Goal: Information Seeking & Learning: Compare options

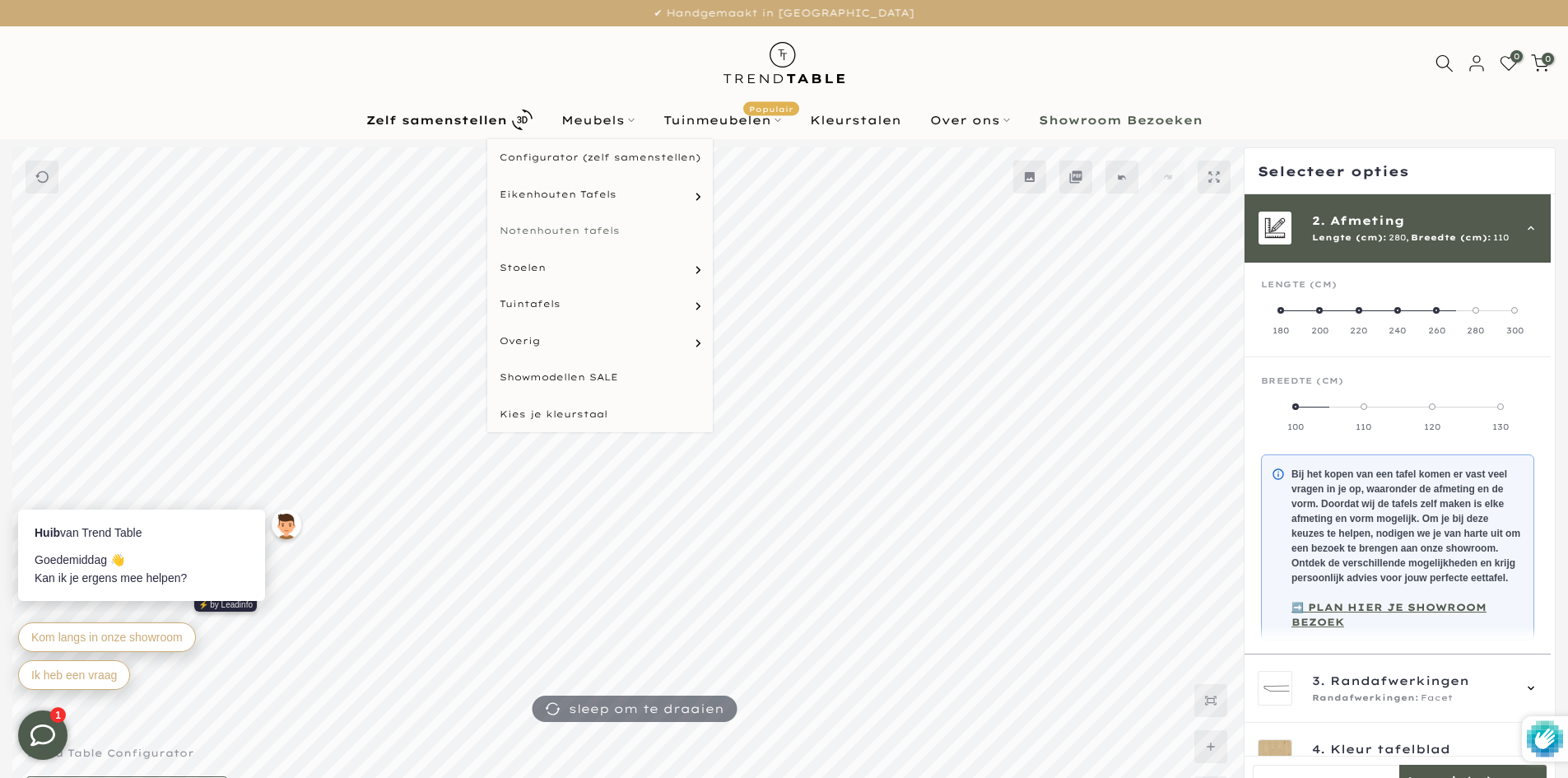
click at [594, 227] on link "Notenhouten tafels" at bounding box center [600, 230] width 226 height 37
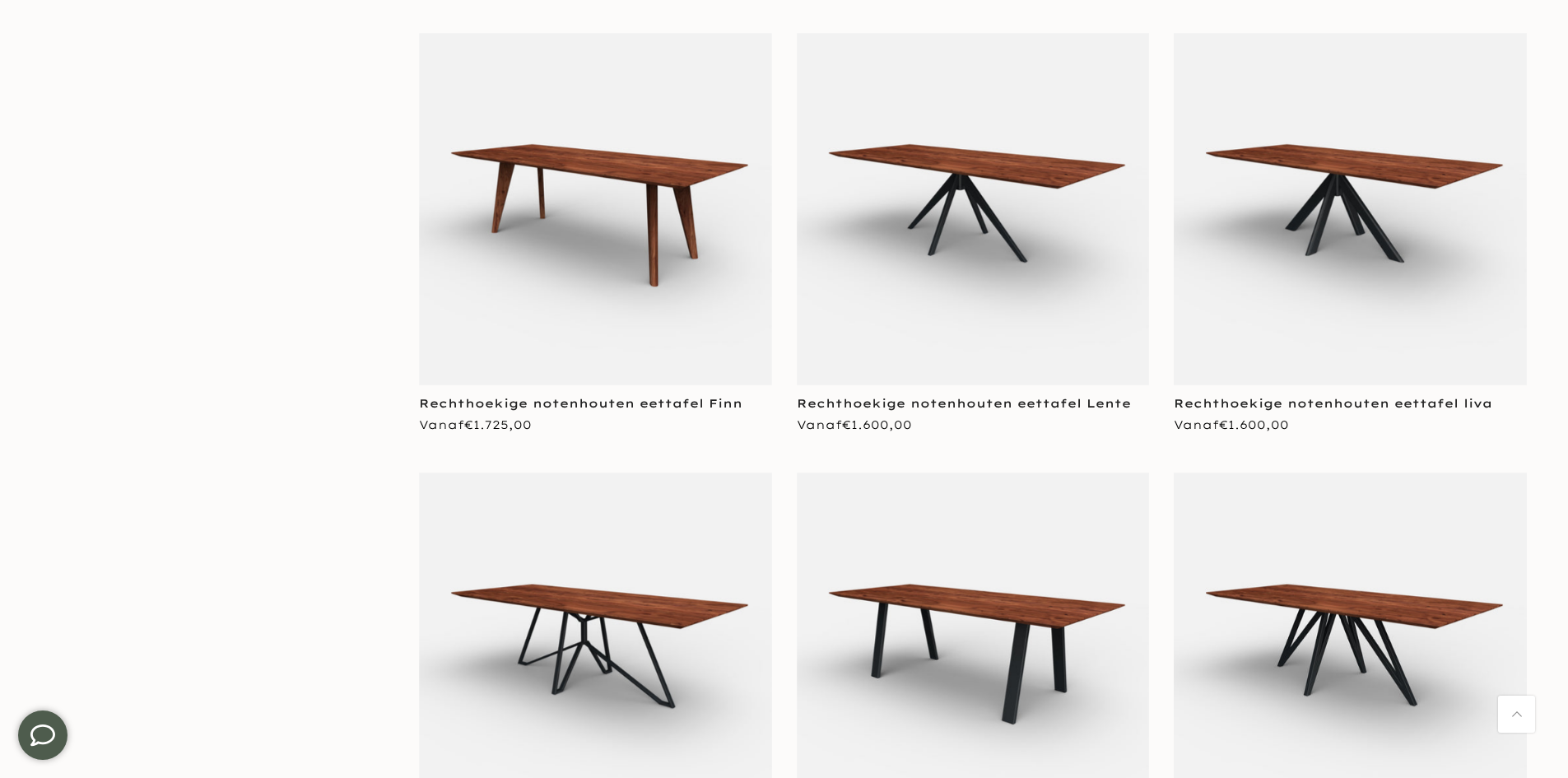
scroll to position [1564, 0]
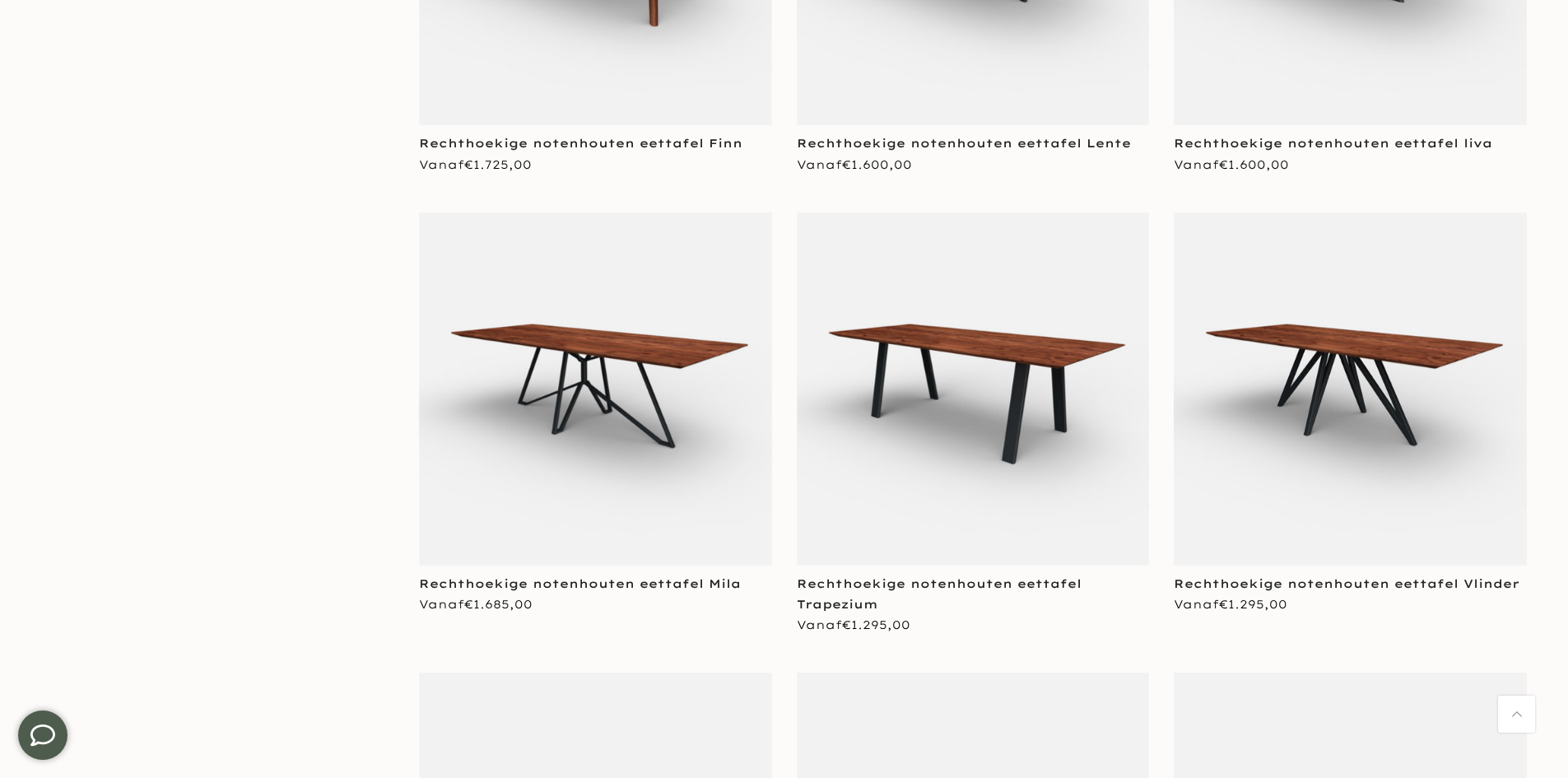
type input "****"
click at [866, 424] on img at bounding box center [973, 389] width 353 height 353
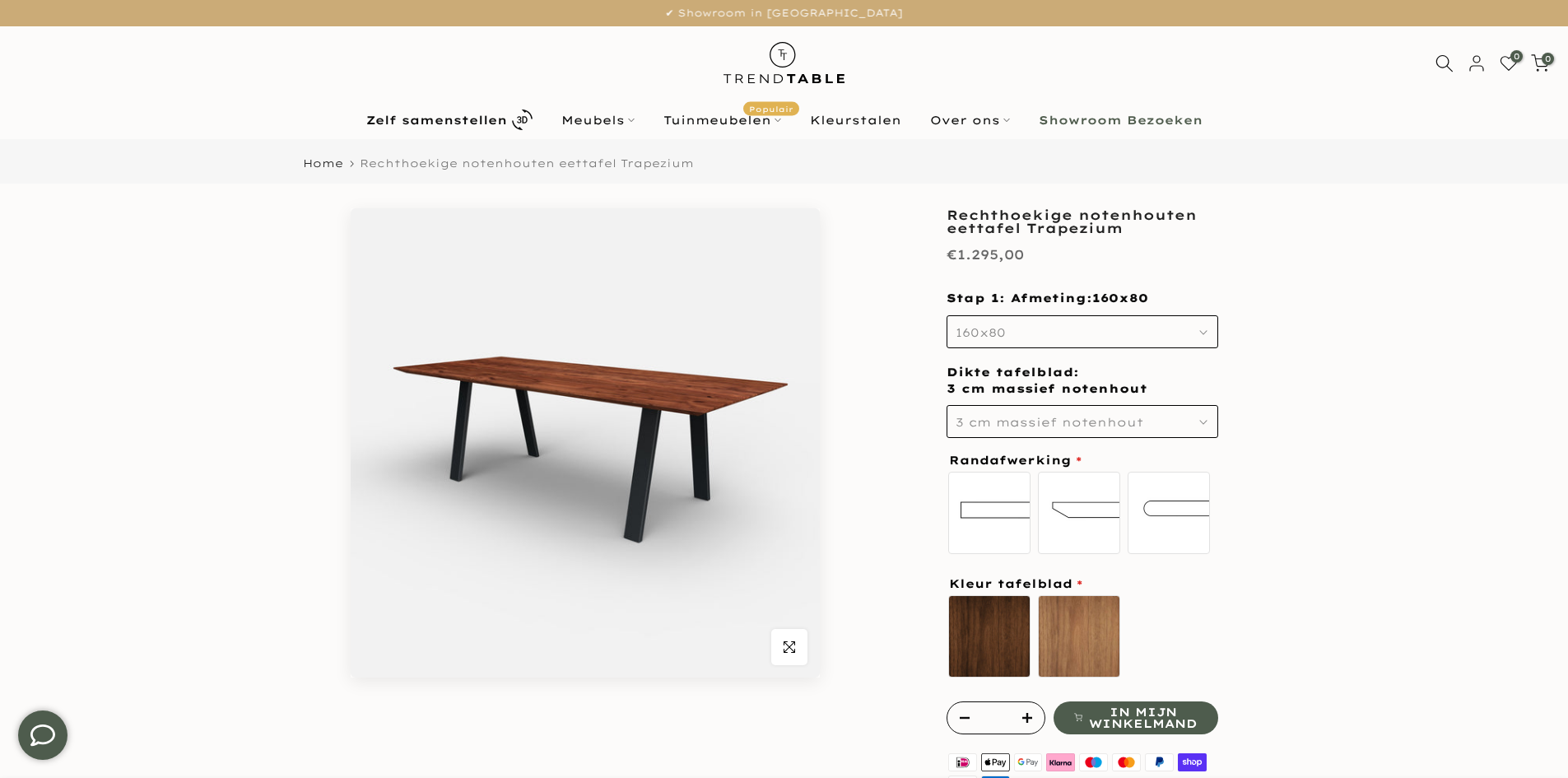
type input "****"
click at [1016, 328] on button "160x80" at bounding box center [1082, 332] width 272 height 33
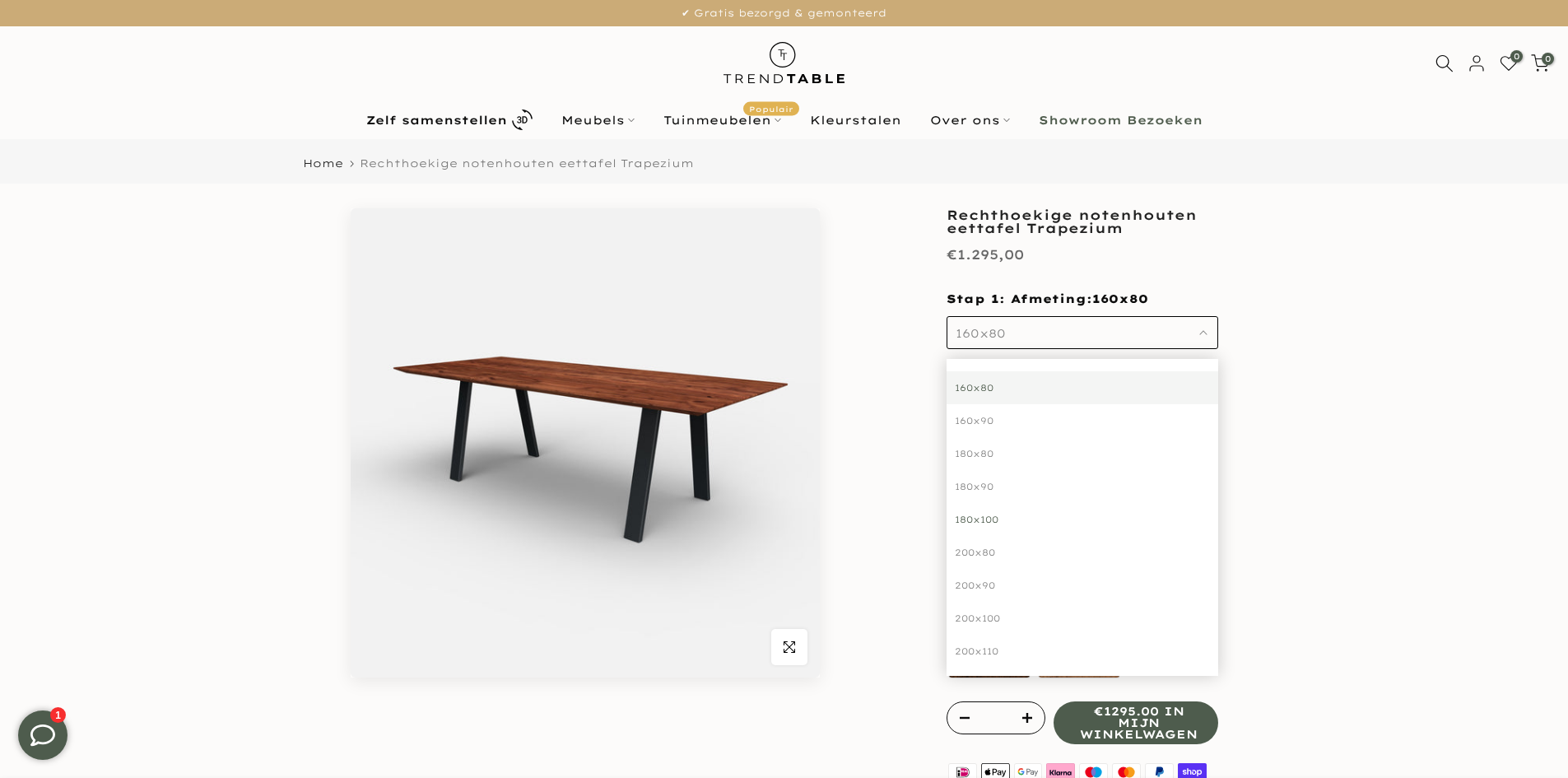
click at [988, 518] on div "180x100" at bounding box center [1082, 520] width 272 height 33
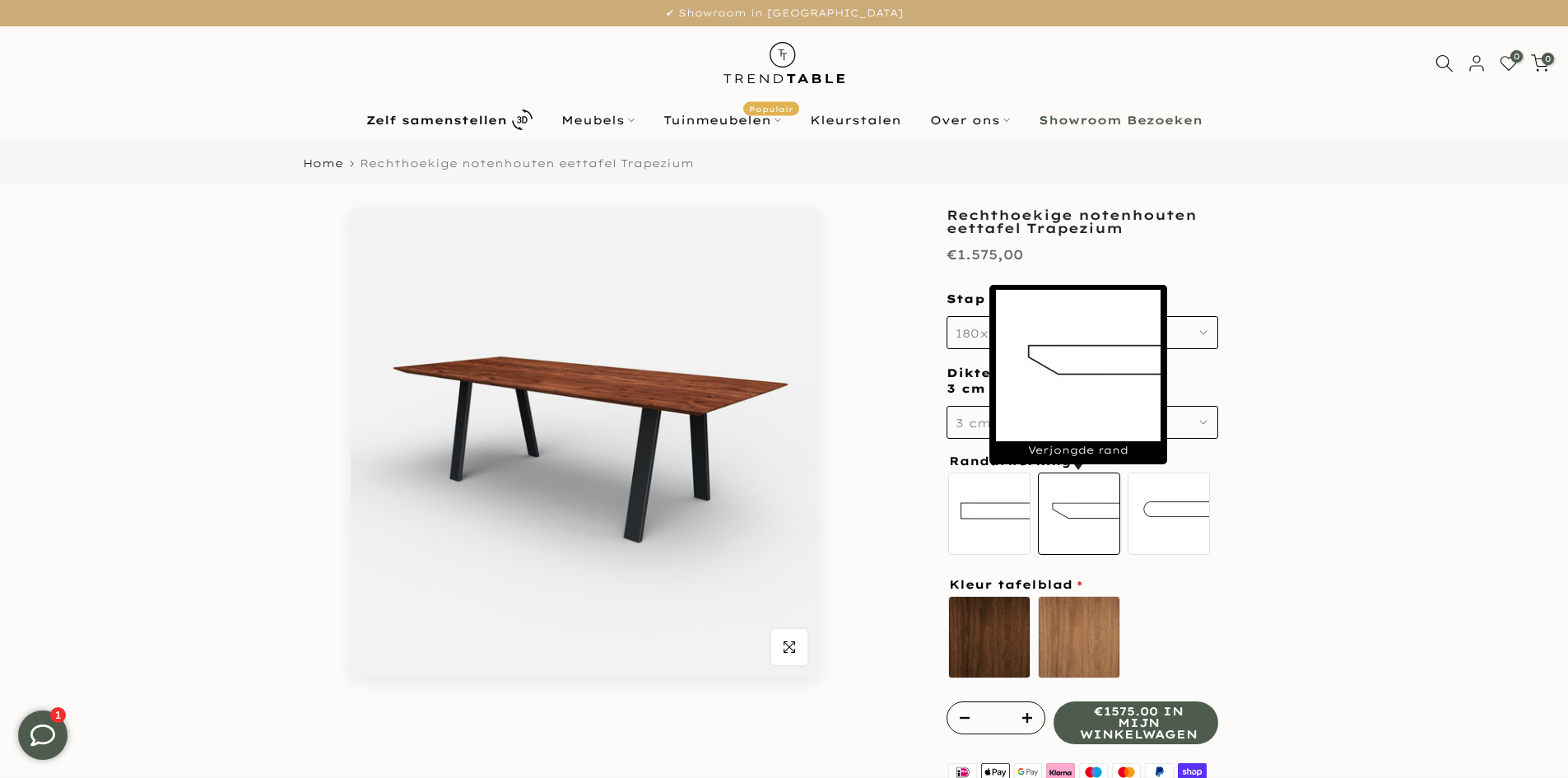
click at [1080, 520] on label "Verjongde rand" at bounding box center [1079, 513] width 82 height 82
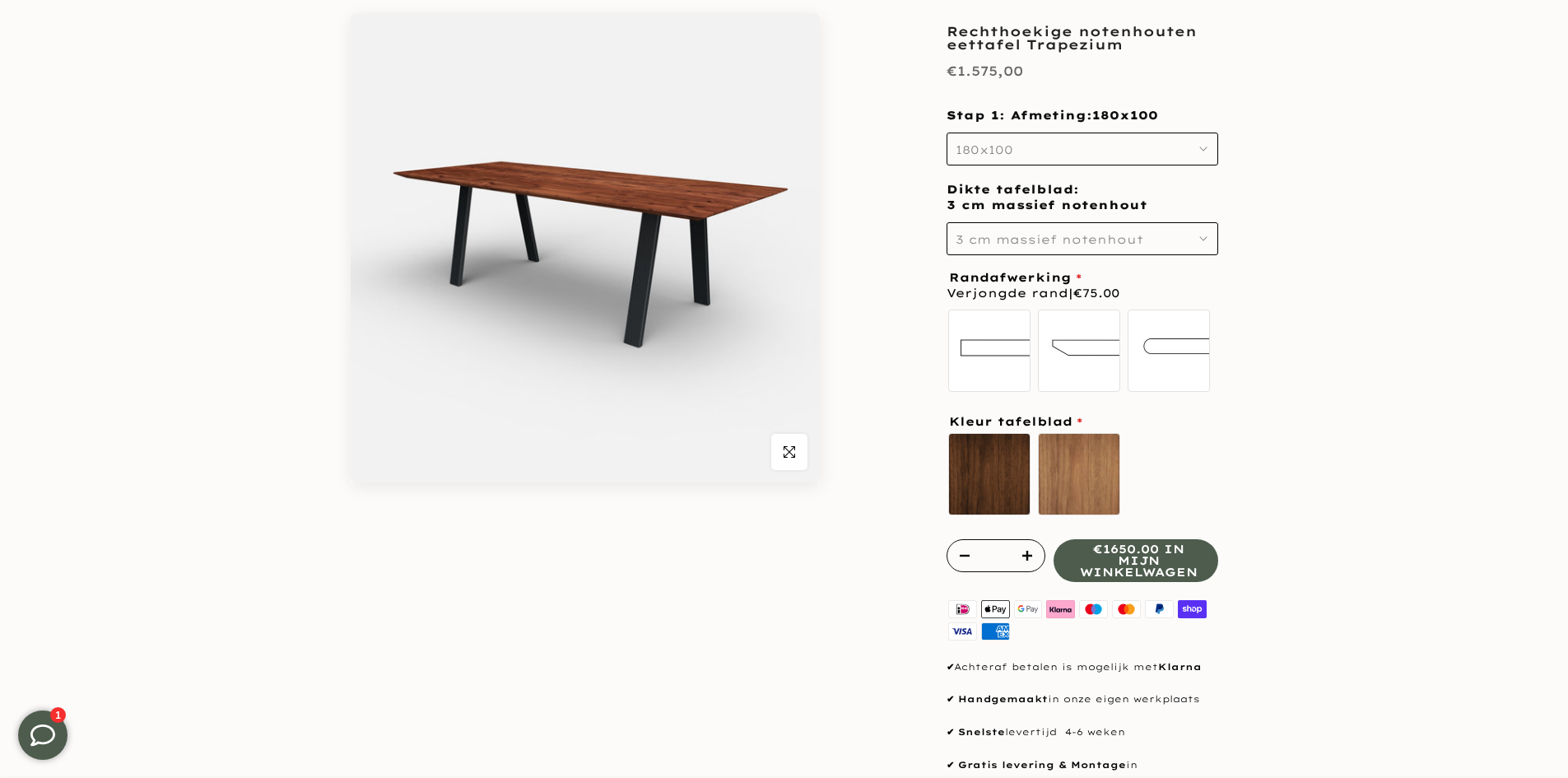
scroll to position [247, 0]
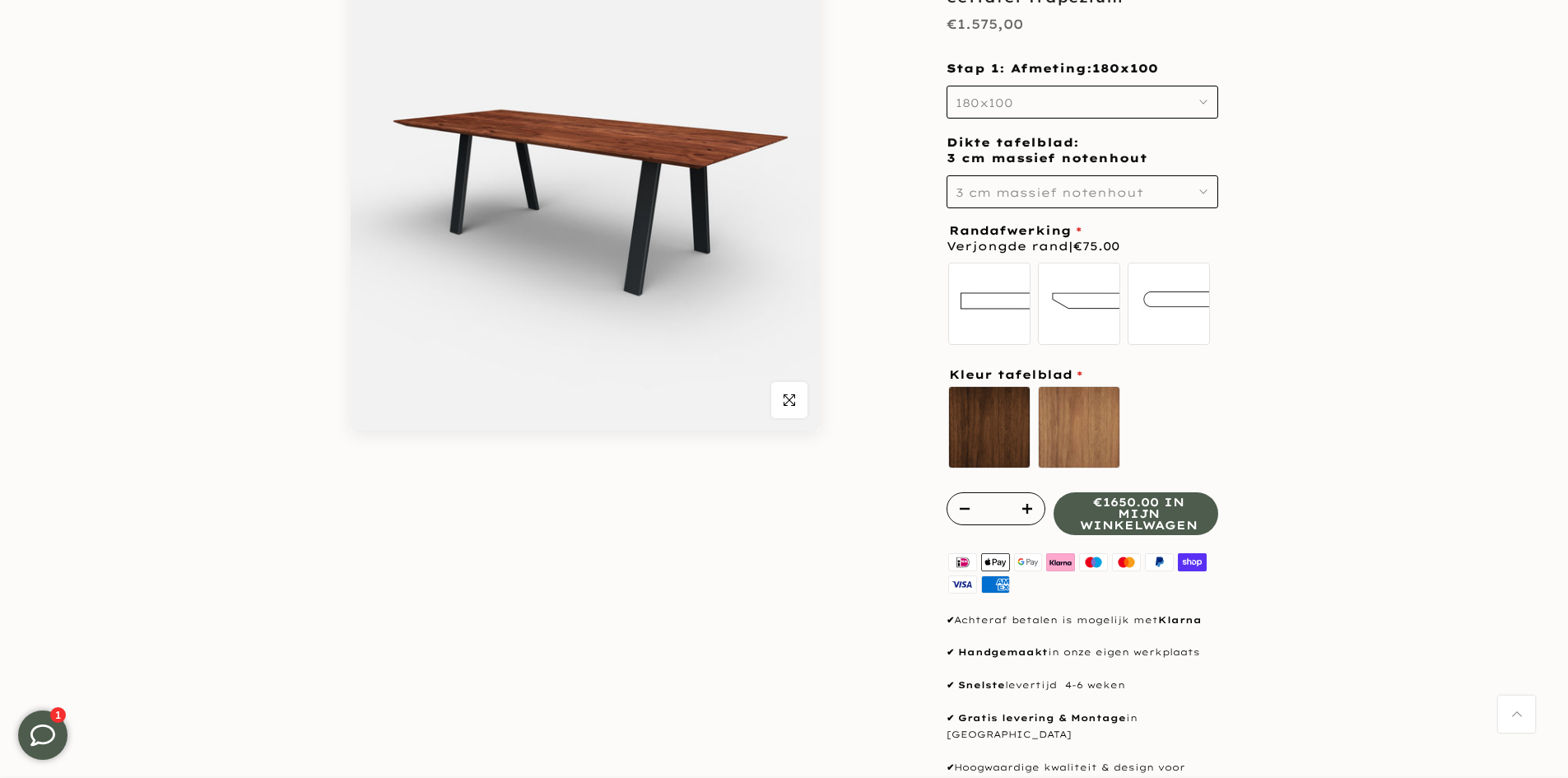
click at [1100, 189] on span "3 cm massief notenhout" at bounding box center [1050, 193] width 187 height 15
click at [1050, 278] on div "4 cm massief notenhout" at bounding box center [1082, 280] width 272 height 33
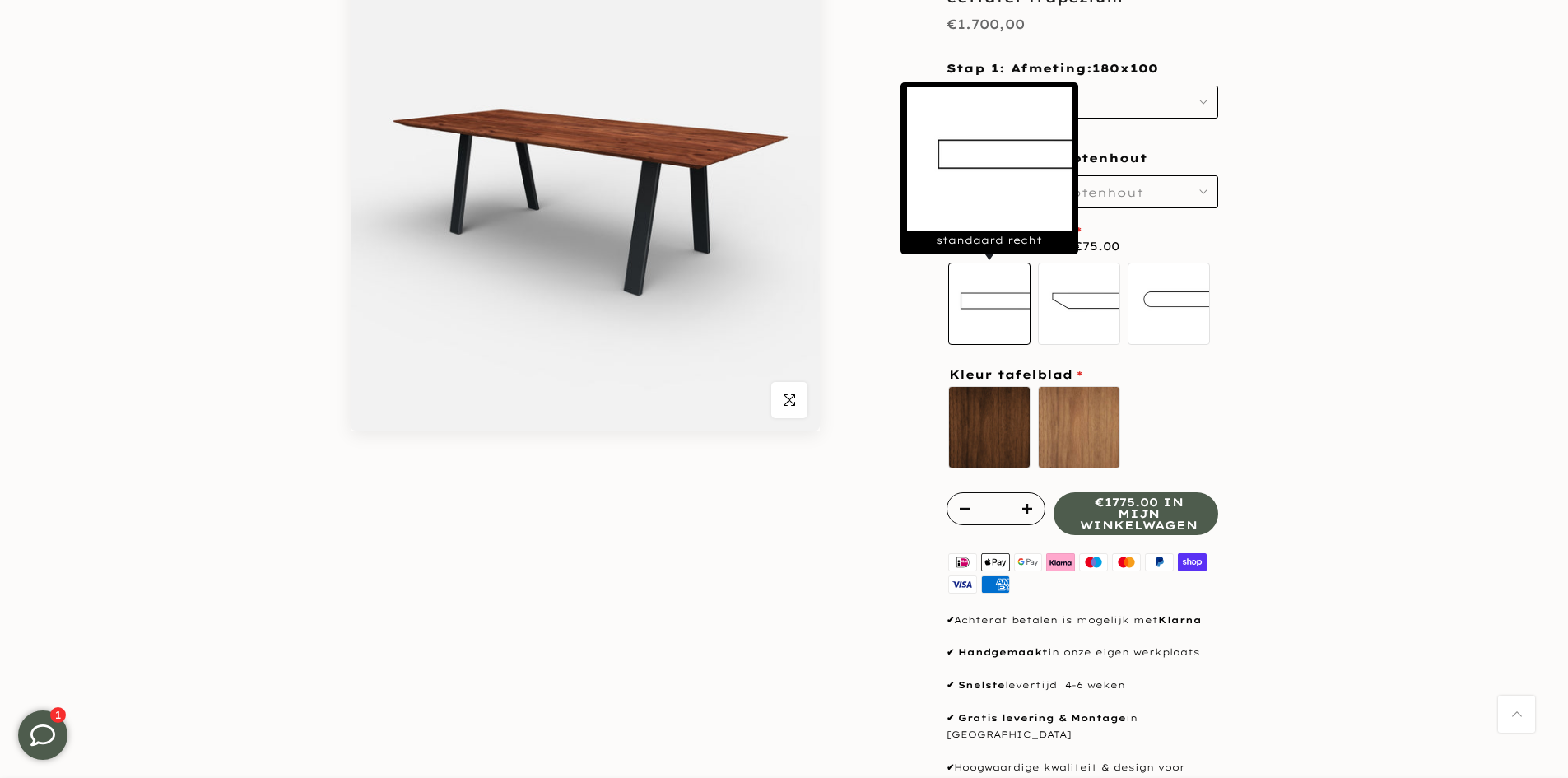
click at [988, 303] on label "standaard recht" at bounding box center [989, 304] width 82 height 82
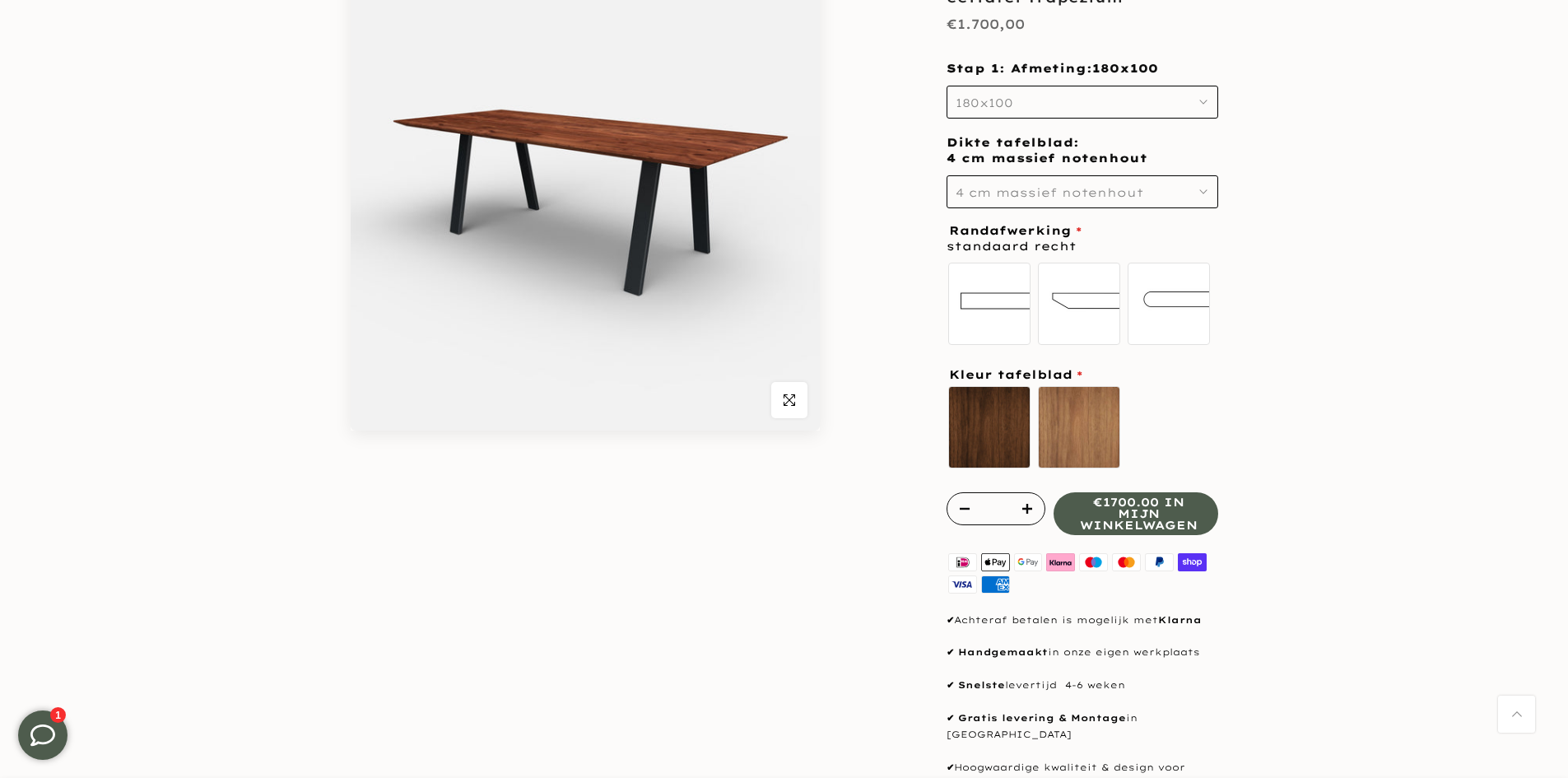
click at [1008, 109] on span "180x100" at bounding box center [984, 103] width 57 height 15
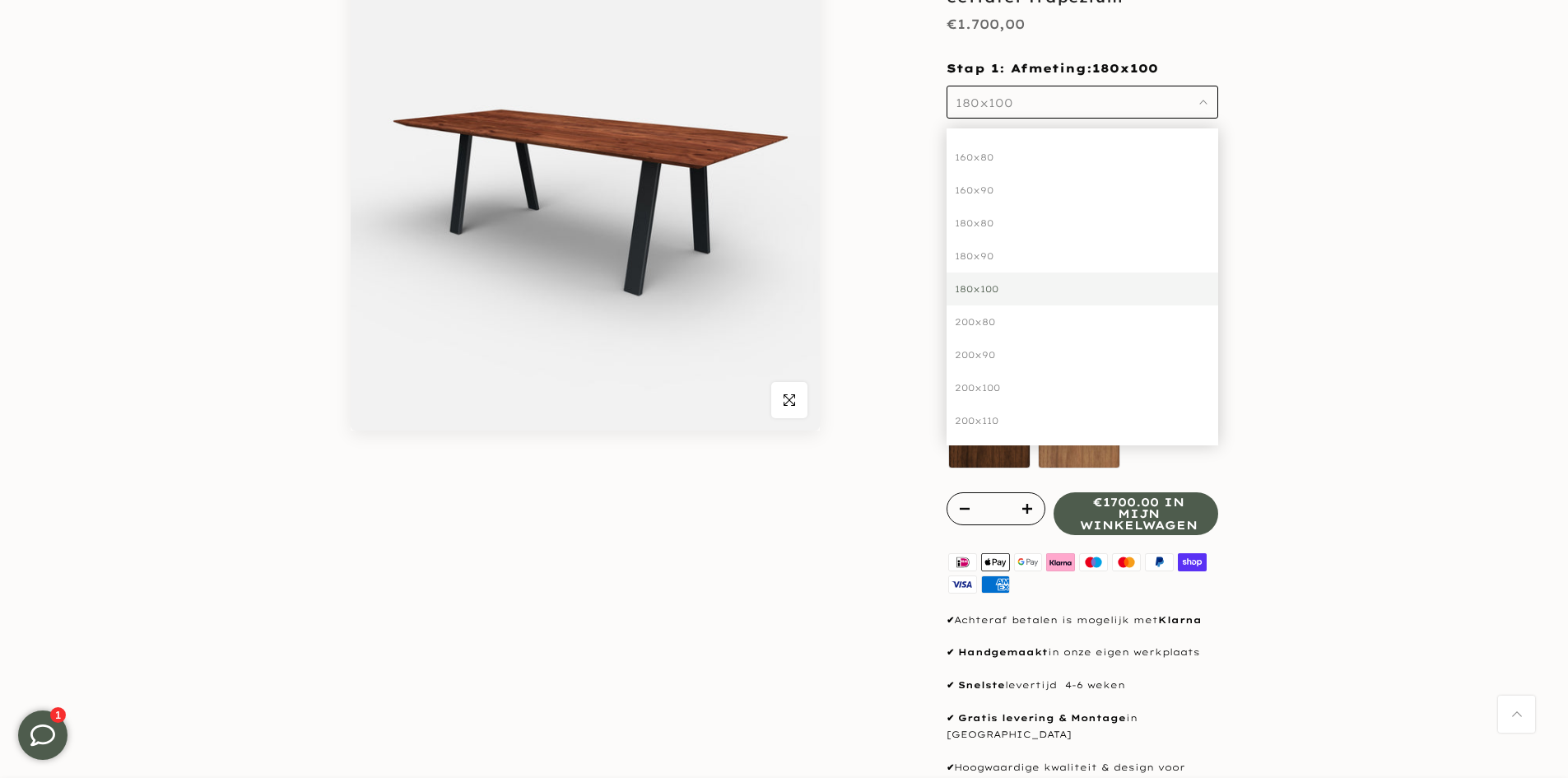
click at [998, 389] on div "200x100" at bounding box center [1082, 388] width 272 height 33
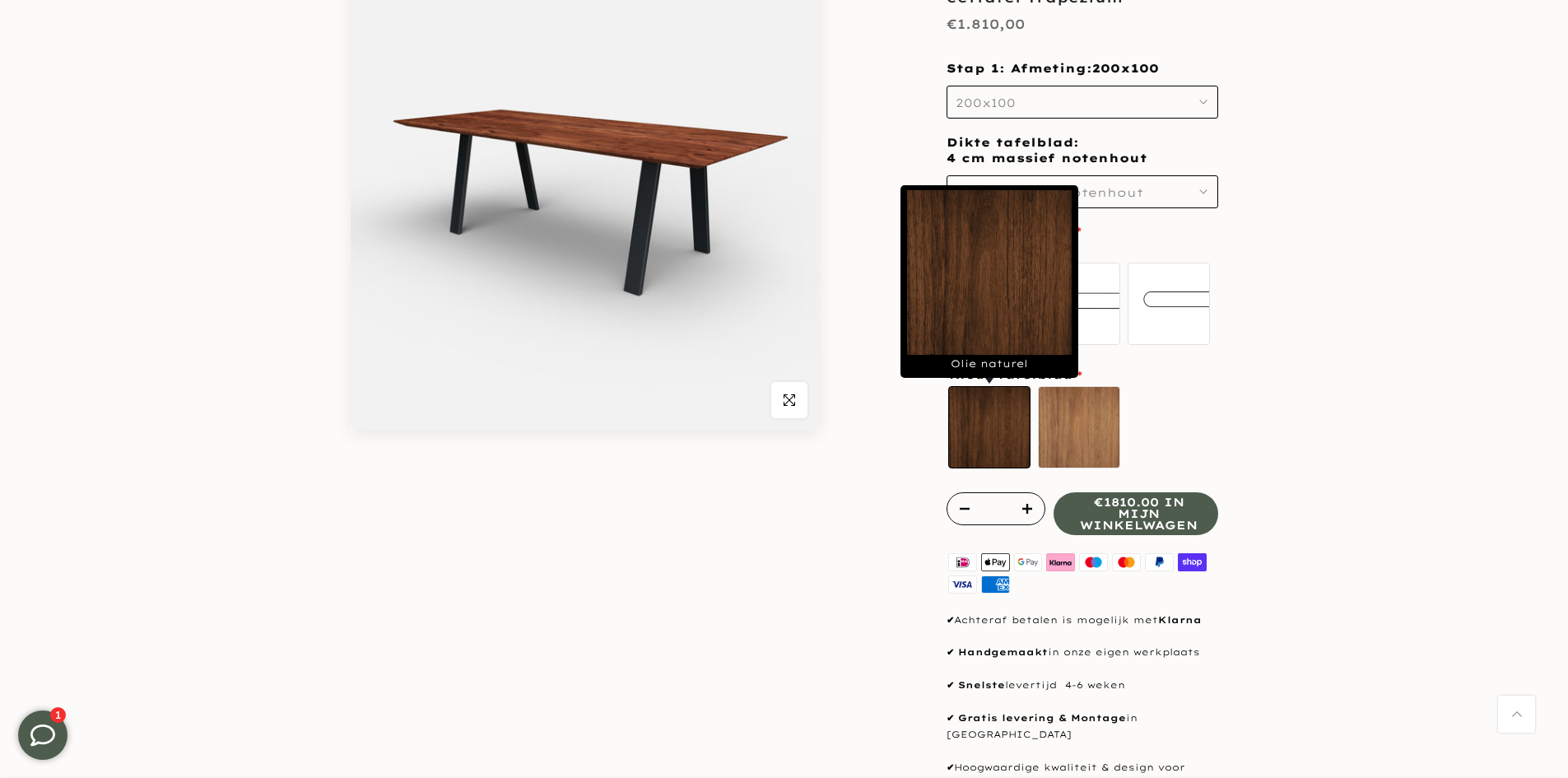
click at [998, 444] on label "Olie naturel sold out" at bounding box center [989, 427] width 82 height 82
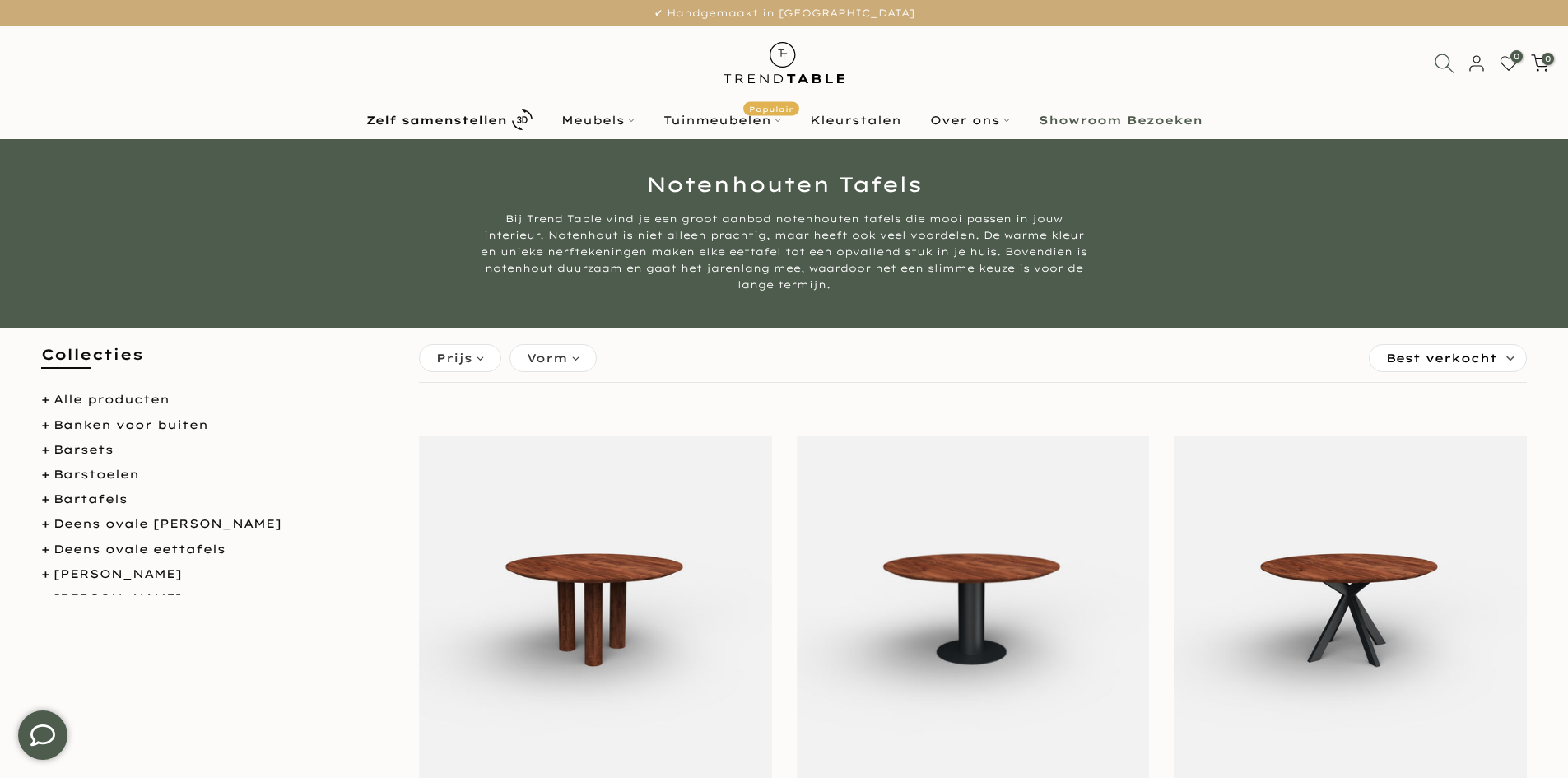
type input "****"
click at [1451, 67] on icon at bounding box center [1443, 63] width 21 height 21
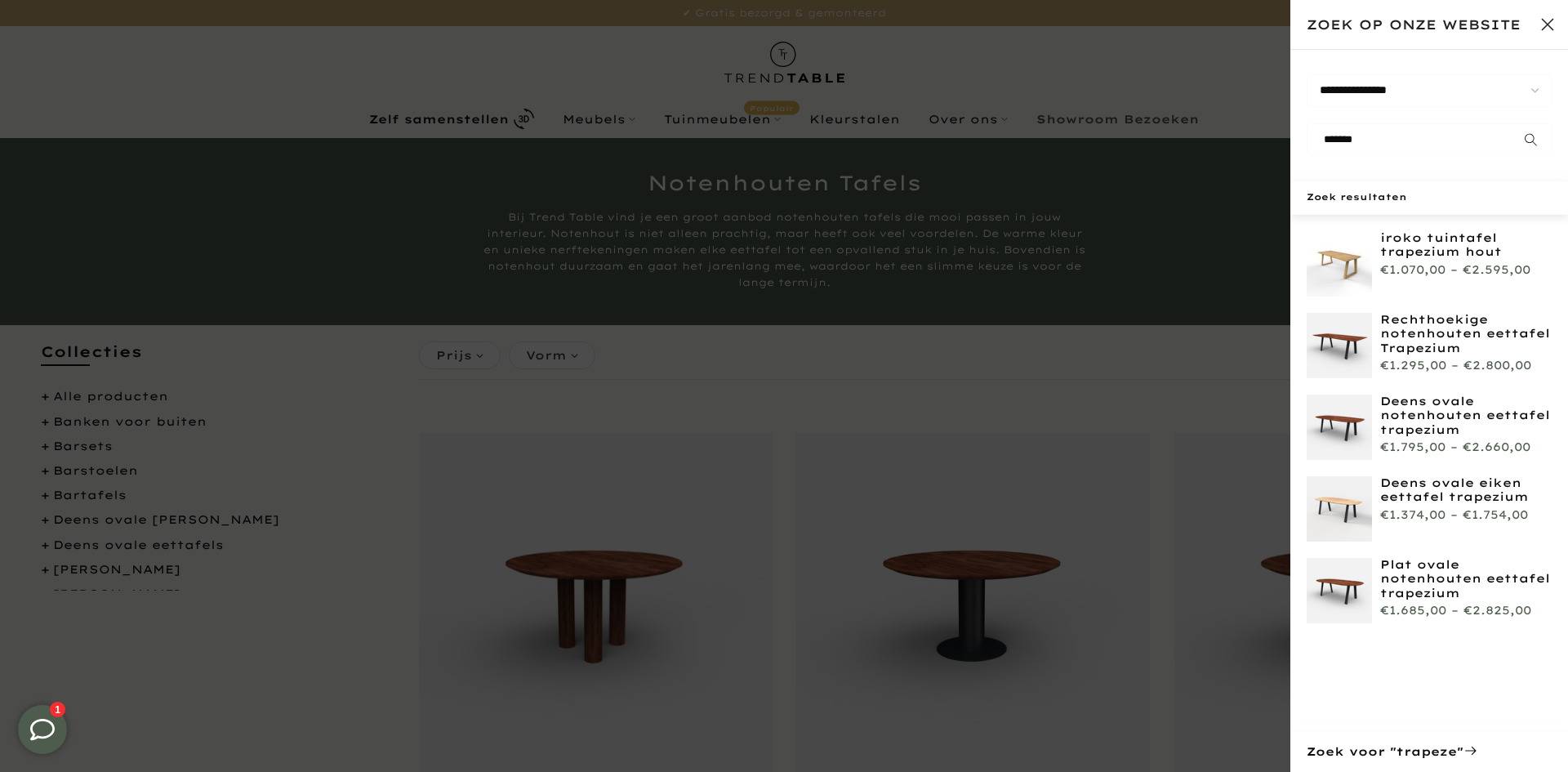
type input "*******"
click at [1344, 406] on img at bounding box center [1340, 427] width 65 height 65
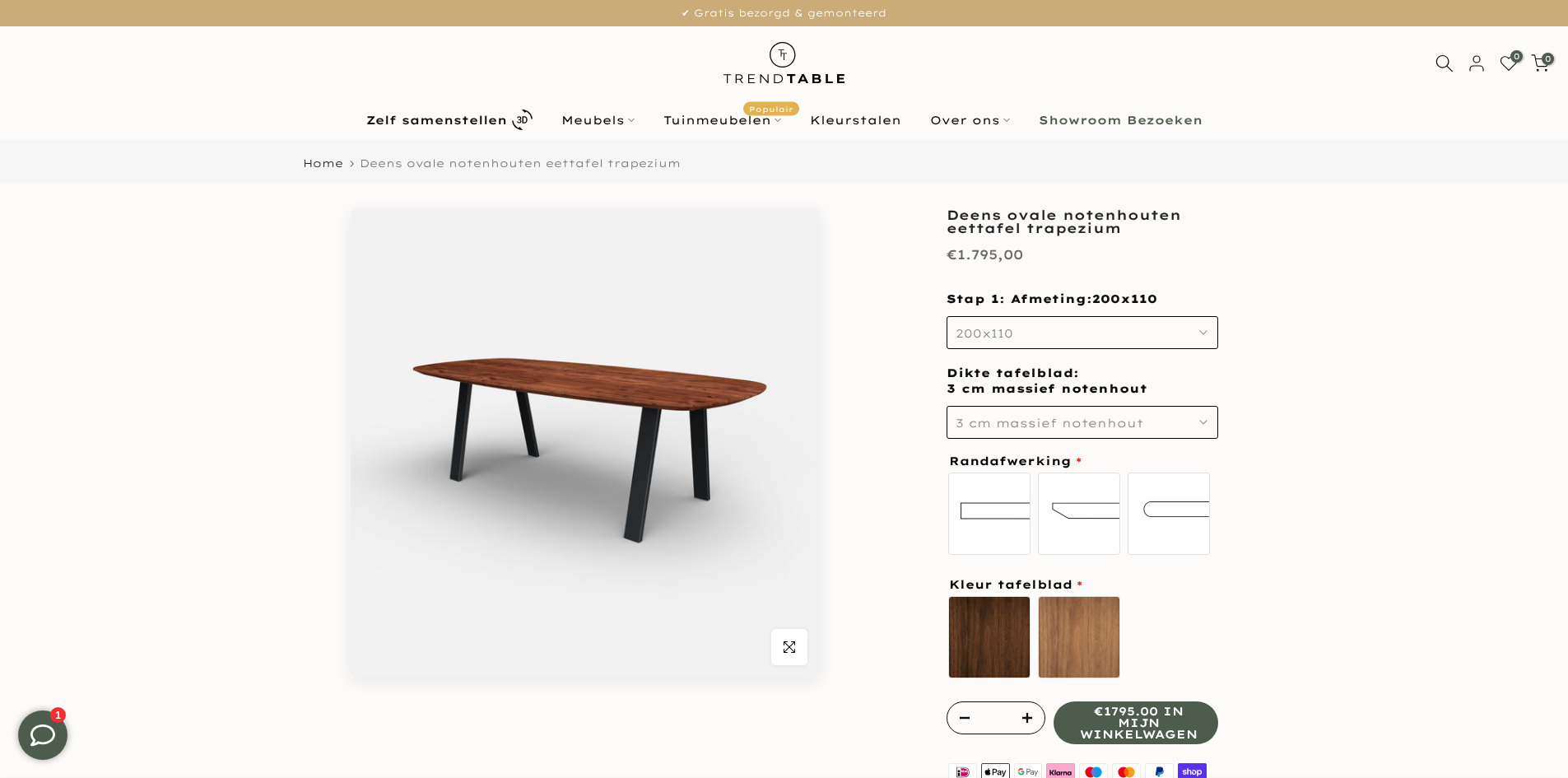
type input "****"
click at [1146, 317] on button "200x110" at bounding box center [1082, 332] width 272 height 33
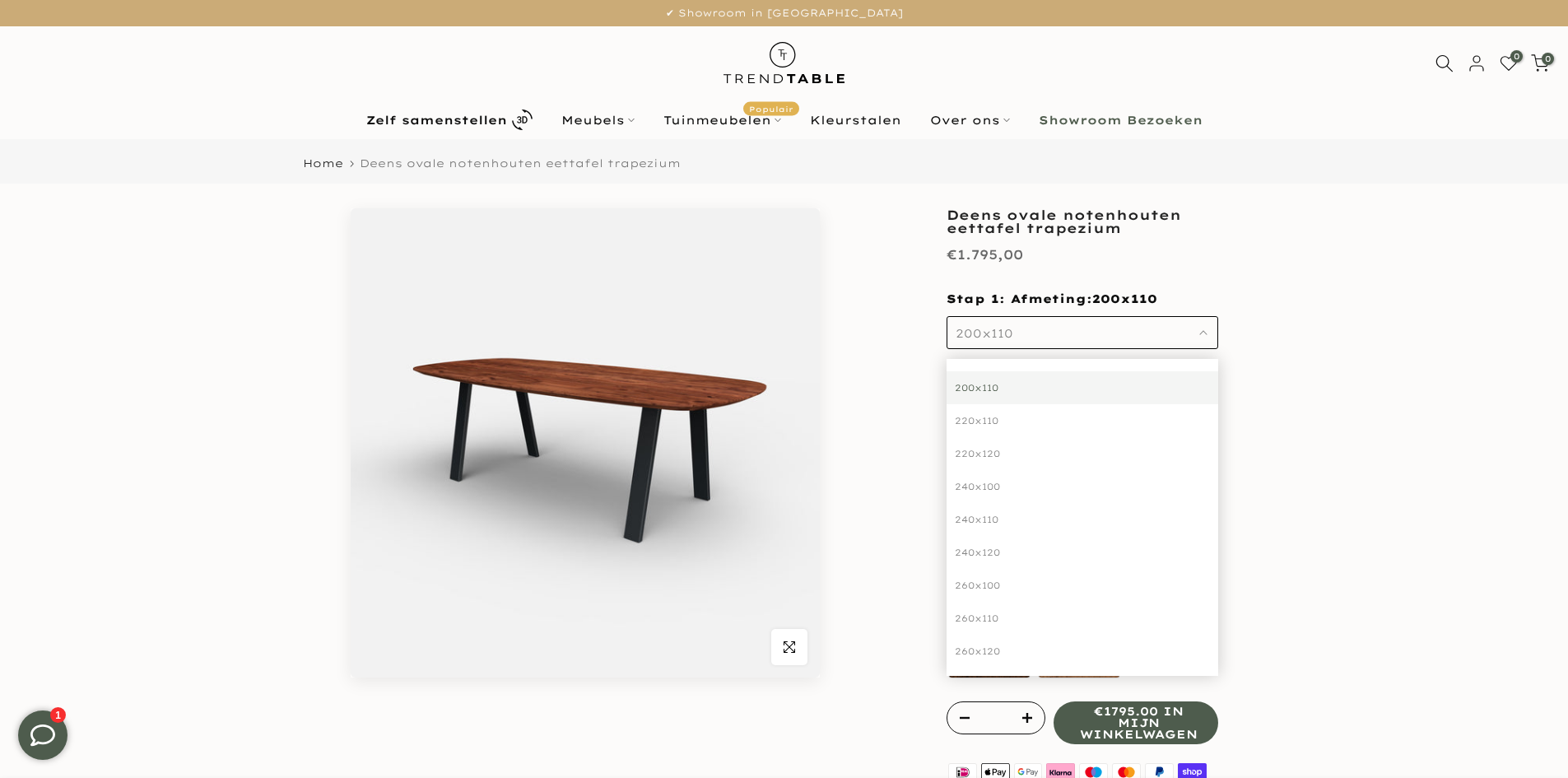
click at [1268, 321] on div "**********" at bounding box center [784, 662] width 988 height 908
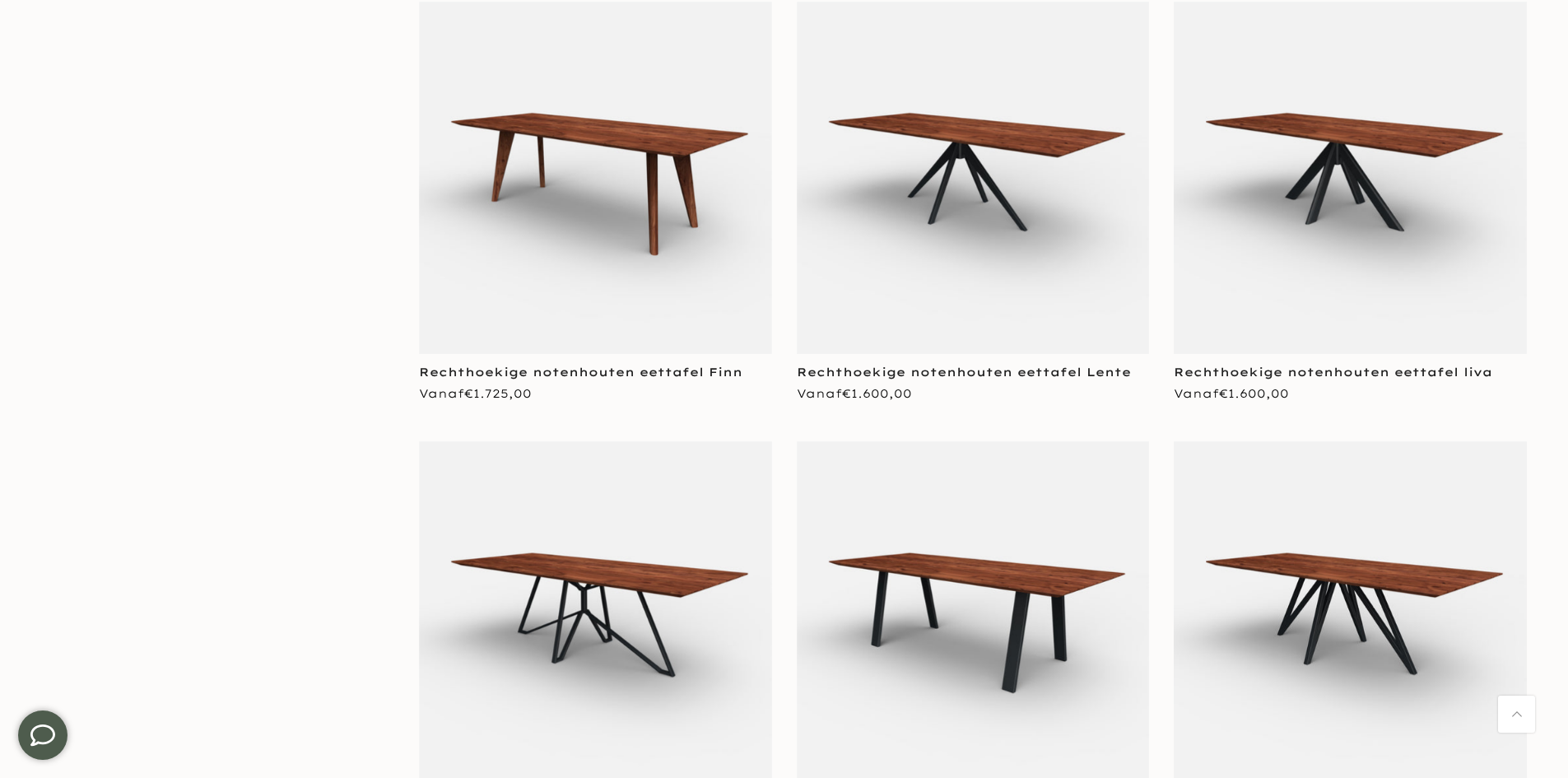
scroll to position [1482, 0]
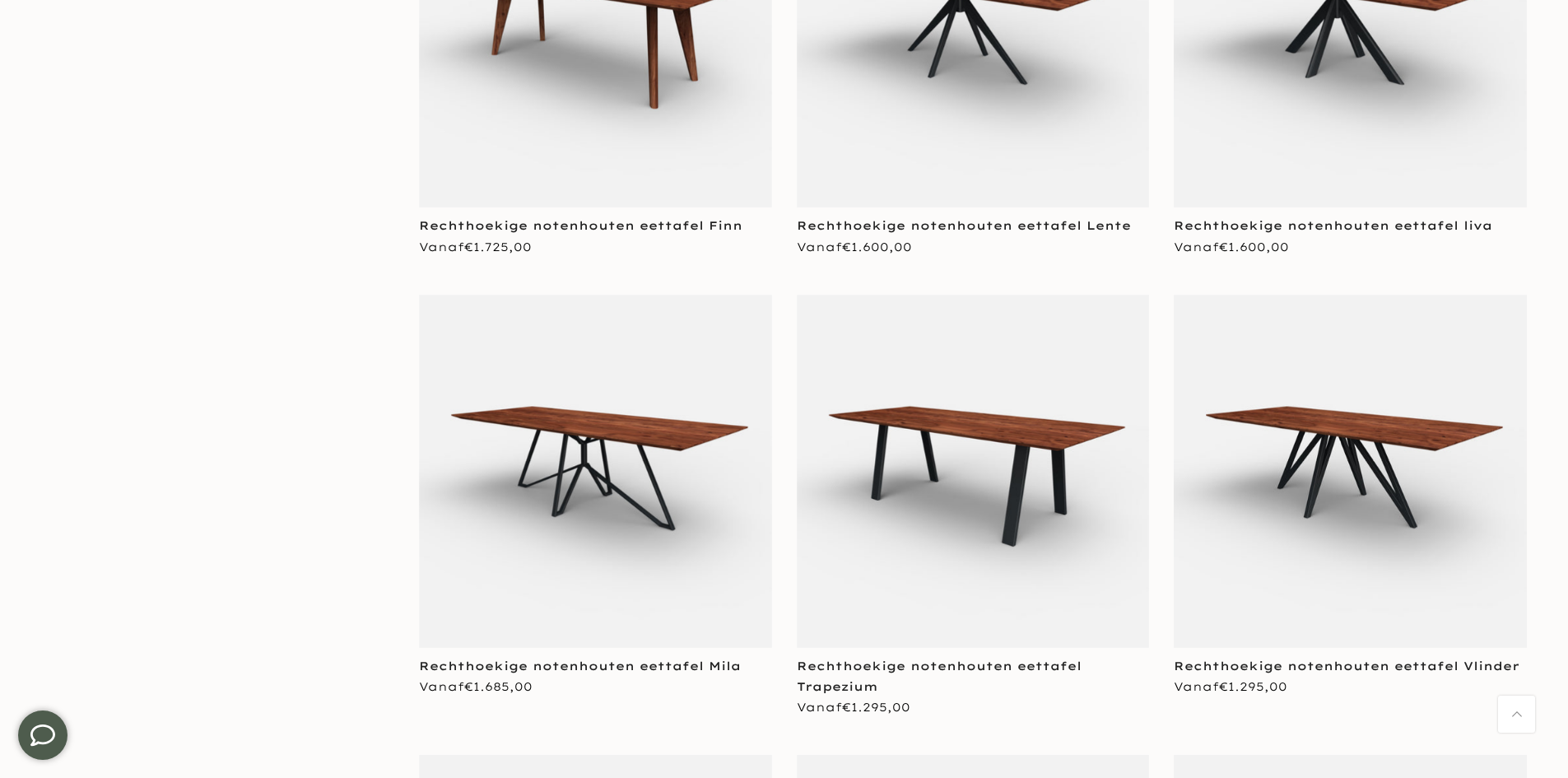
type input "****"
drag, startPoint x: 1000, startPoint y: 402, endPoint x: 1081, endPoint y: 404, distance: 81.0
click at [1000, 402] on img at bounding box center [973, 471] width 353 height 353
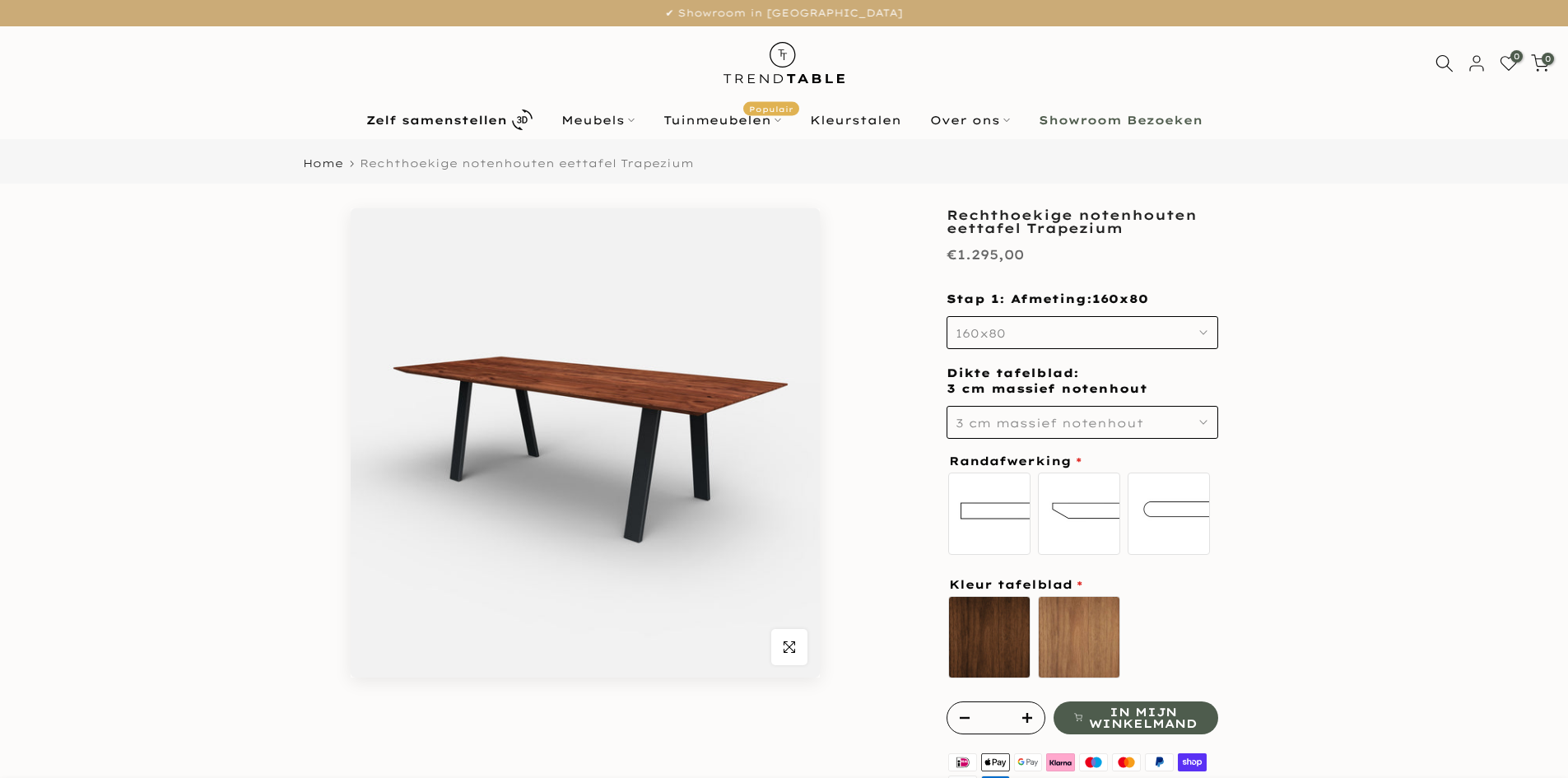
click at [1039, 329] on button "160x80" at bounding box center [1082, 332] width 272 height 33
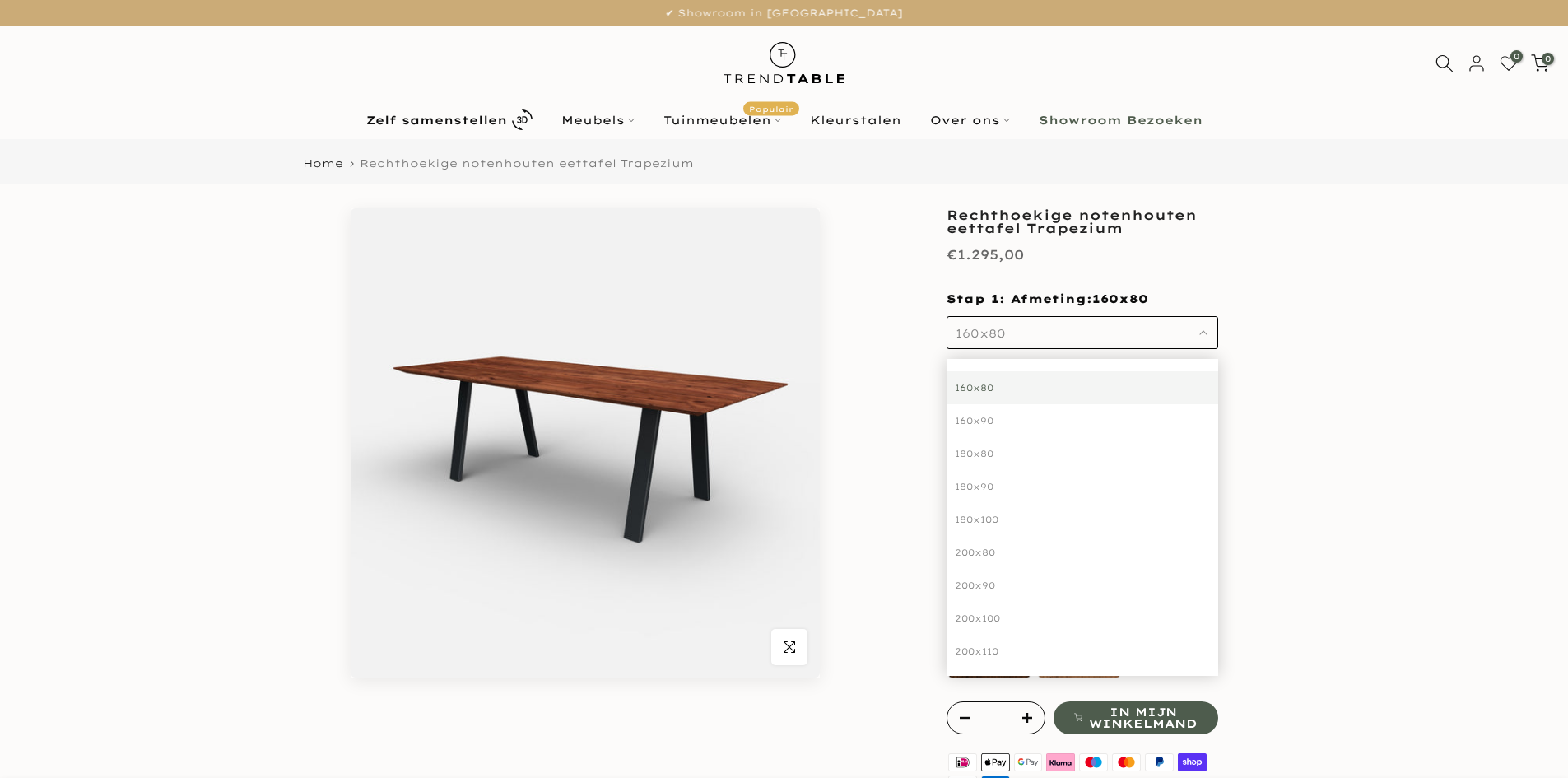
type input "****"
click at [984, 654] on div "200x110" at bounding box center [1082, 652] width 272 height 33
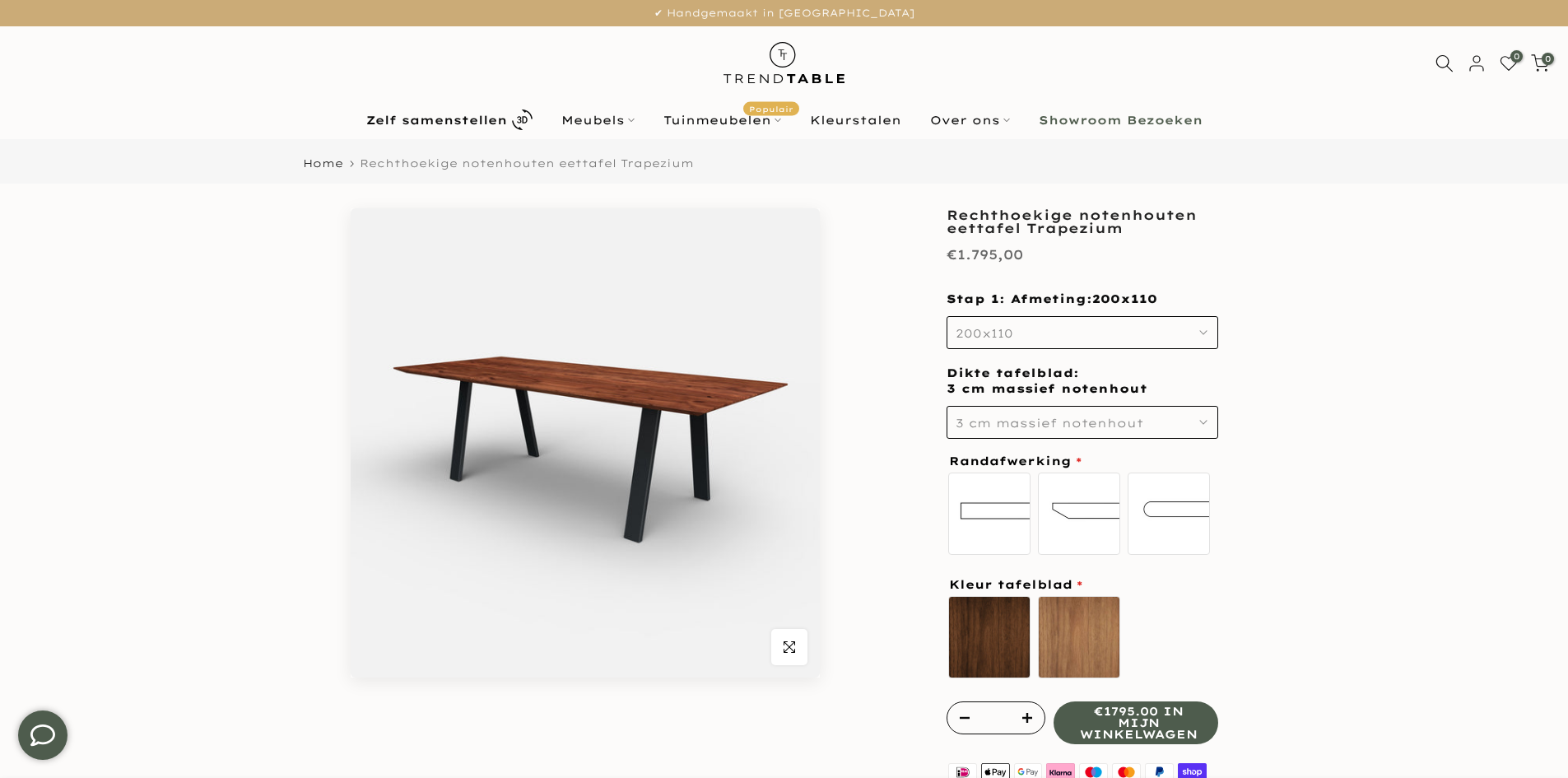
click at [1111, 422] on span "3 cm massief notenhout" at bounding box center [1050, 423] width 187 height 15
click at [1008, 514] on div "4 cm massief notenhout" at bounding box center [1082, 510] width 272 height 33
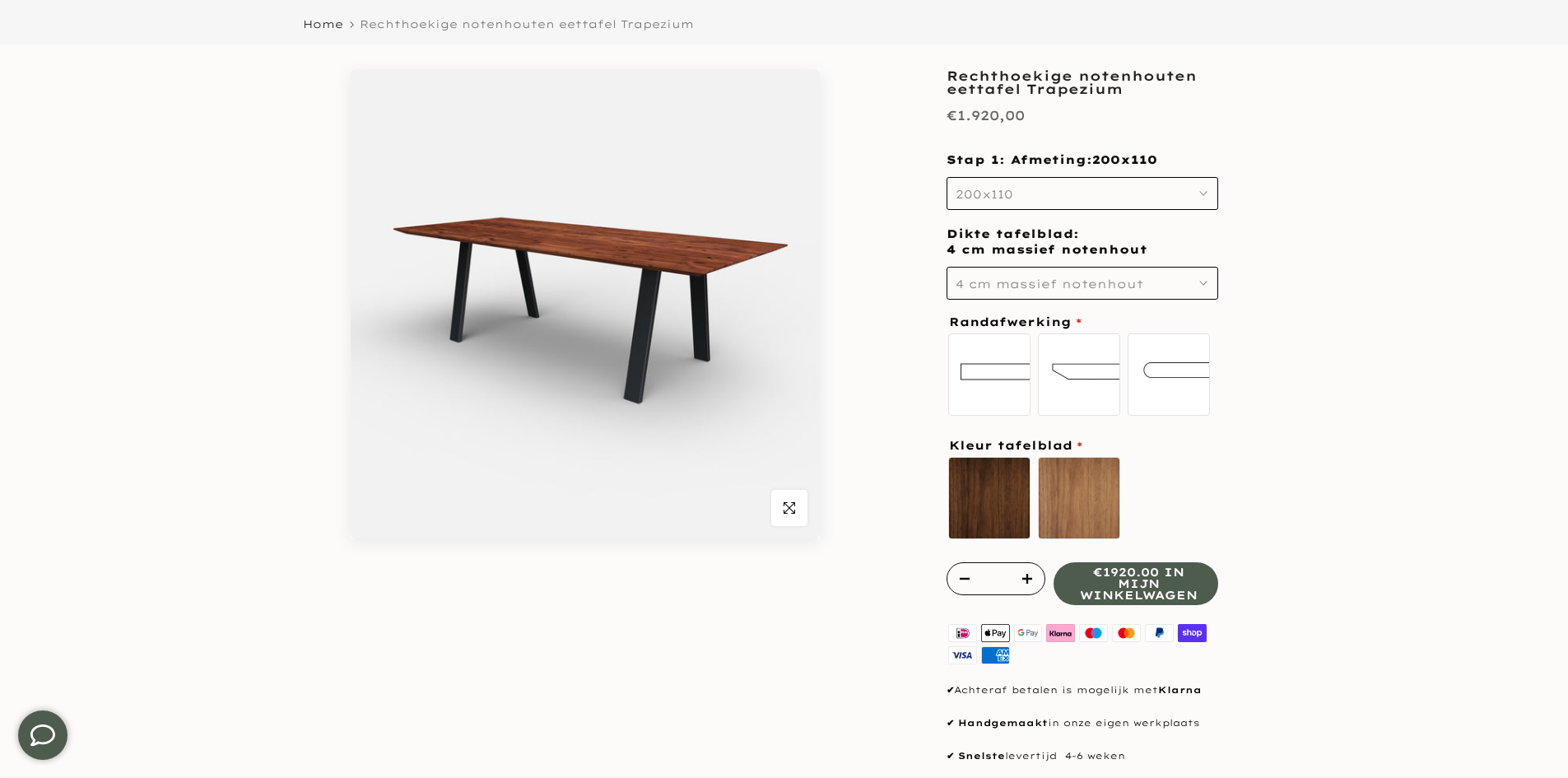
scroll to position [165, 0]
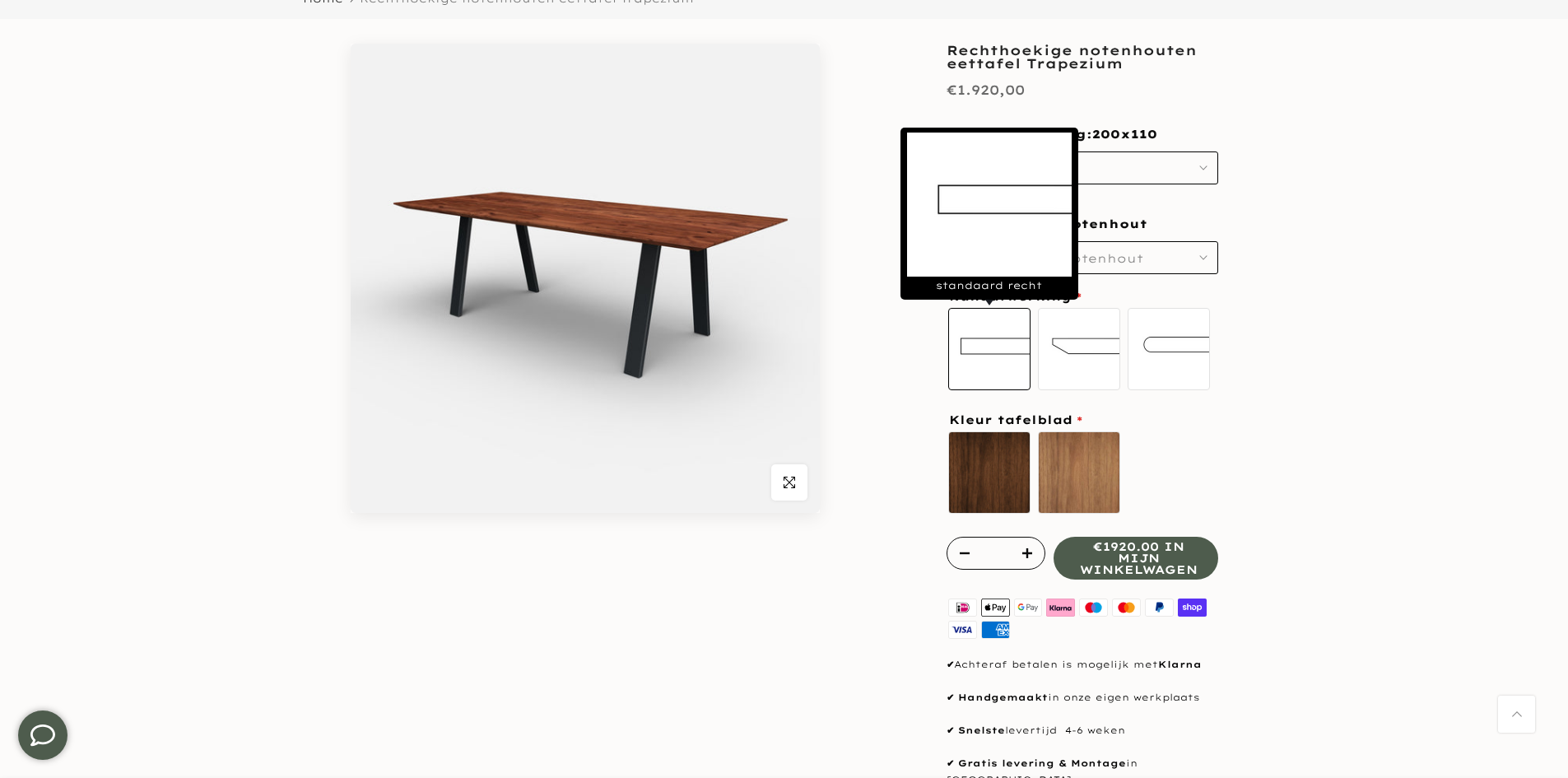
click at [1022, 359] on label "standaard recht" at bounding box center [989, 349] width 82 height 82
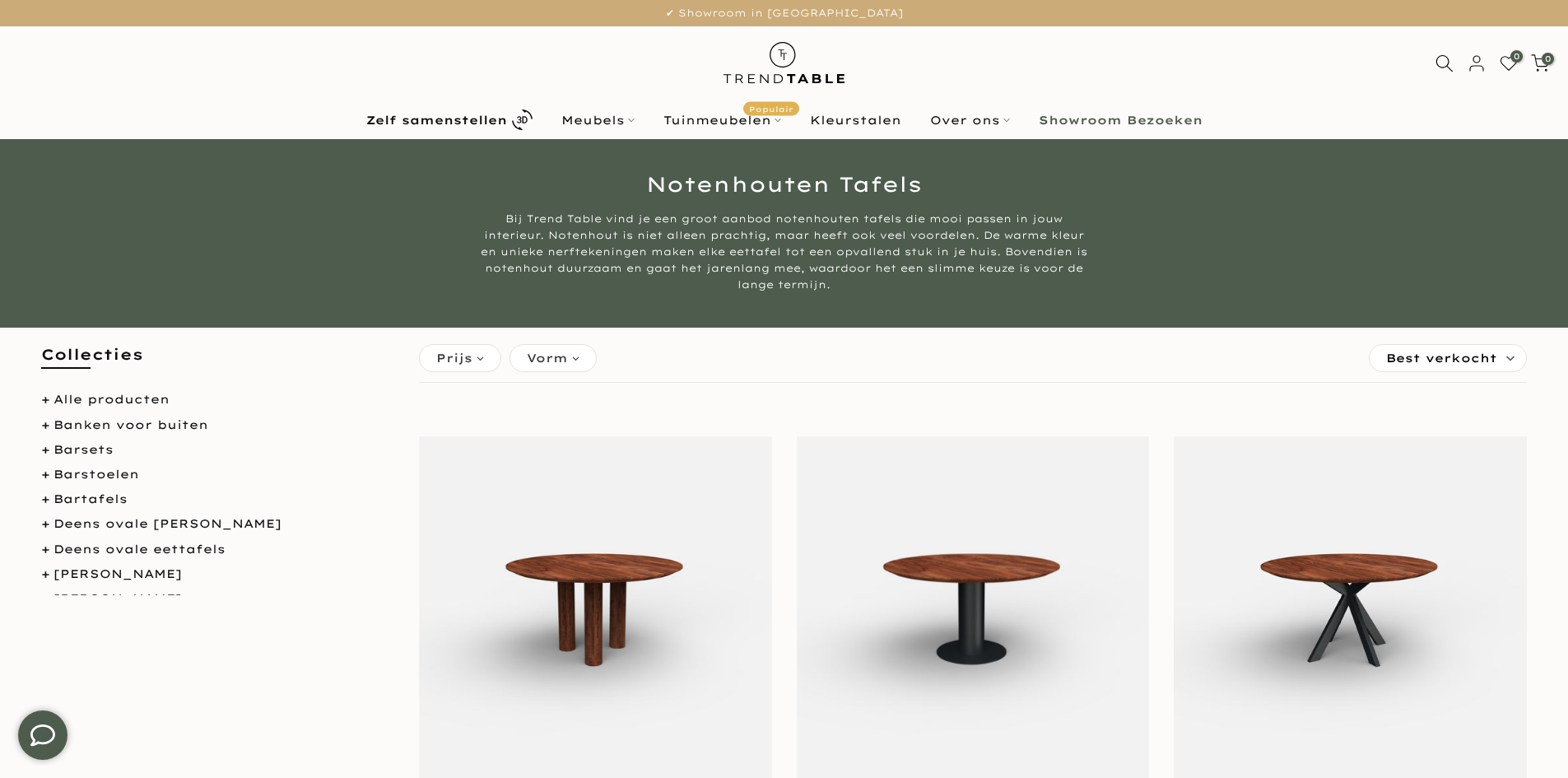
type input "****"
click at [1455, 54] on div "0 0 / €0,00" at bounding box center [1492, 64] width 126 height 20
click at [1444, 56] on icon at bounding box center [1443, 63] width 21 height 21
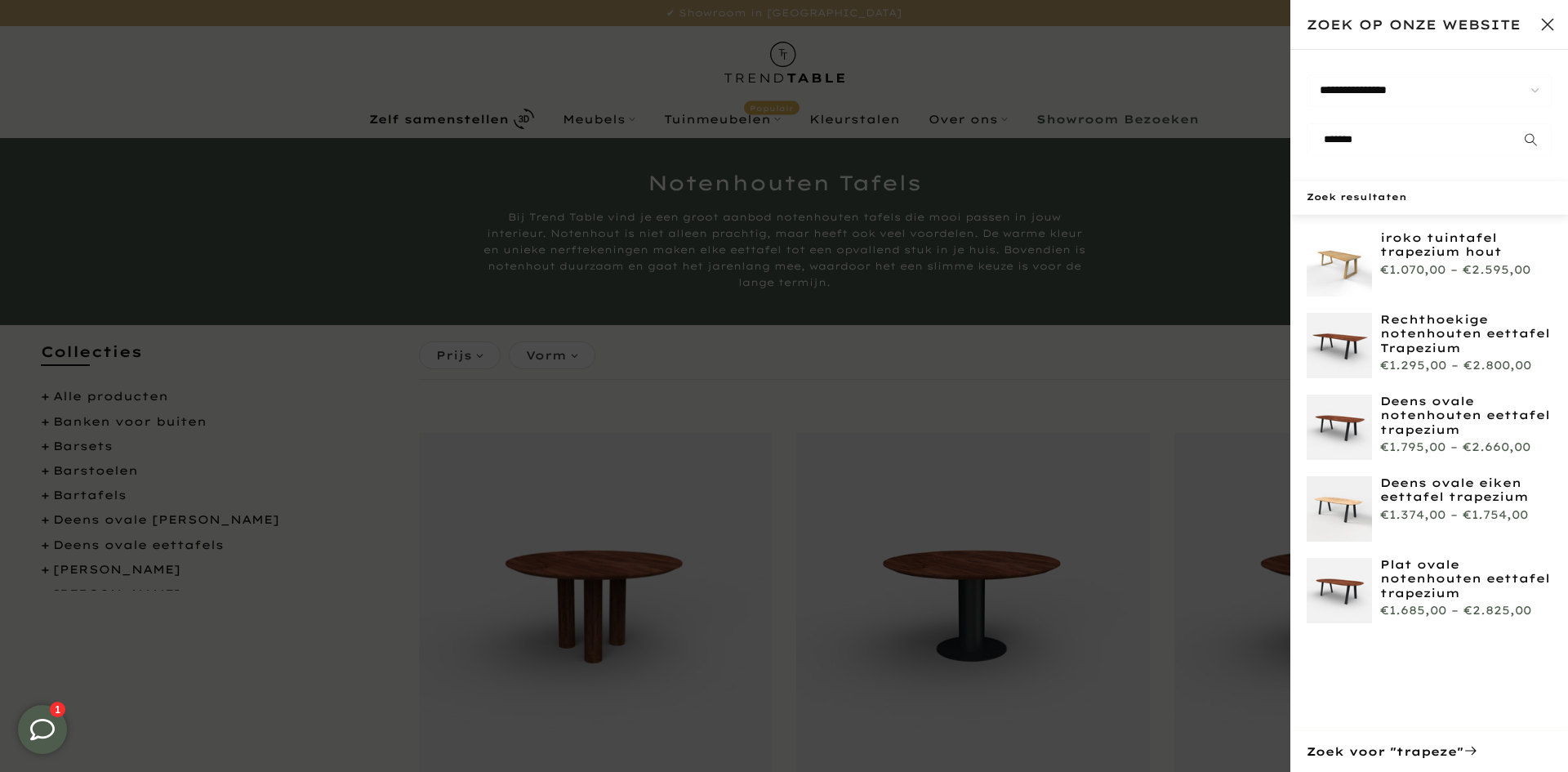
type input "*******"
click at [1352, 433] on img at bounding box center [1340, 427] width 65 height 65
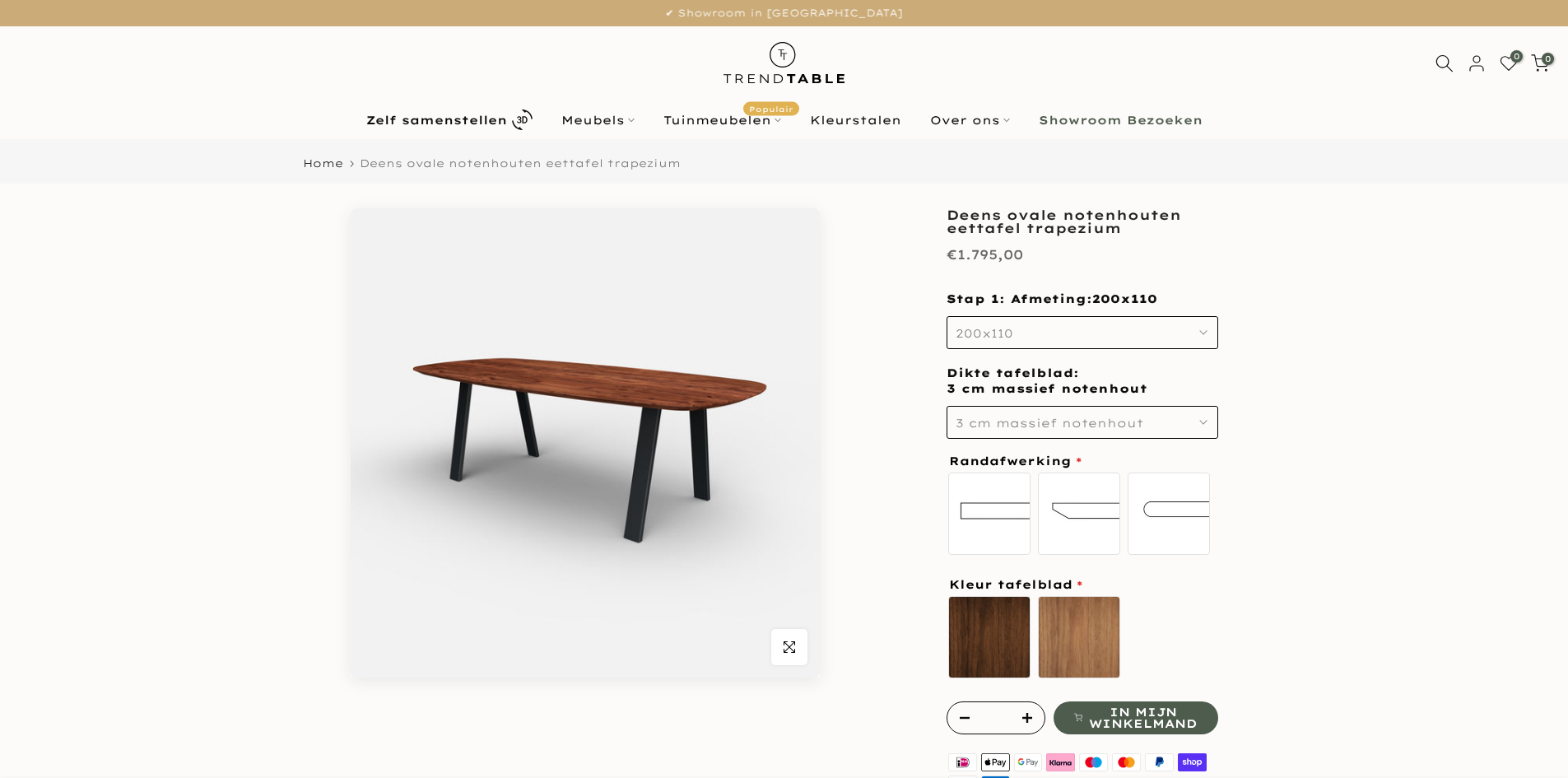
type input "****"
click at [1016, 419] on span "3 cm massief notenhout" at bounding box center [1050, 423] width 187 height 15
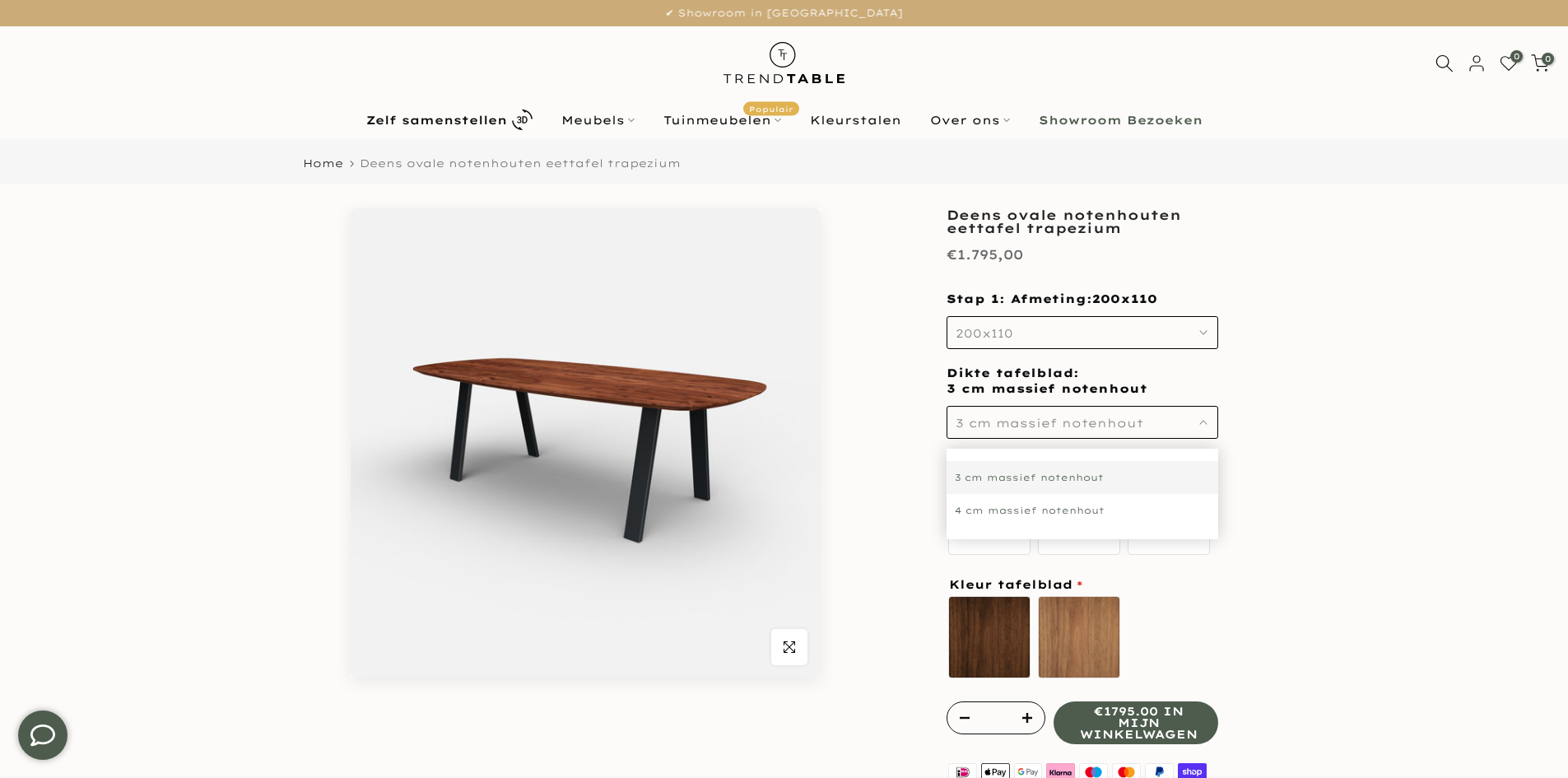
click at [966, 513] on div "4 cm massief notenhout" at bounding box center [1082, 510] width 272 height 33
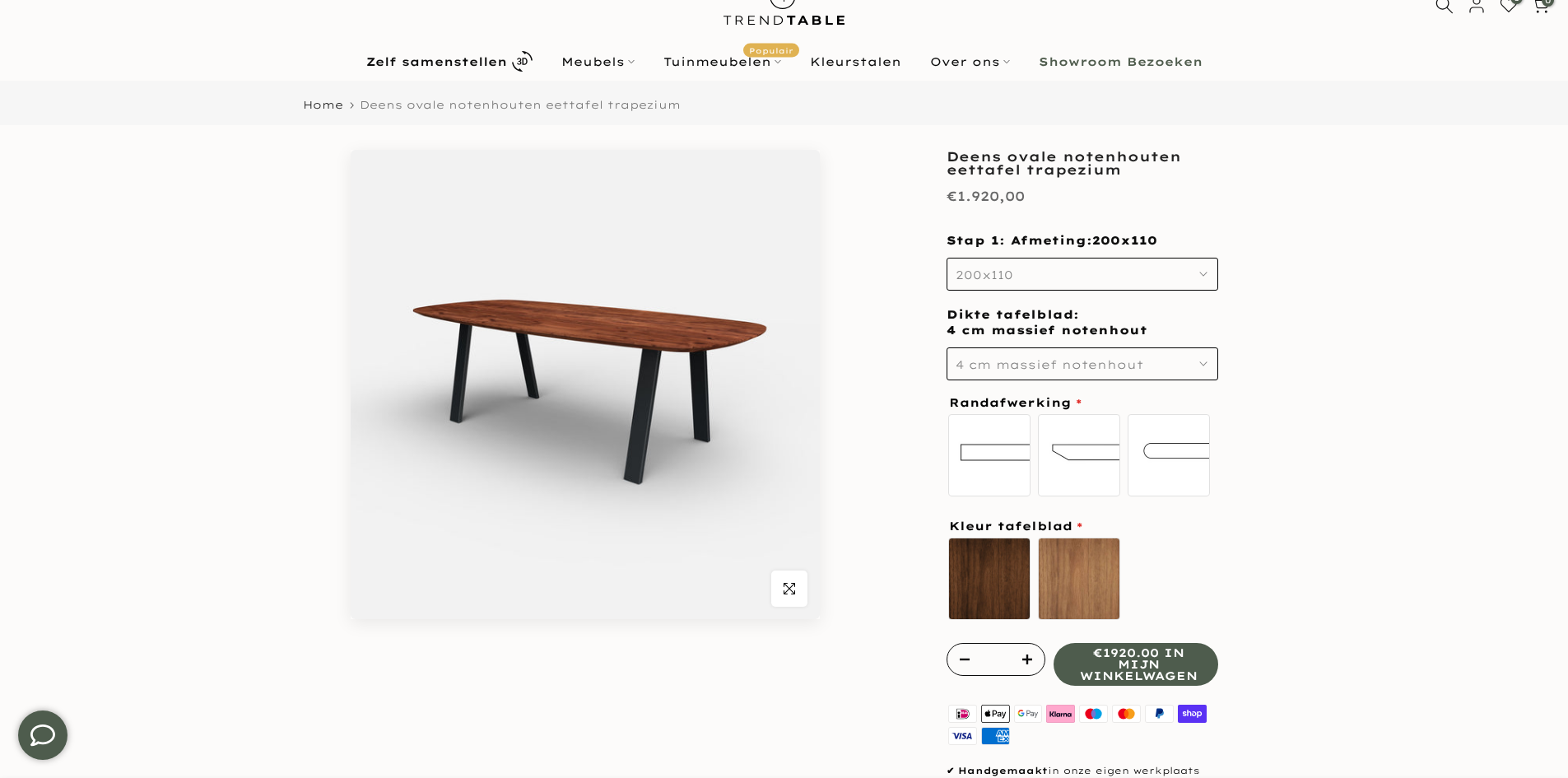
scroll to position [82, 0]
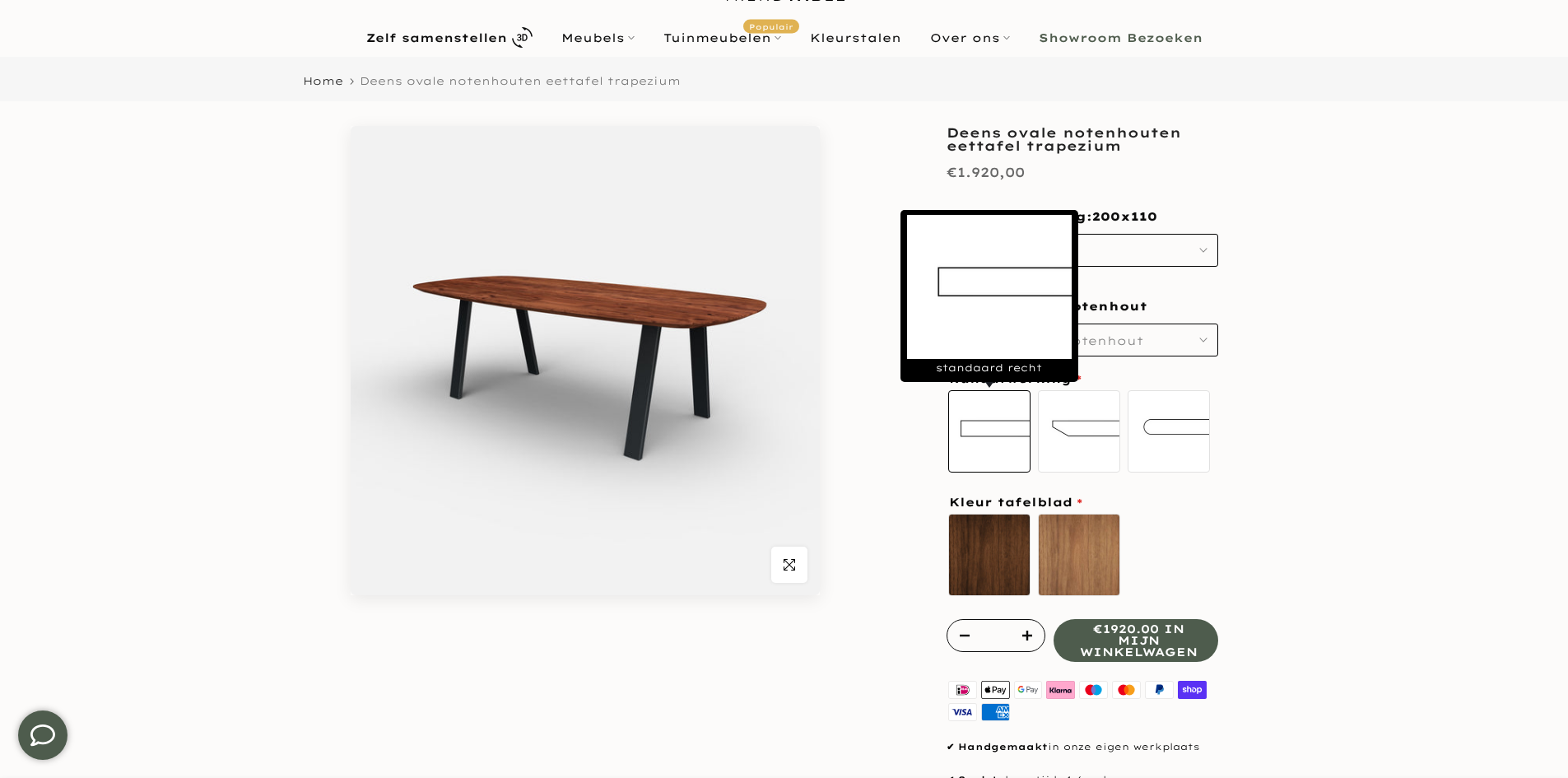
click at [991, 446] on label "standaard recht" at bounding box center [989, 431] width 82 height 82
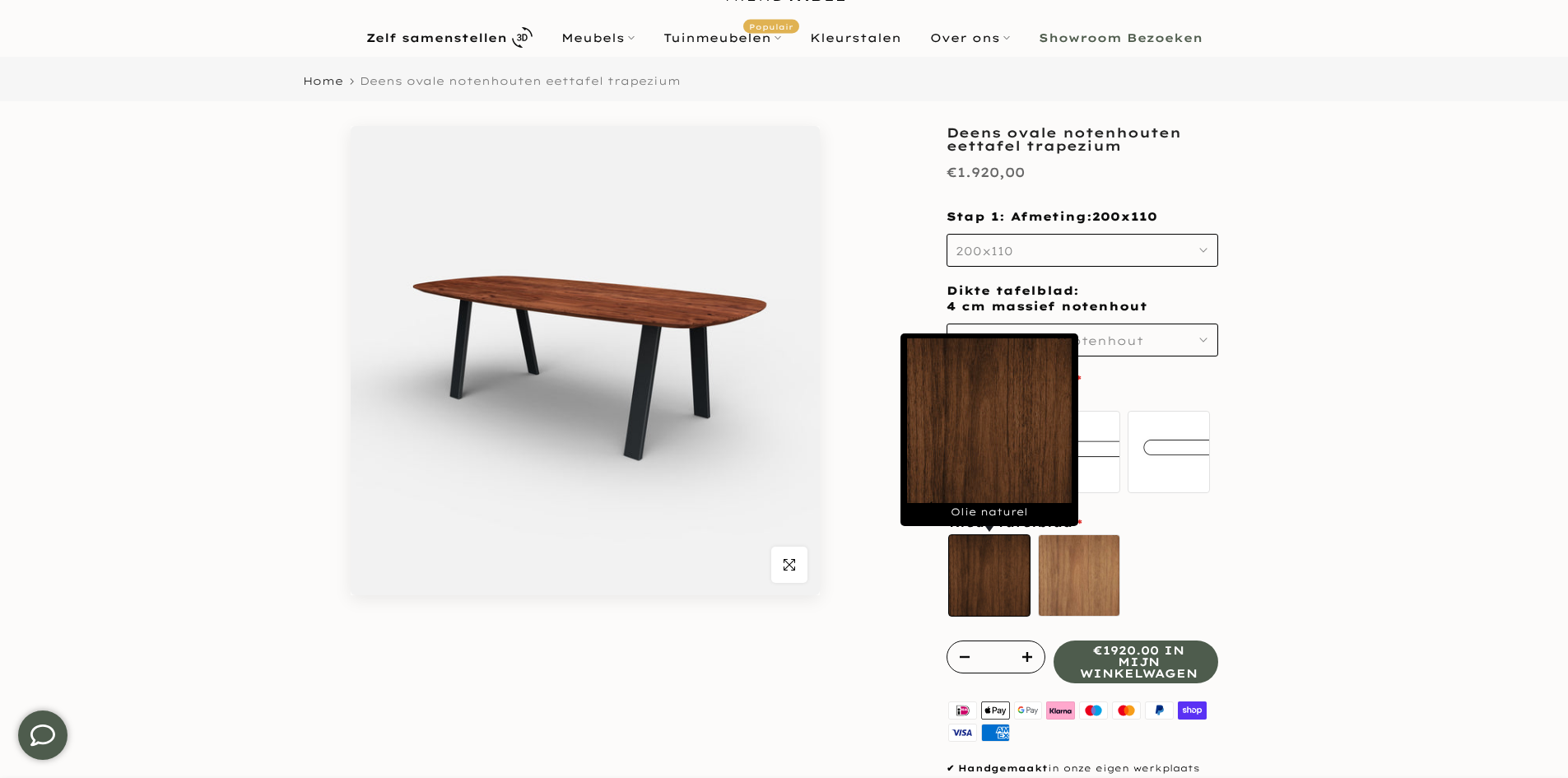
drag, startPoint x: 974, startPoint y: 578, endPoint x: 990, endPoint y: 568, distance: 18.9
click at [973, 571] on label "Olie naturel sold out" at bounding box center [989, 575] width 82 height 82
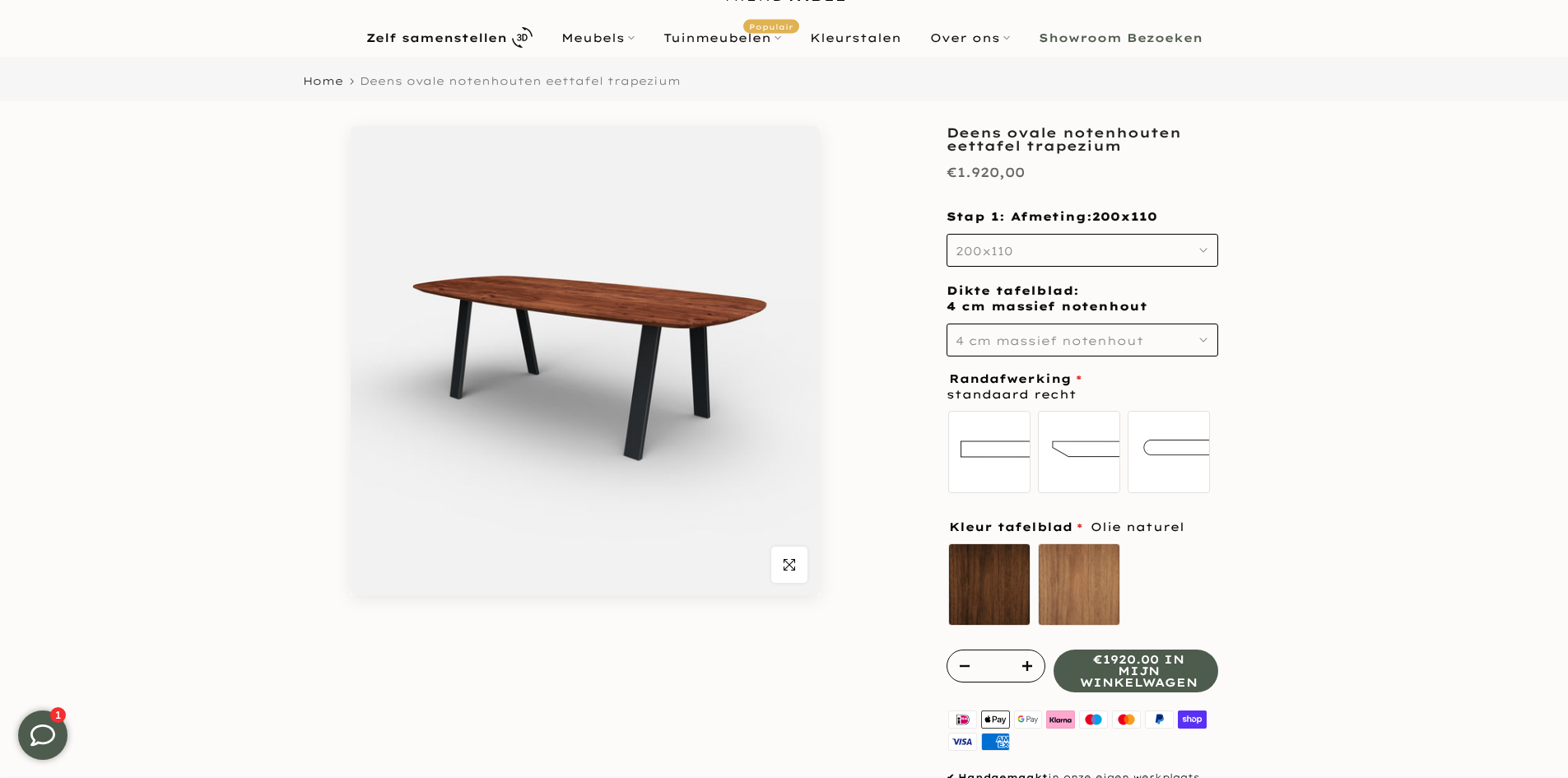
click at [1043, 256] on button "200x110" at bounding box center [1082, 250] width 272 height 33
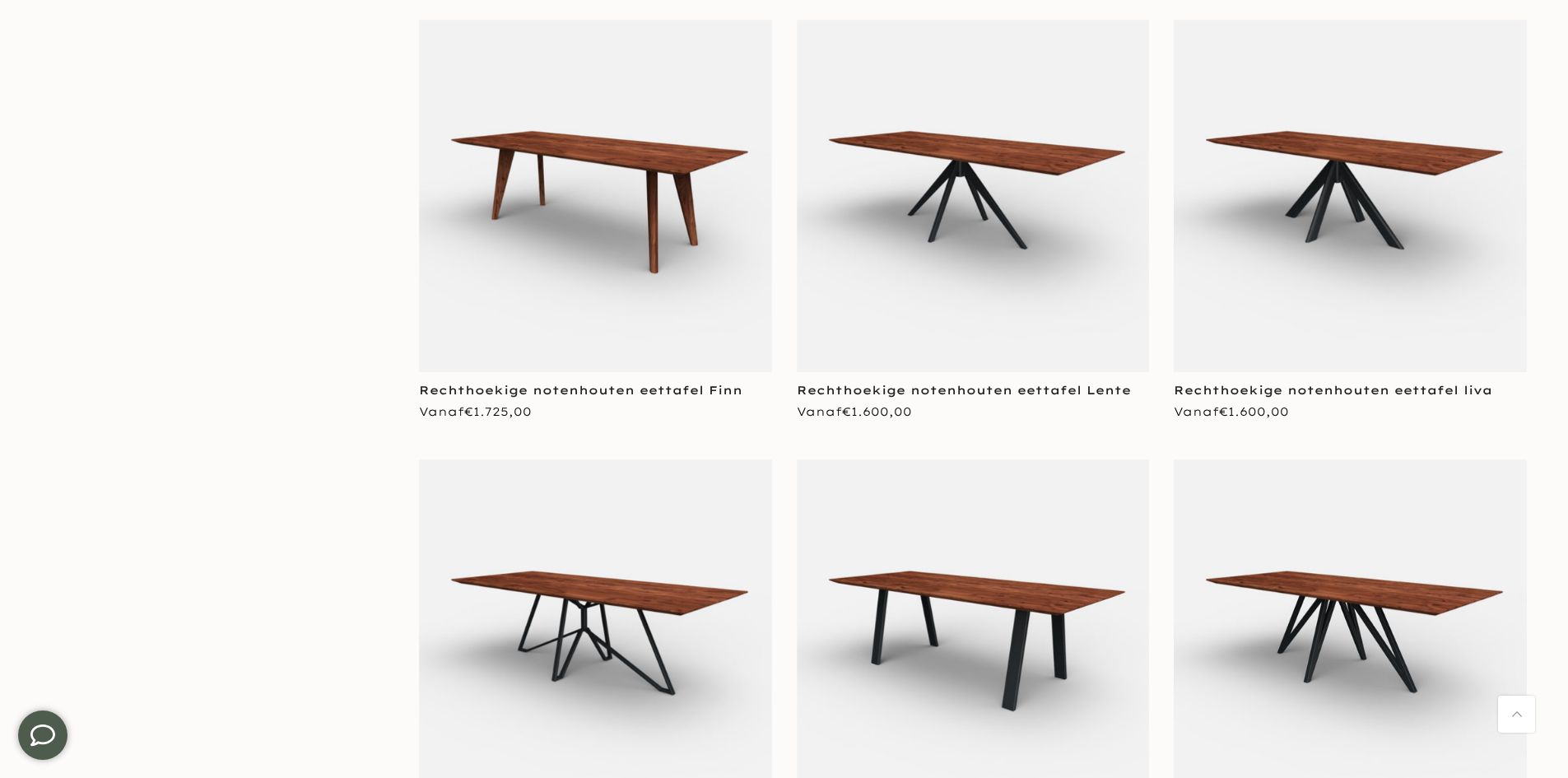
scroll to position [1647, 0]
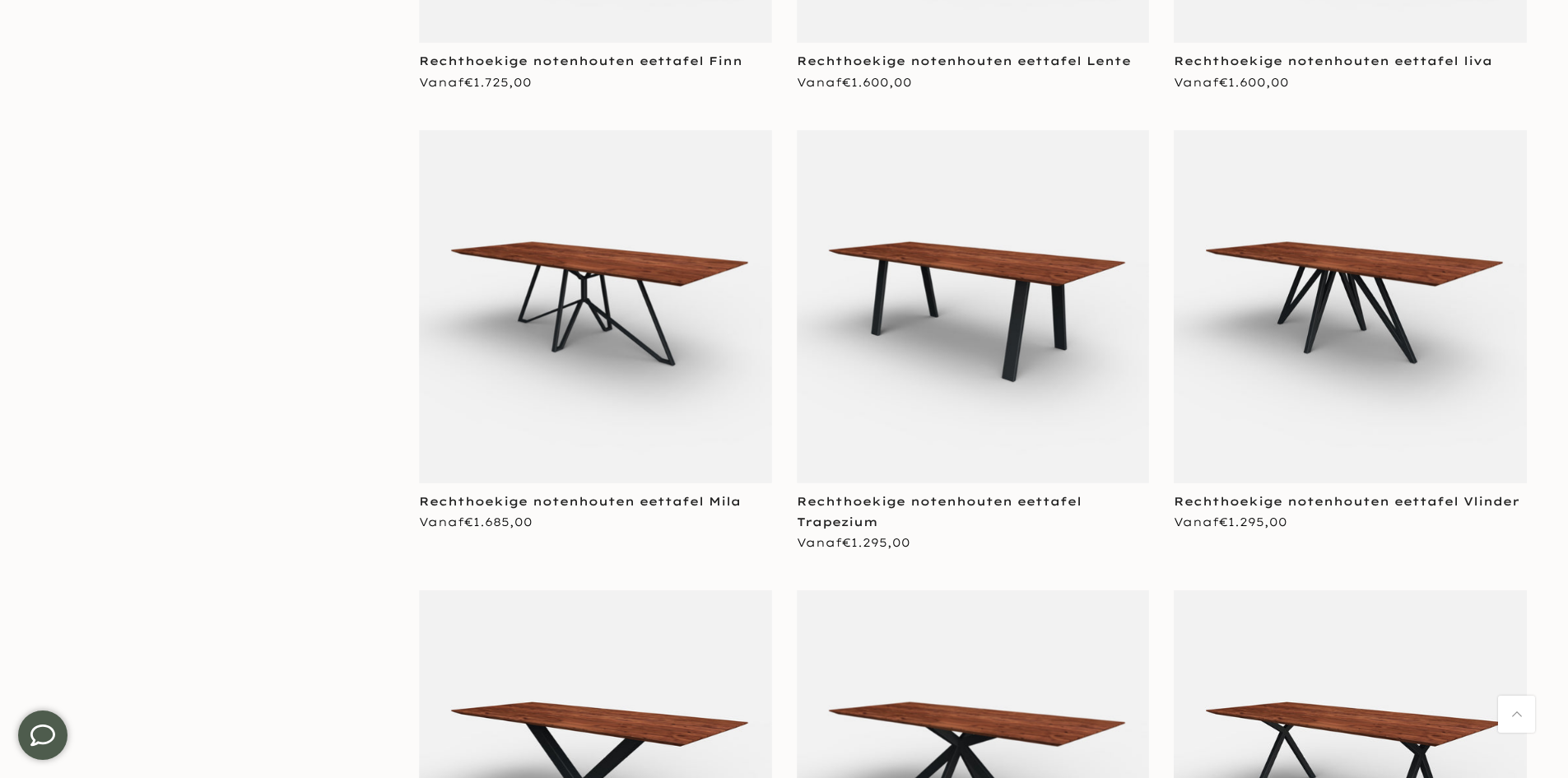
type input "****"
click at [956, 393] on img at bounding box center [973, 307] width 353 height 353
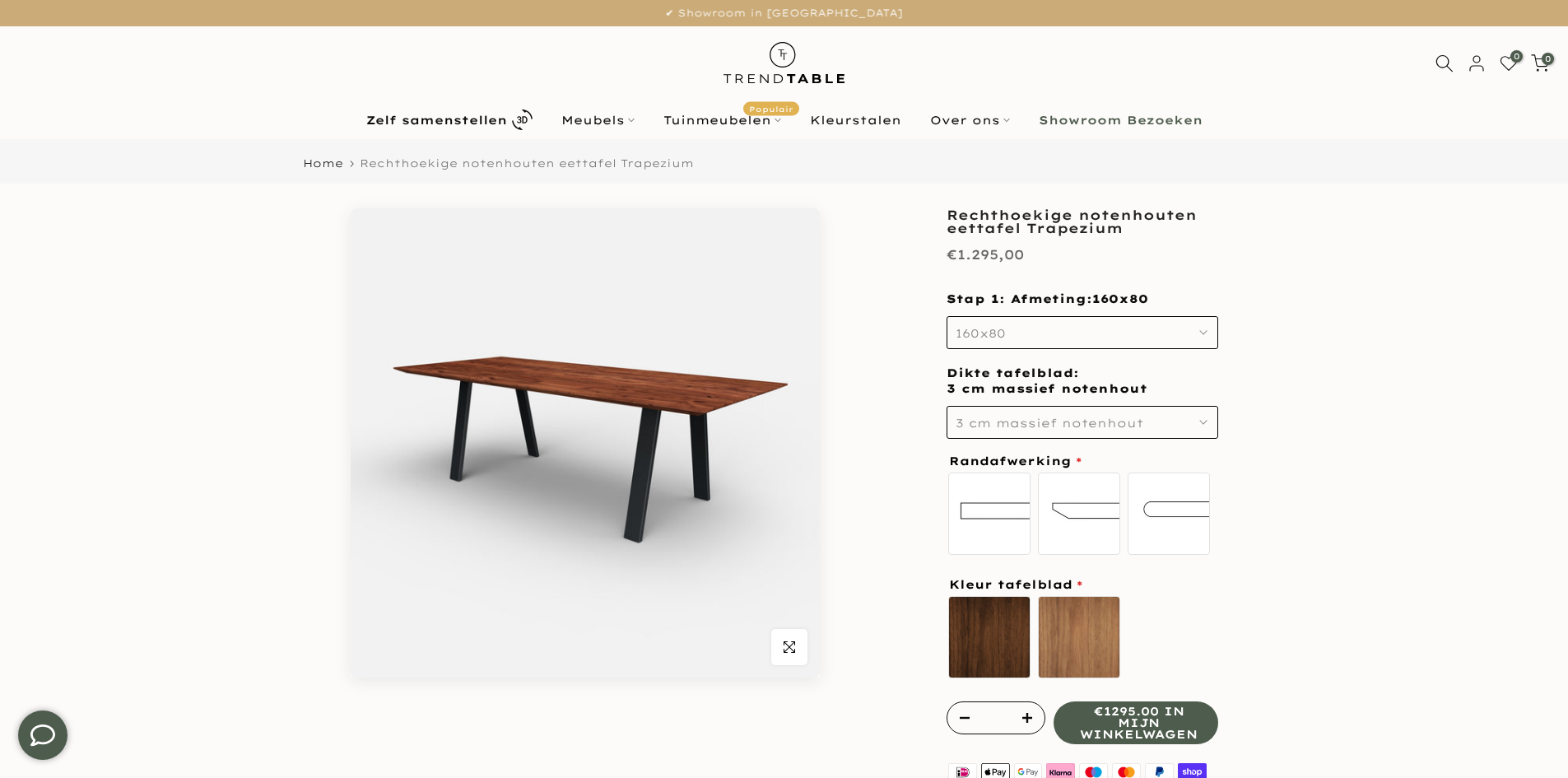
type input "****"
click at [1046, 340] on button "160x80" at bounding box center [1082, 332] width 272 height 33
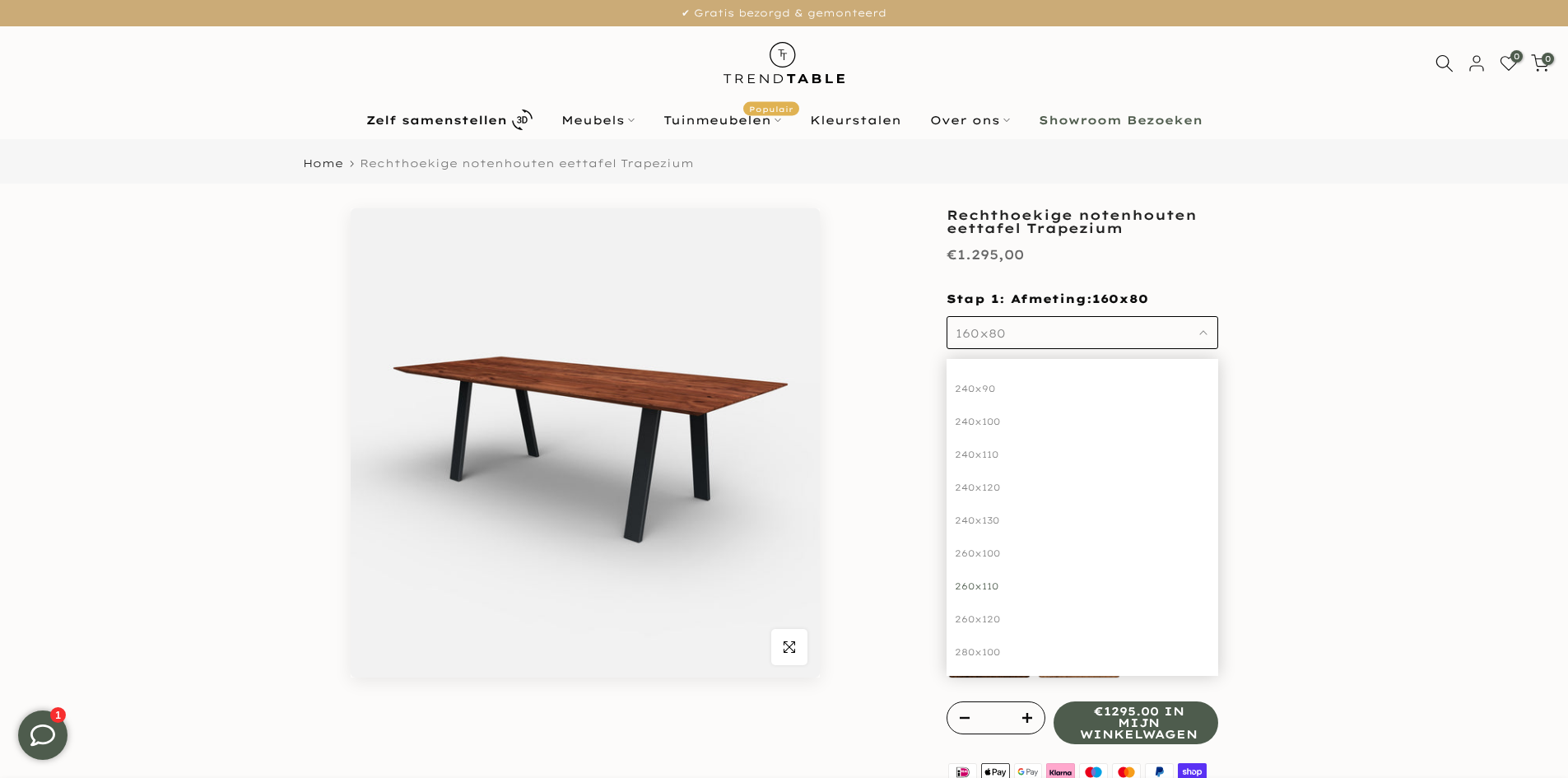
scroll to position [494, 0]
click at [995, 584] on div "260x120" at bounding box center [1082, 585] width 272 height 33
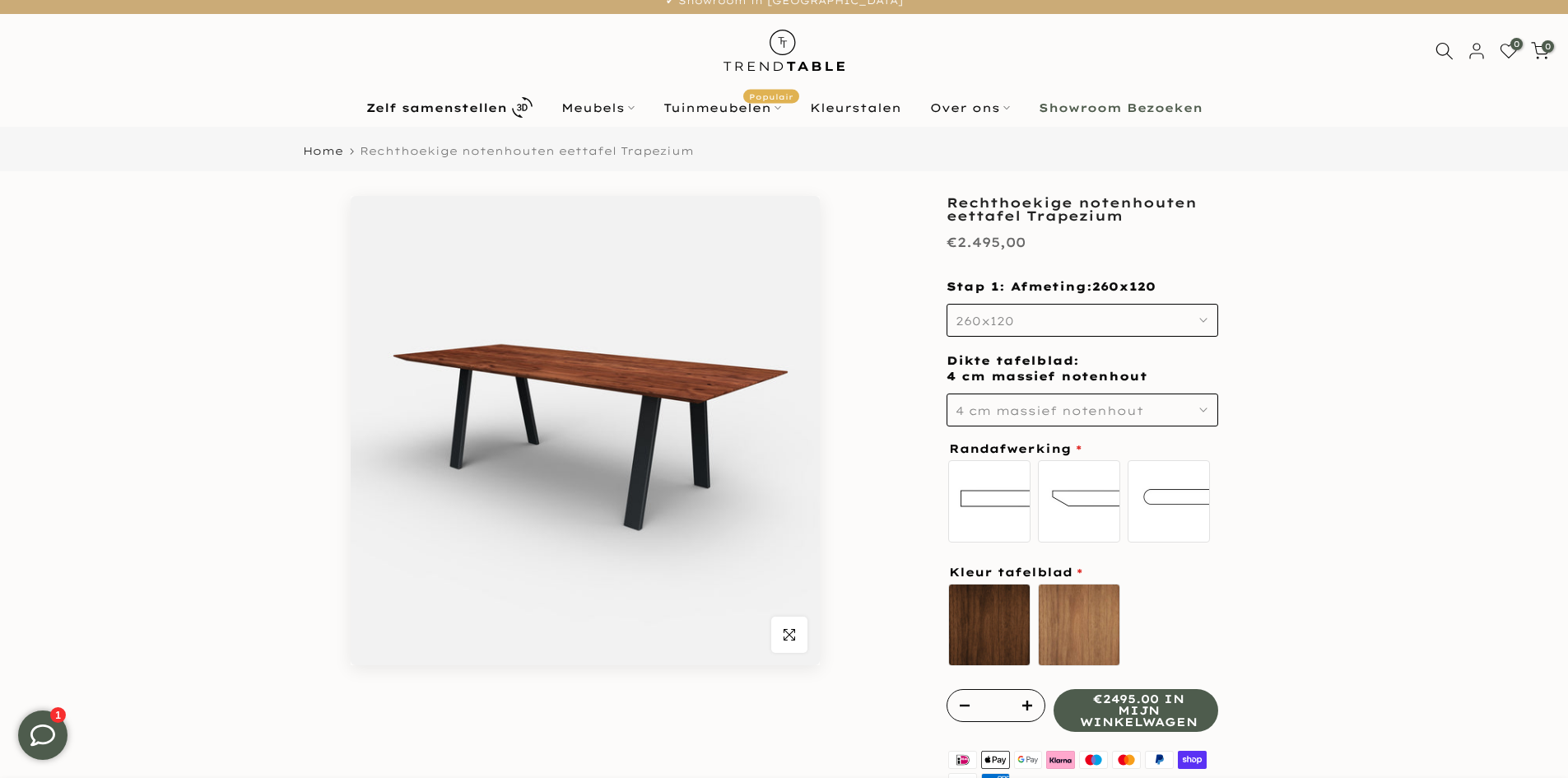
scroll to position [165, 0]
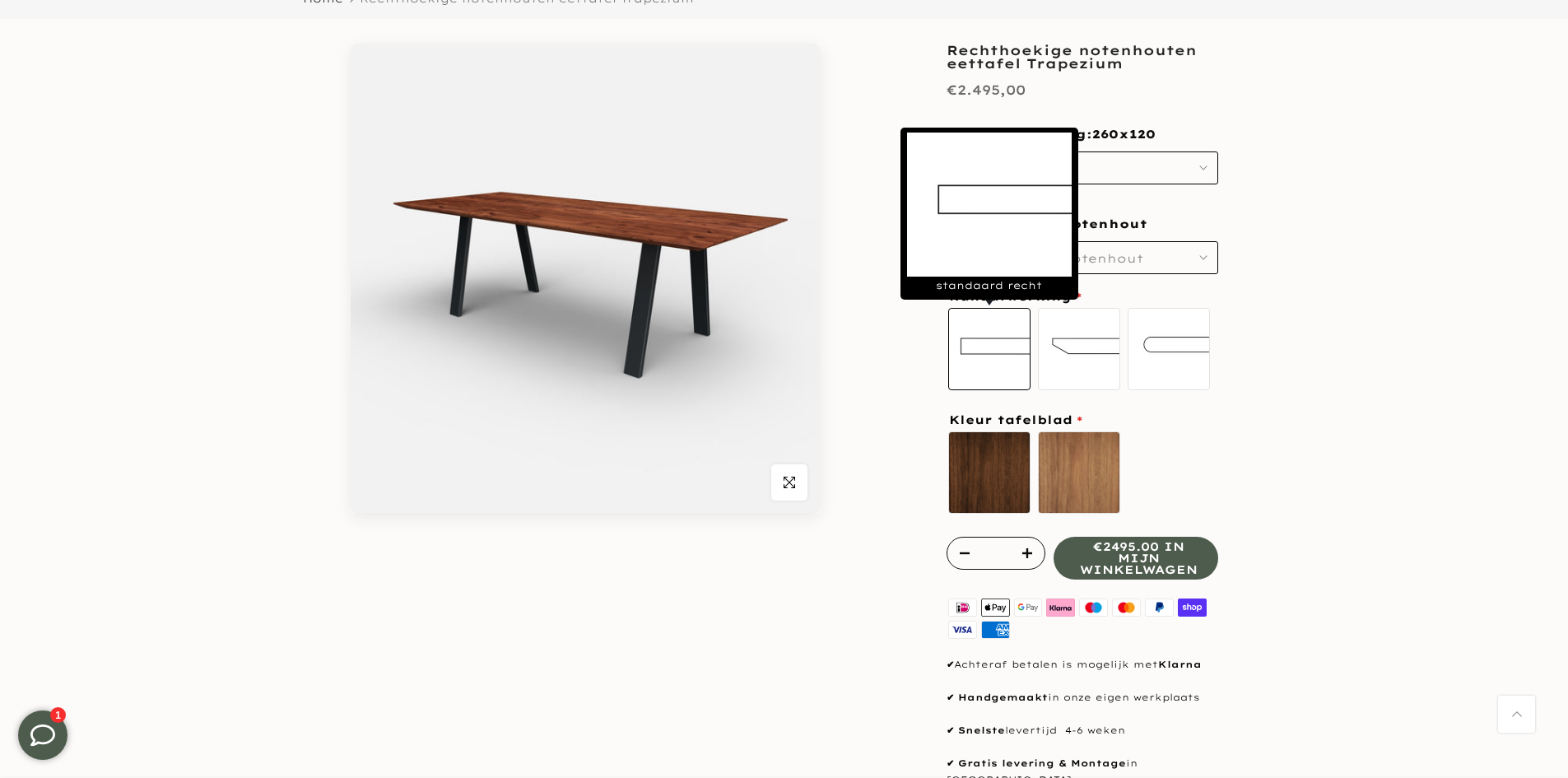
click at [996, 362] on label "standaard recht" at bounding box center [989, 349] width 82 height 82
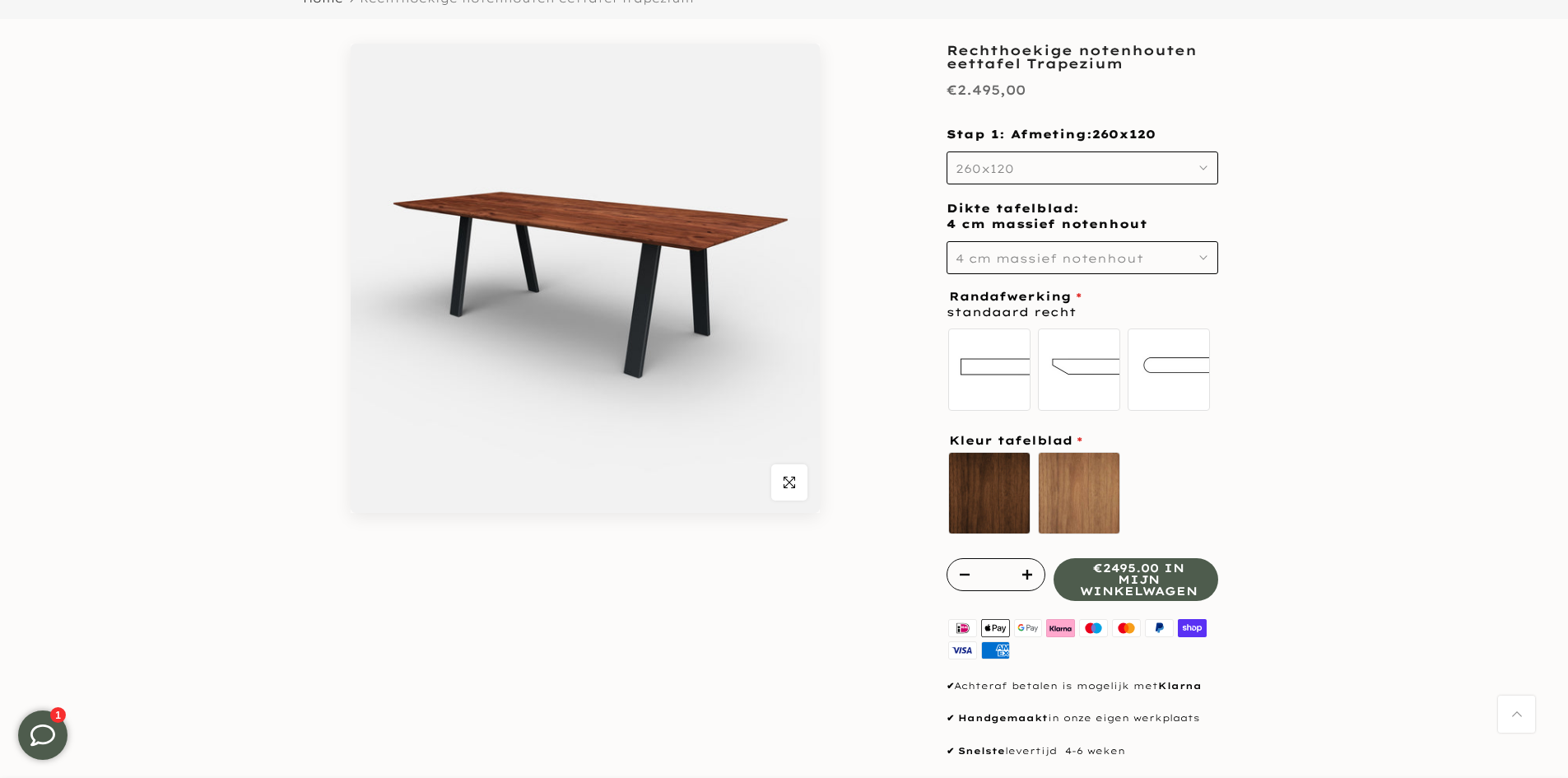
drag, startPoint x: 1172, startPoint y: 181, endPoint x: 1166, endPoint y: 187, distance: 8.5
click at [1172, 181] on button "260x120" at bounding box center [1082, 167] width 272 height 33
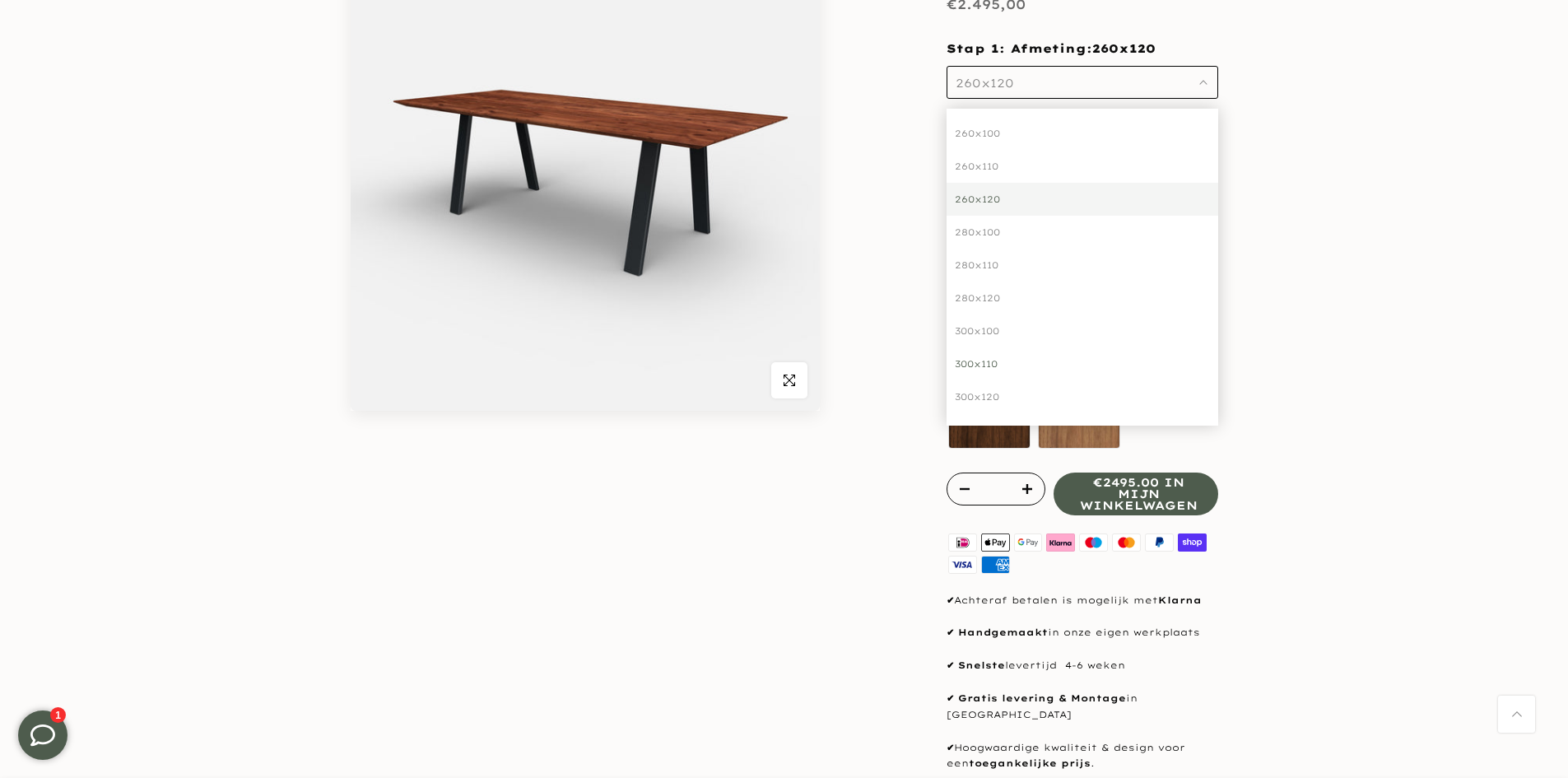
scroll to position [329, 0]
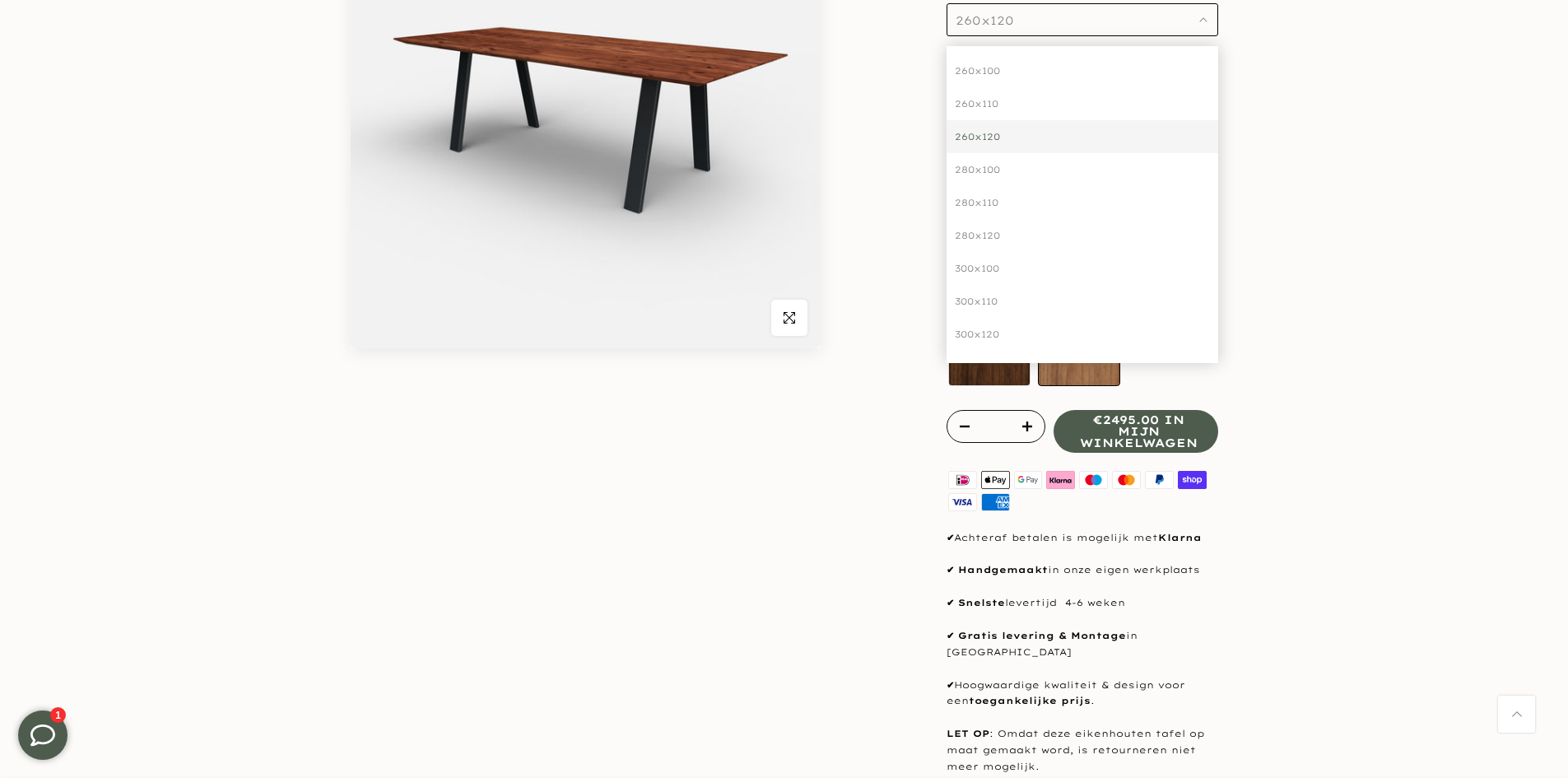
click at [1090, 323] on div "300x120" at bounding box center [1082, 334] width 272 height 33
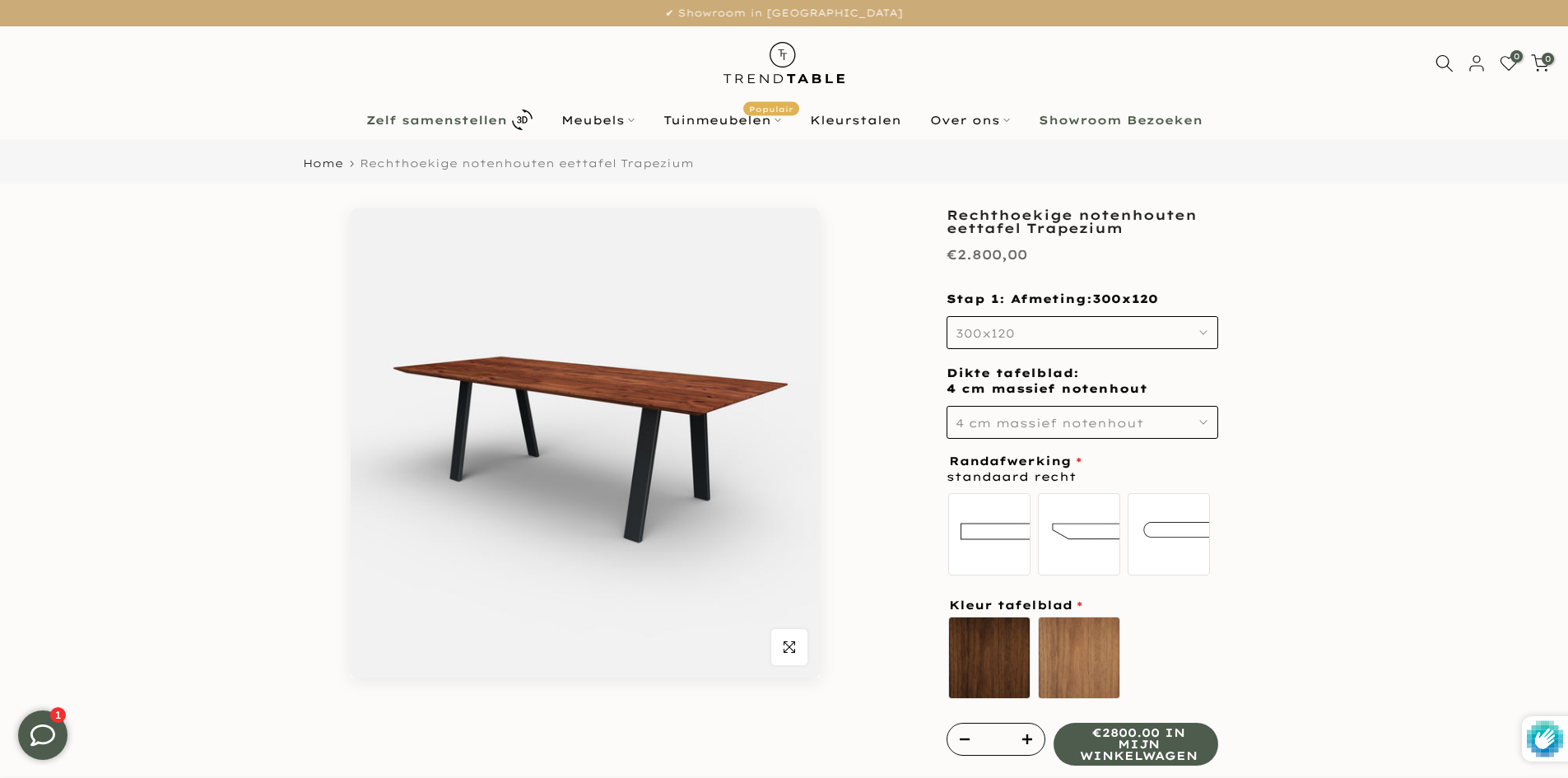
click at [507, 118] on b "Zelf samenstellen" at bounding box center [437, 120] width 141 height 12
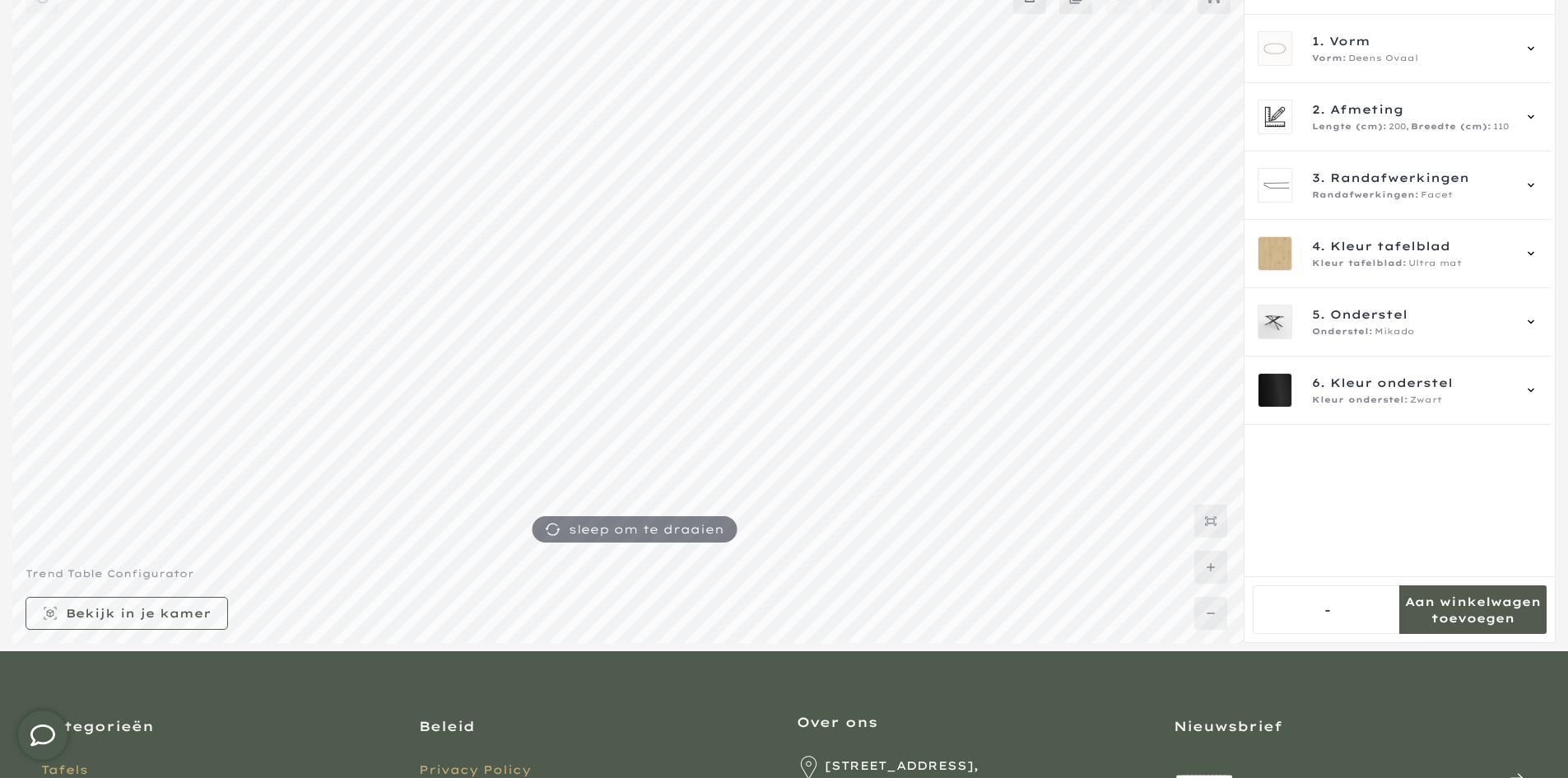
scroll to position [329, 0]
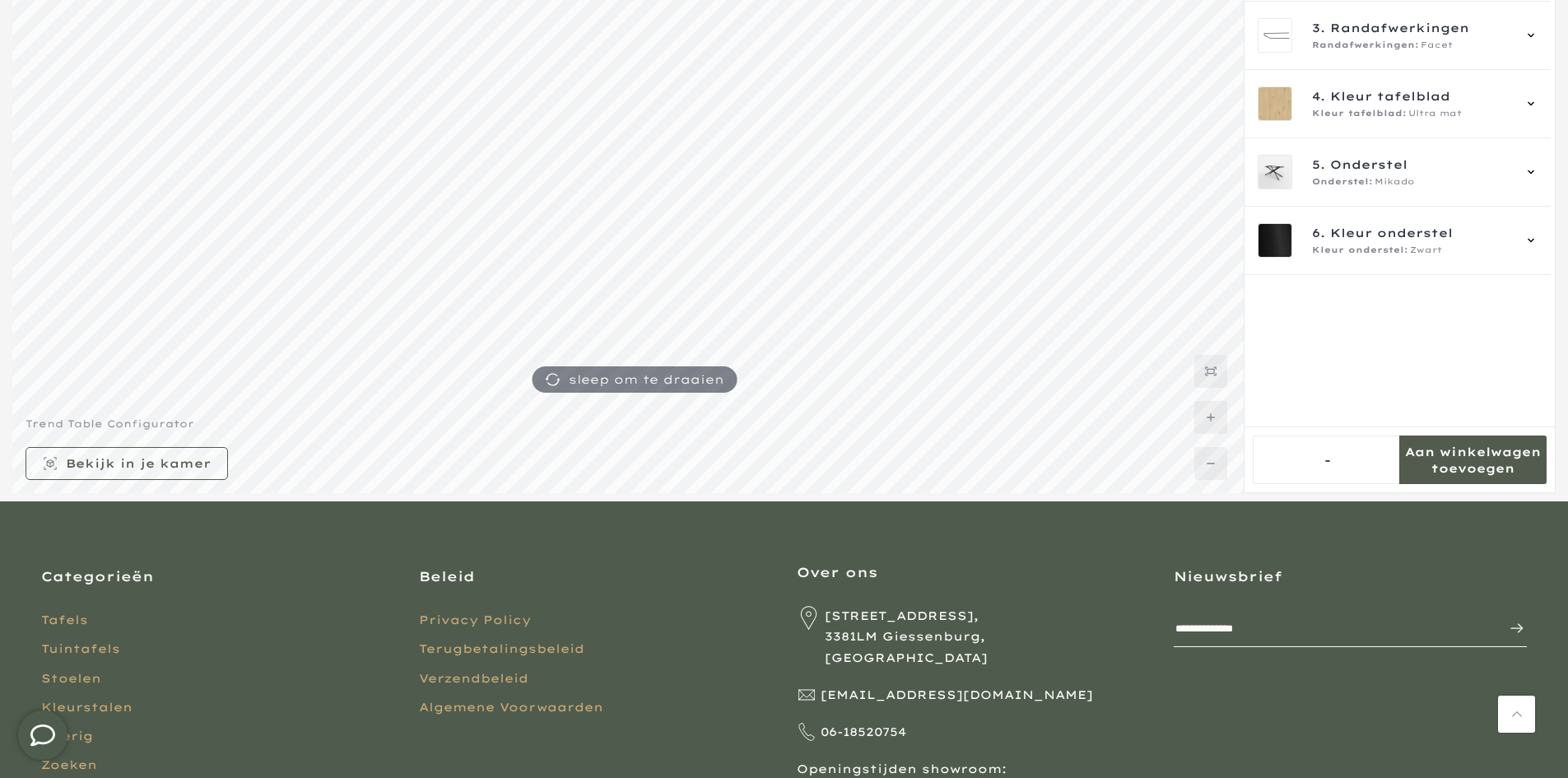
type input "****"
drag, startPoint x: 1321, startPoint y: 466, endPoint x: 1337, endPoint y: 461, distance: 16.8
click at [1337, 461] on div "-" at bounding box center [1327, 460] width 149 height 48
click at [1329, 398] on mmq-side-panel-content-wrapper at bounding box center [1399, 146] width 310 height 561
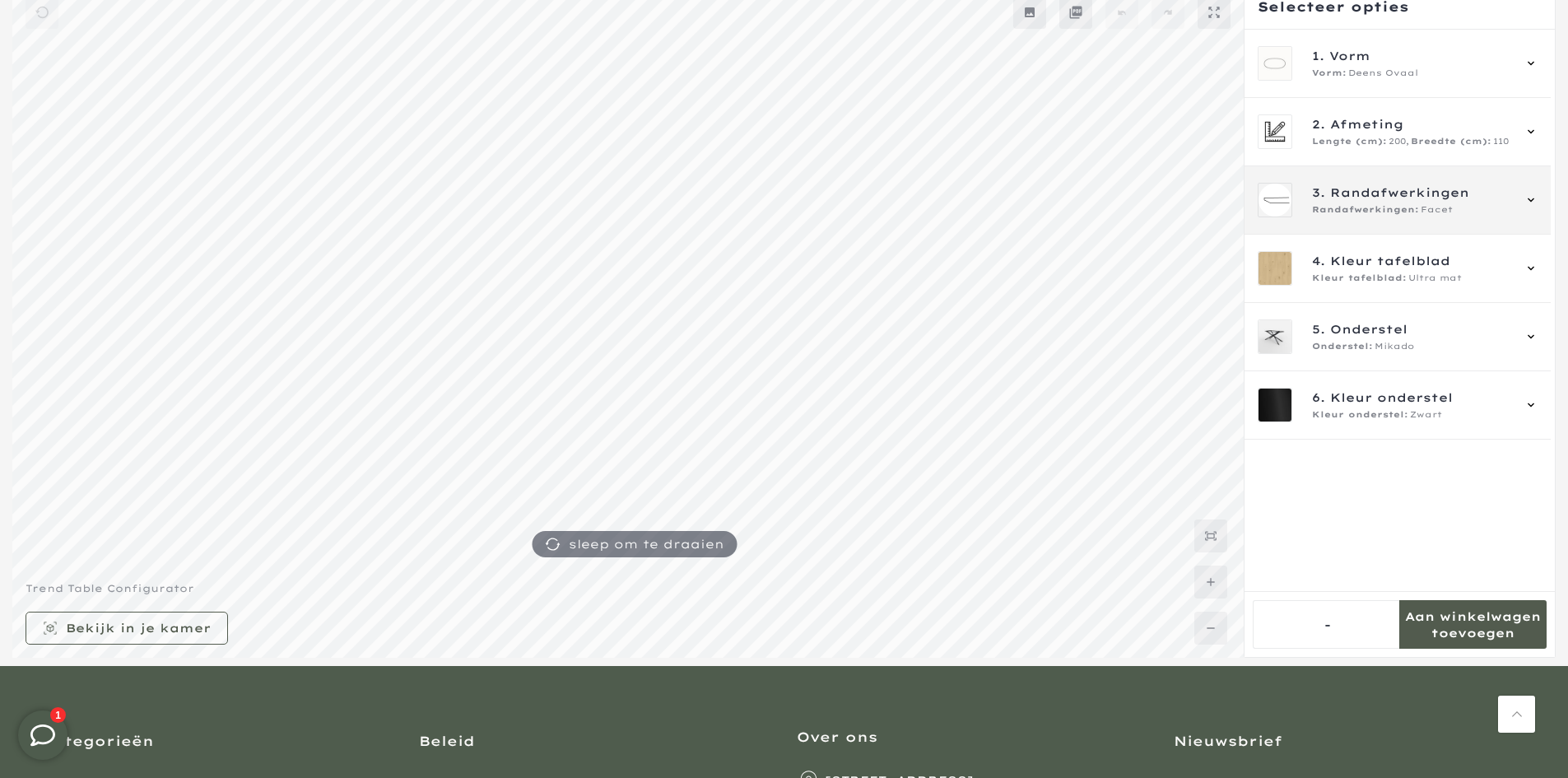
scroll to position [0, 0]
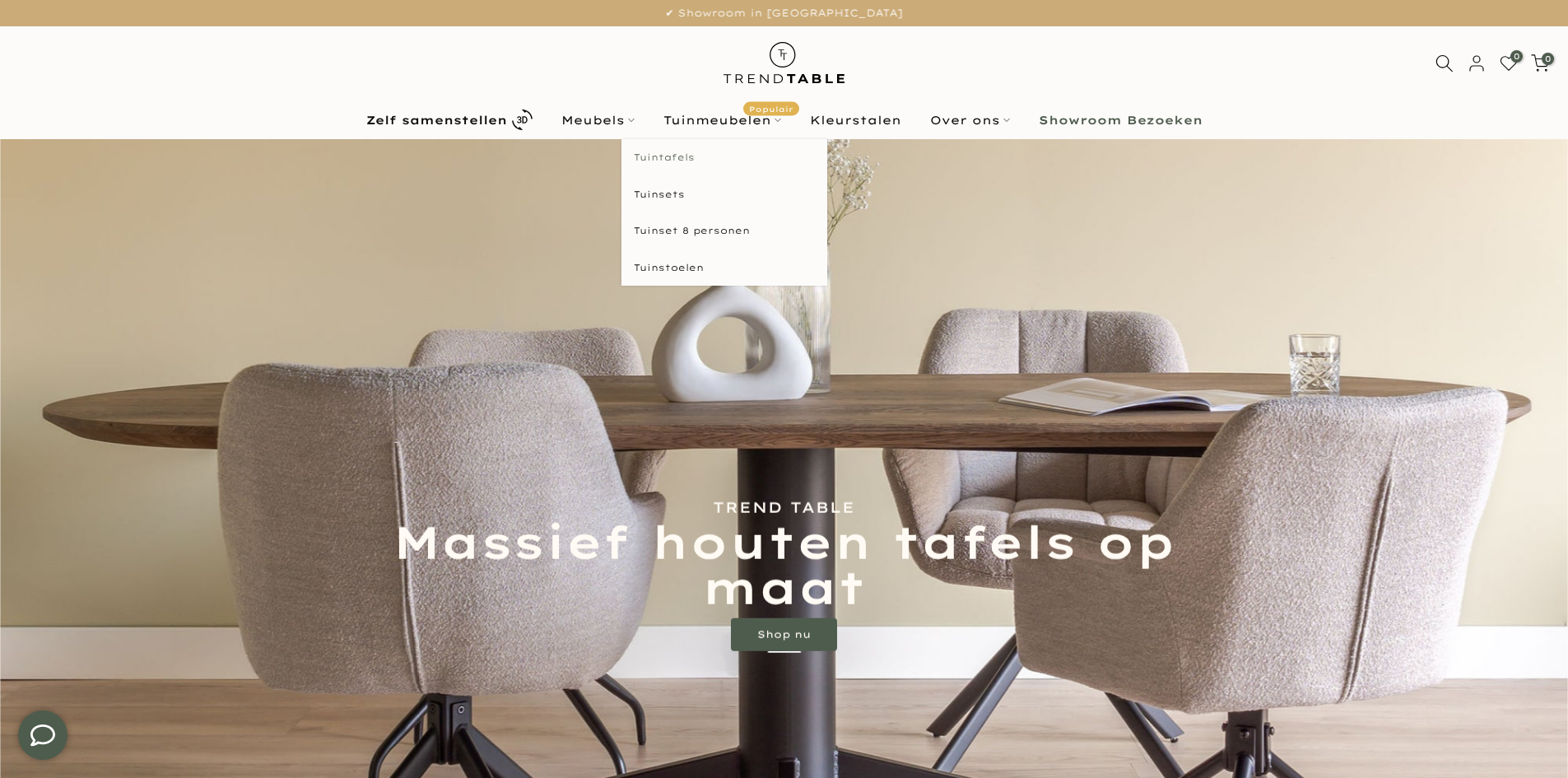
type input "****"
click at [671, 161] on link "Tuintafels" at bounding box center [724, 157] width 206 height 37
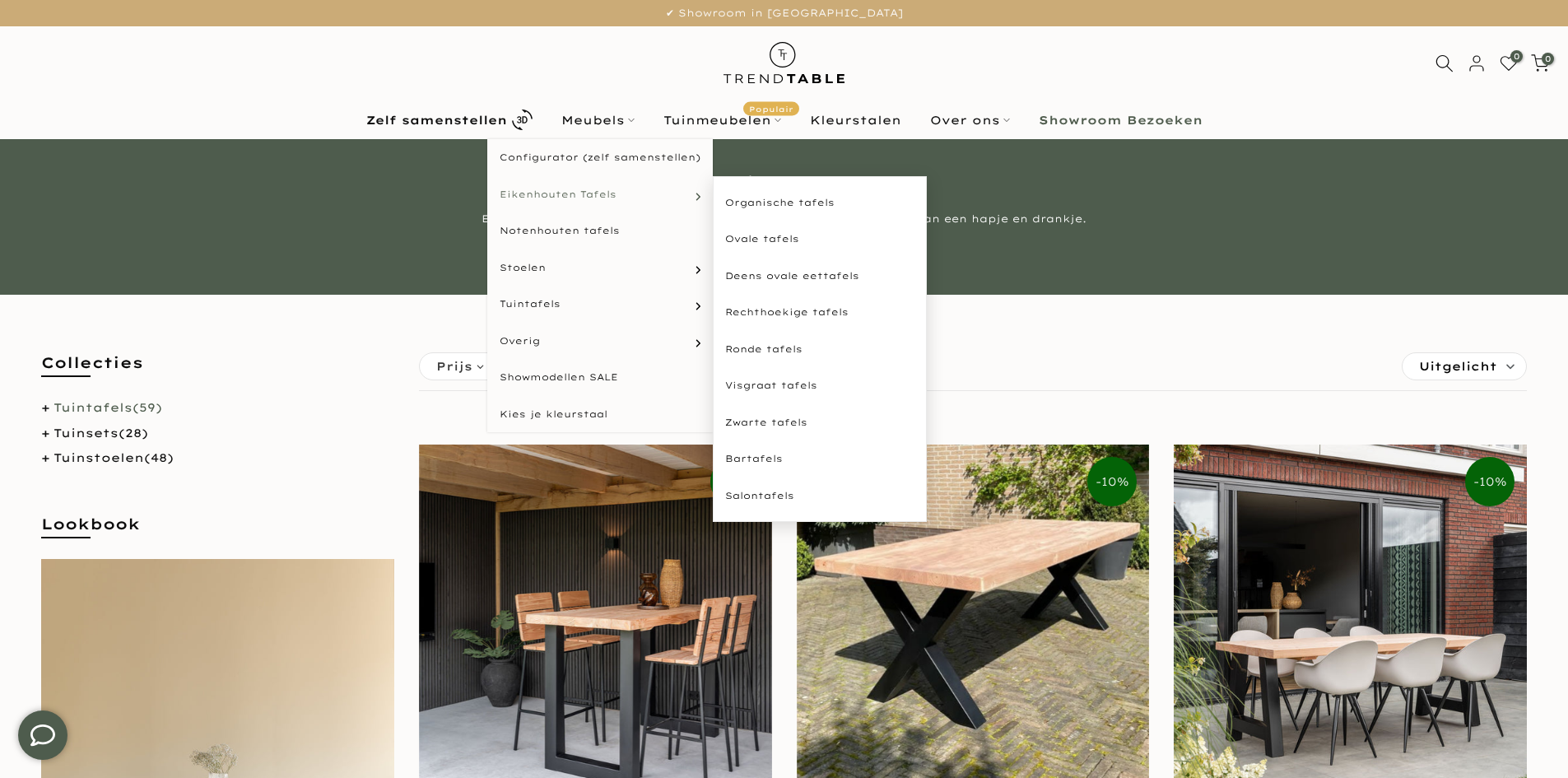
type input "****"
click at [576, 197] on span "Eikenhouten Tafels" at bounding box center [558, 194] width 116 height 14
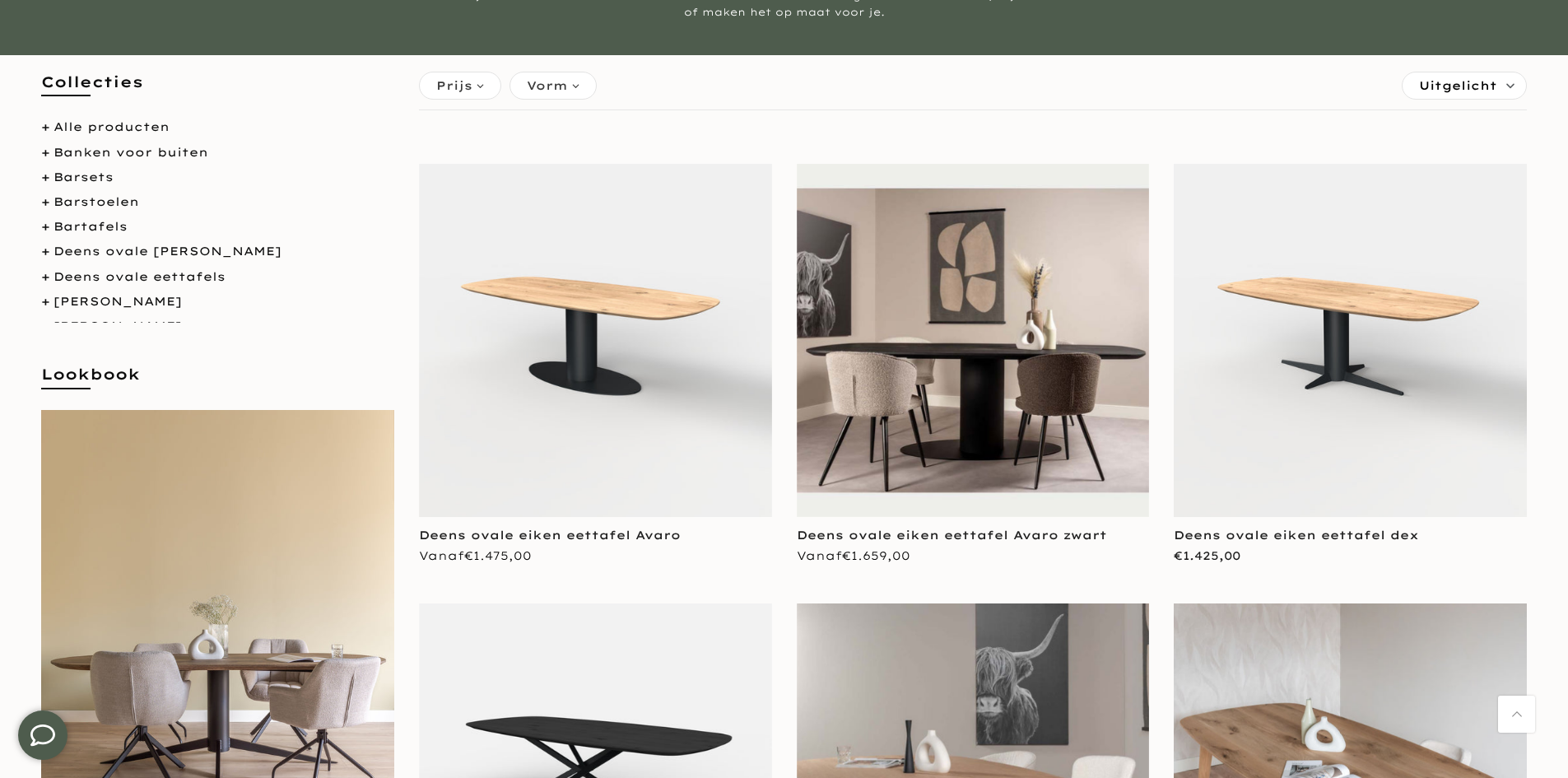
scroll to position [82, 0]
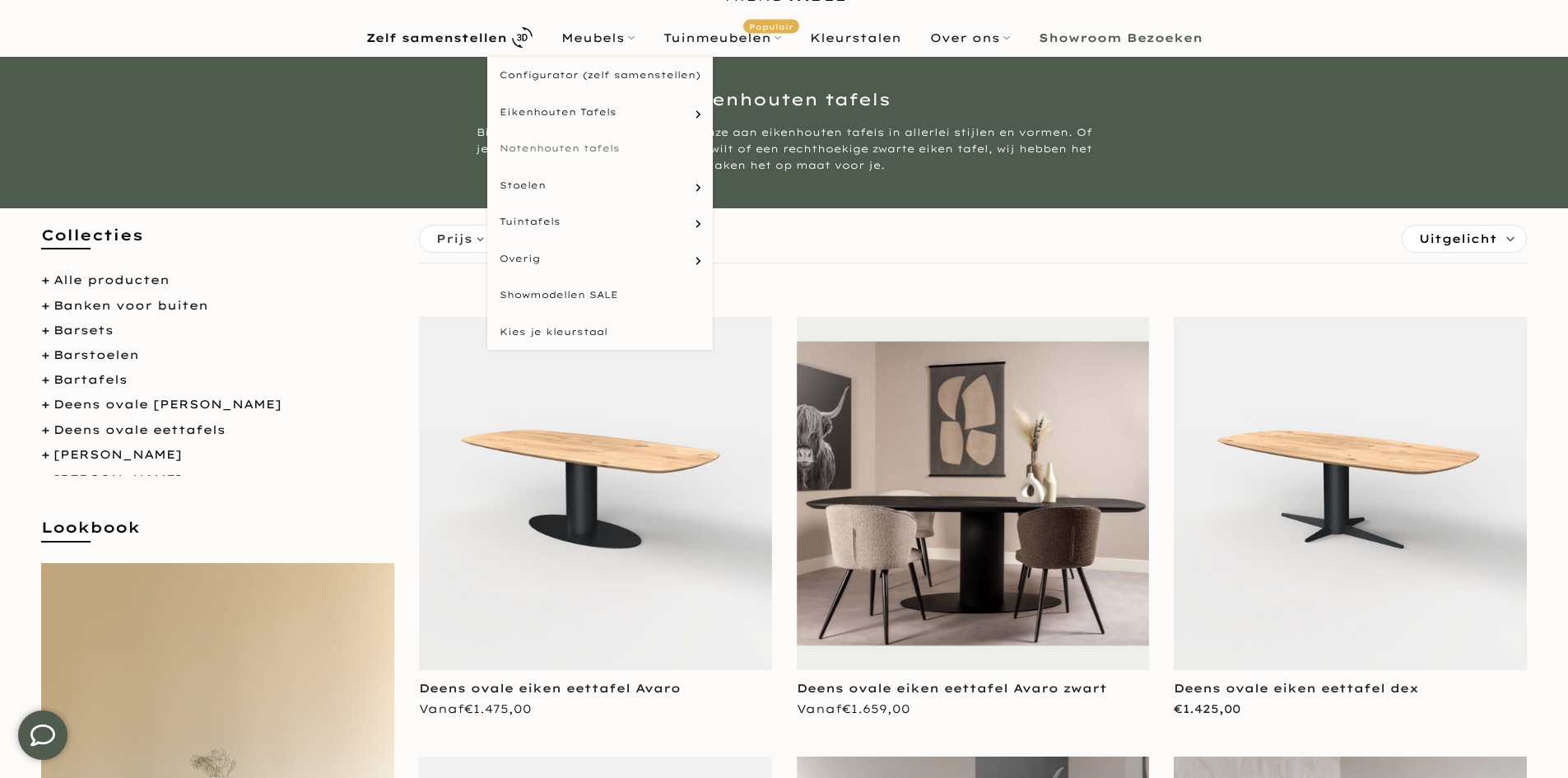
type input "****"
click at [602, 149] on link "Notenhouten tafels" at bounding box center [600, 148] width 226 height 37
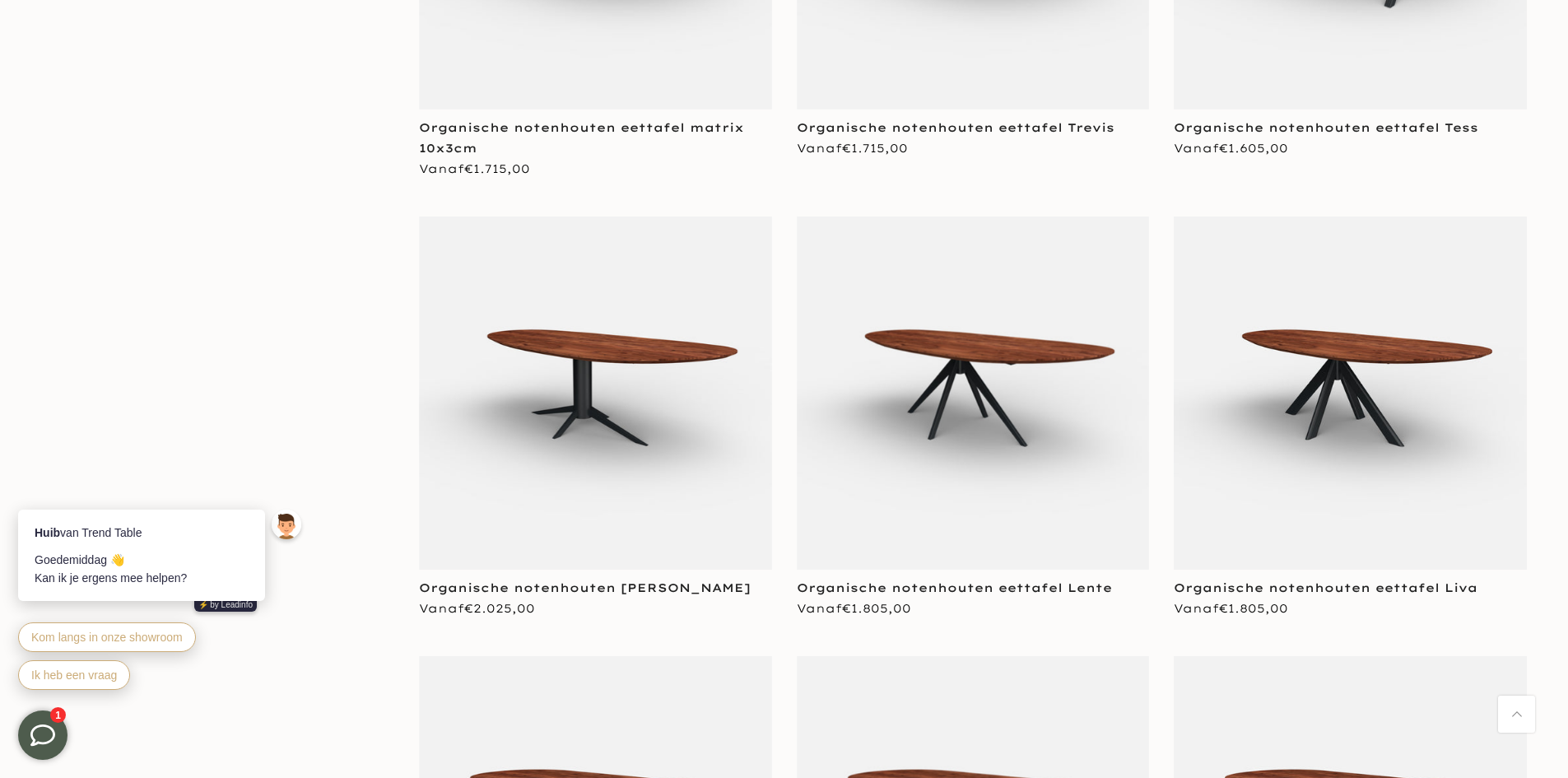
scroll to position [3952, 0]
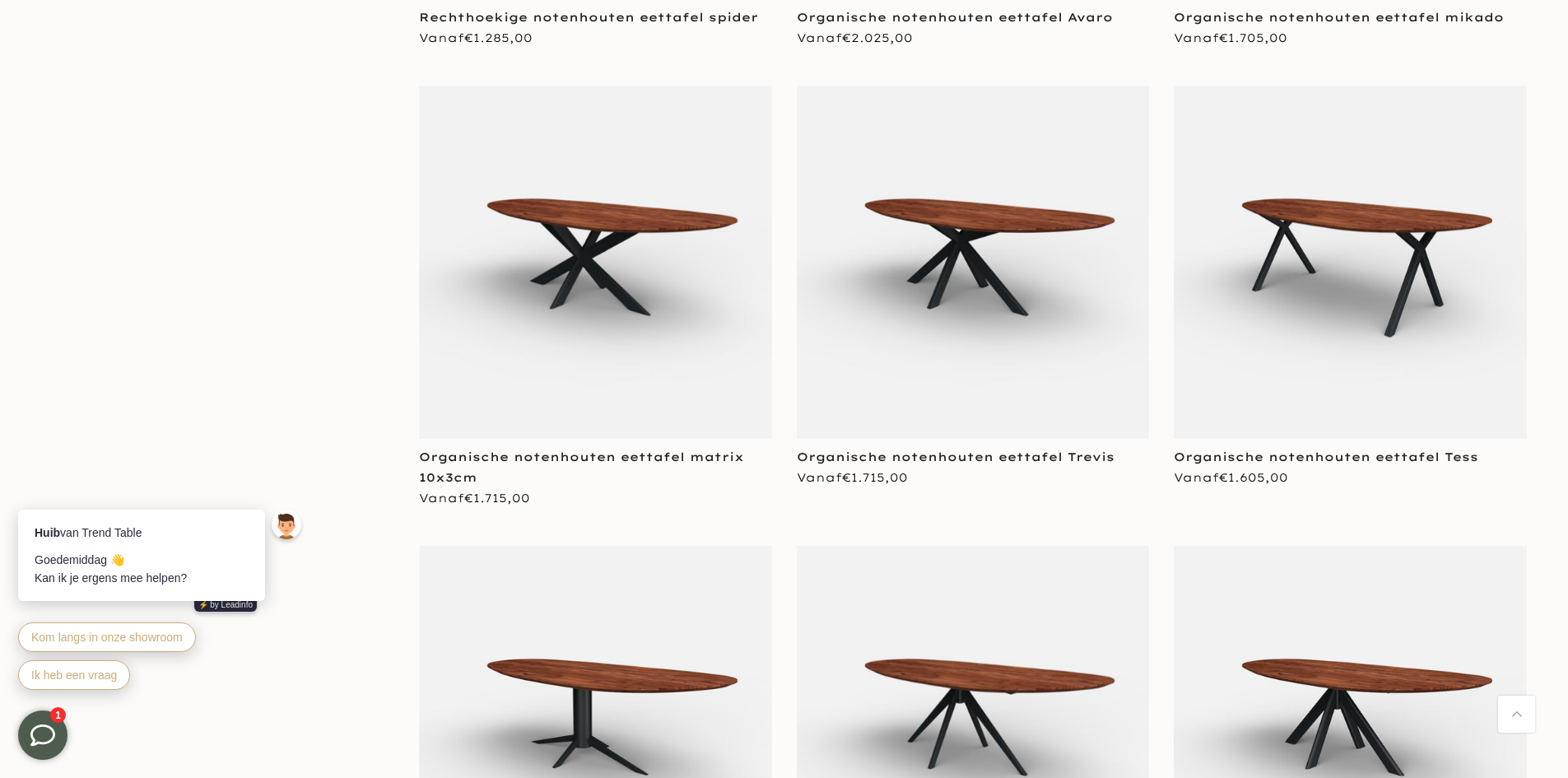
type input "****"
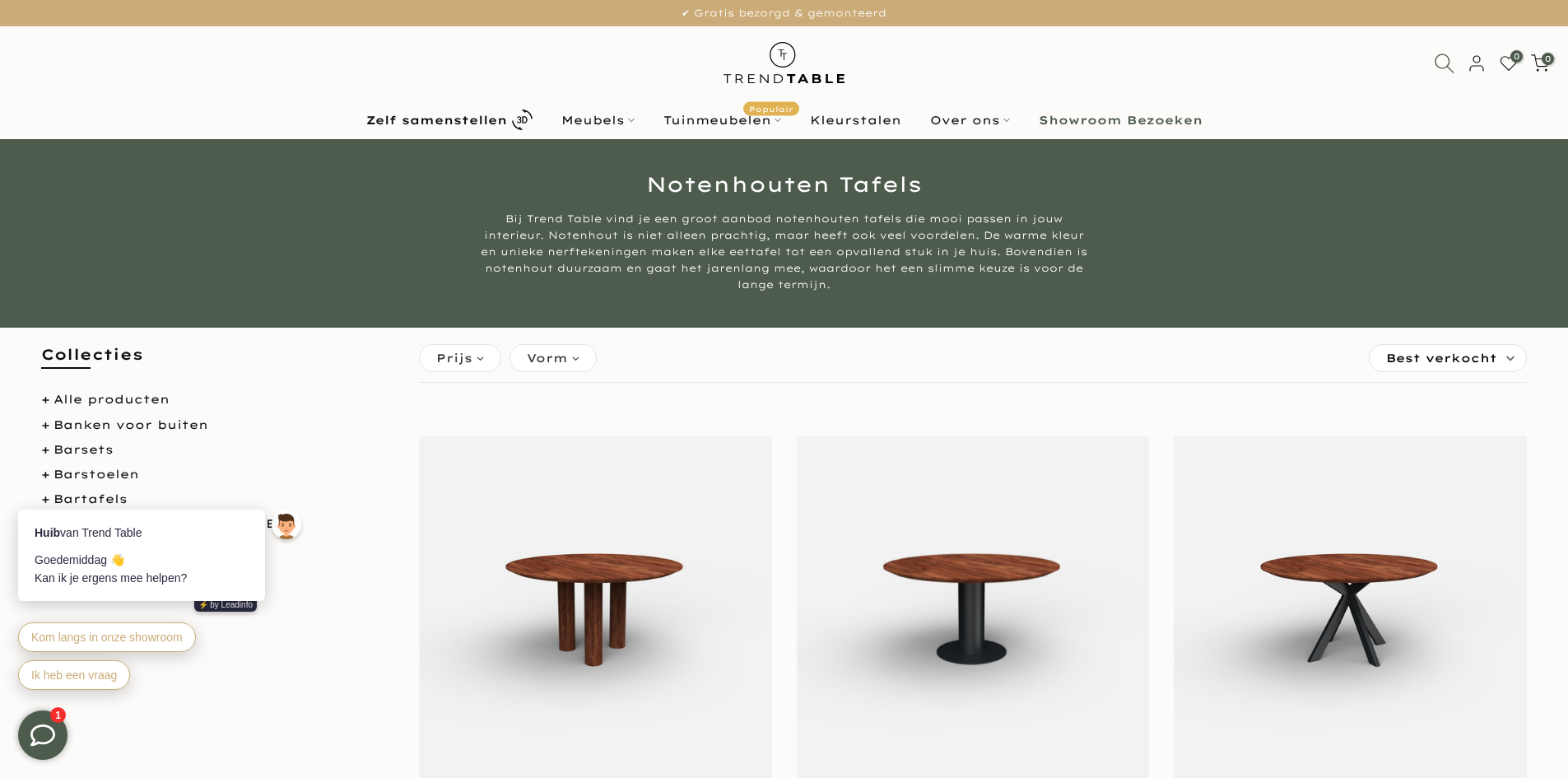
click at [1449, 65] on icon at bounding box center [1443, 63] width 21 height 21
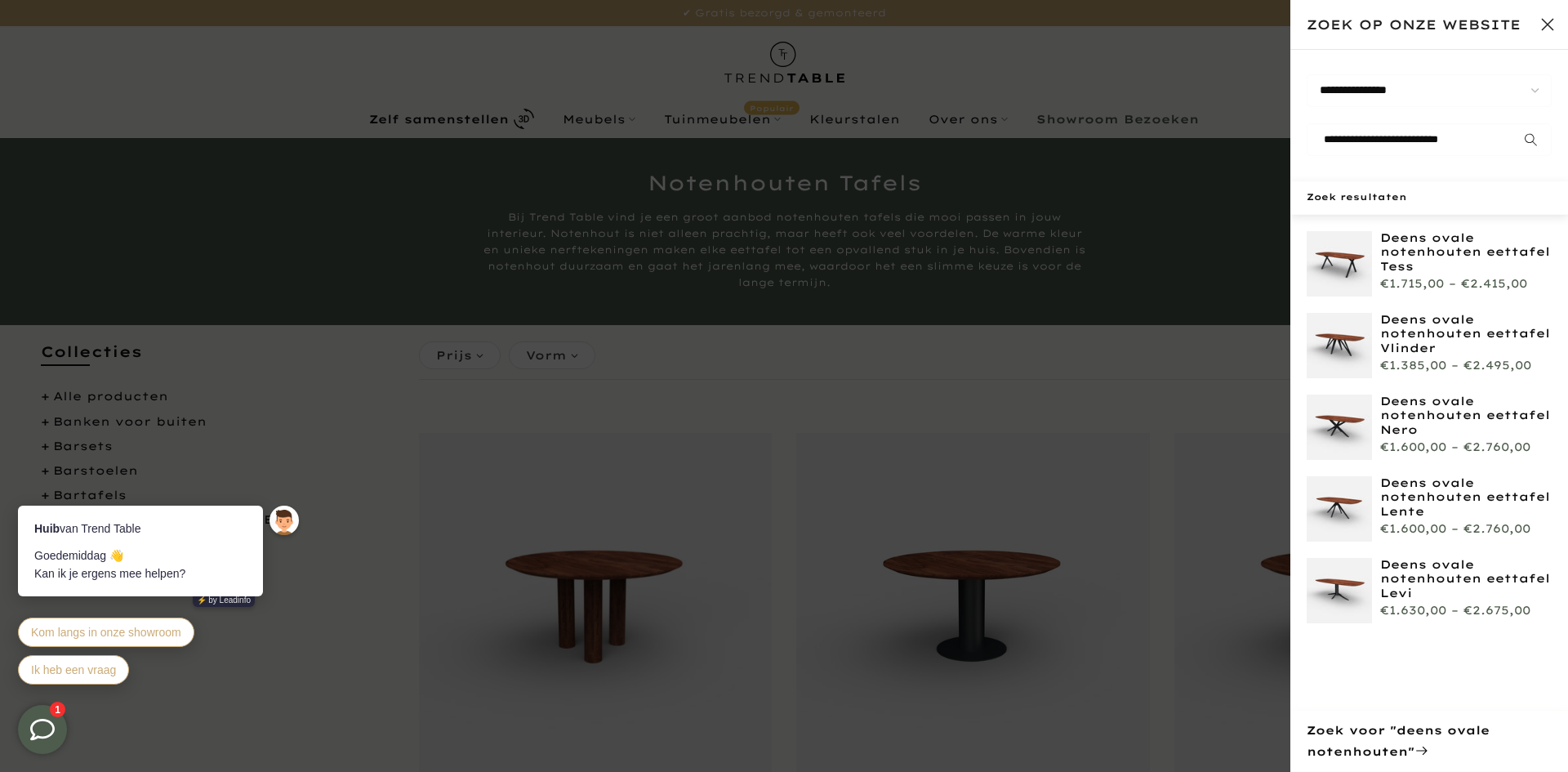
scroll to position [0, 22]
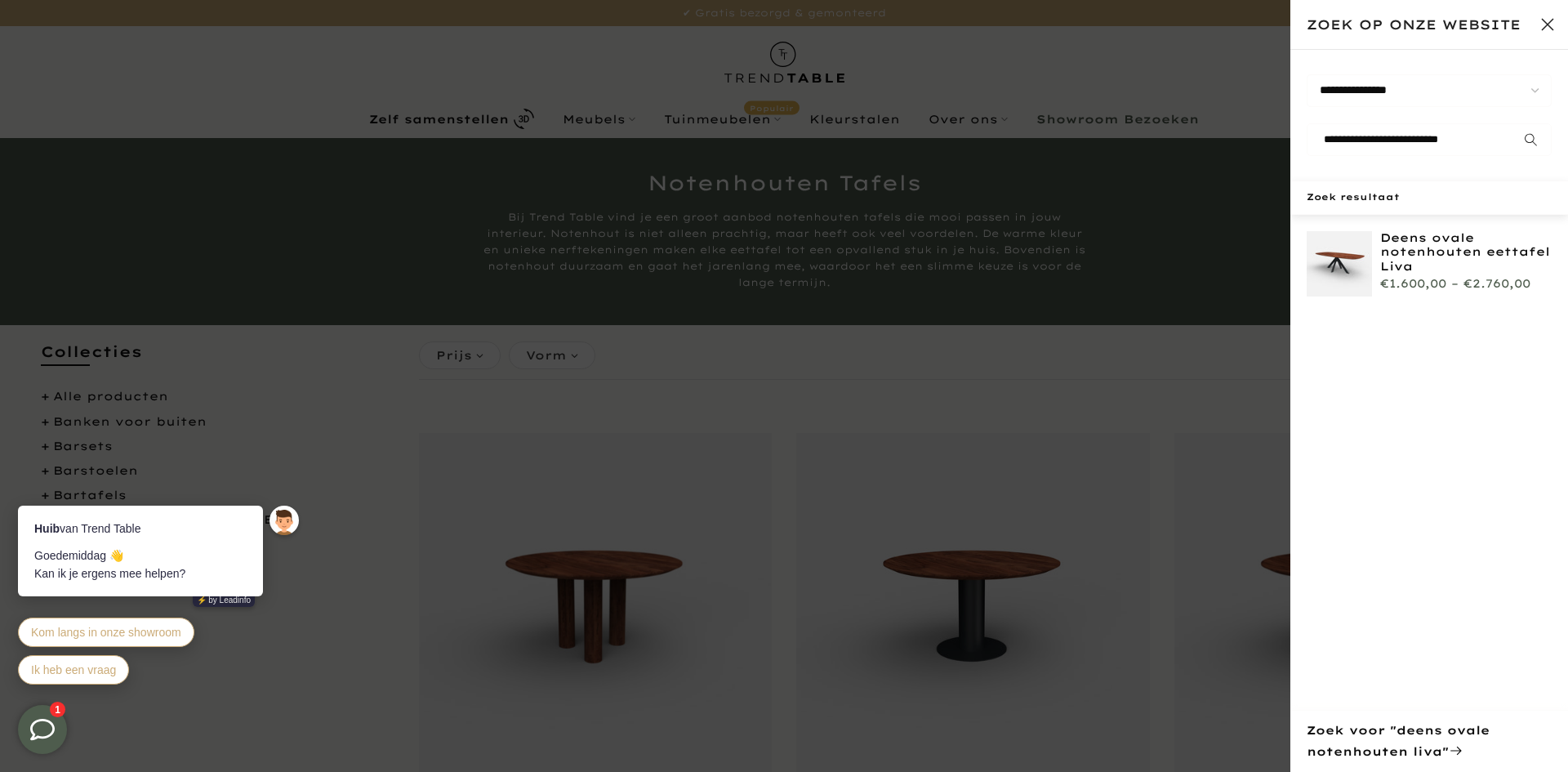
type input "**********"
click at [1334, 271] on img at bounding box center [1340, 264] width 65 height 65
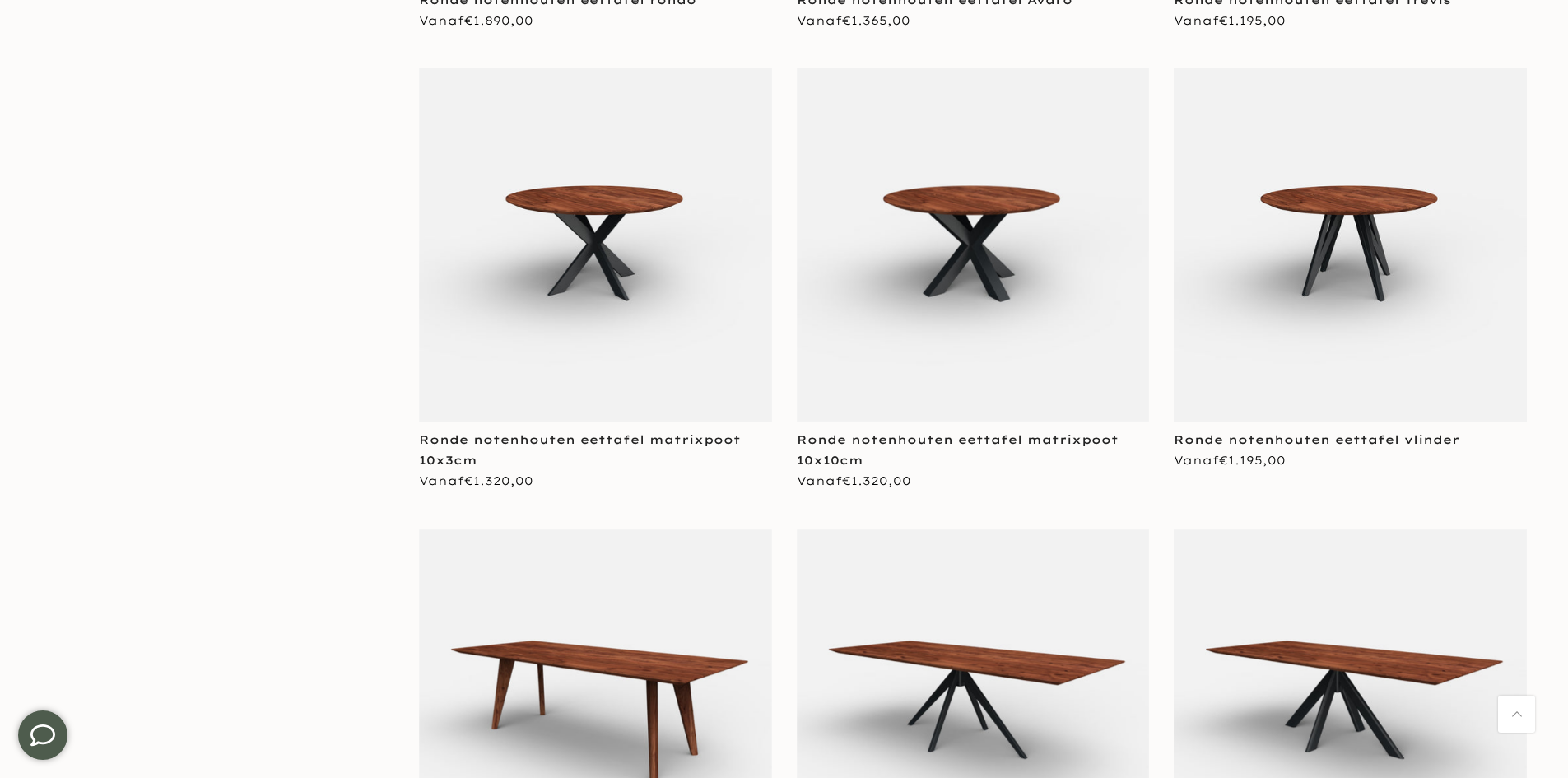
scroll to position [1070, 0]
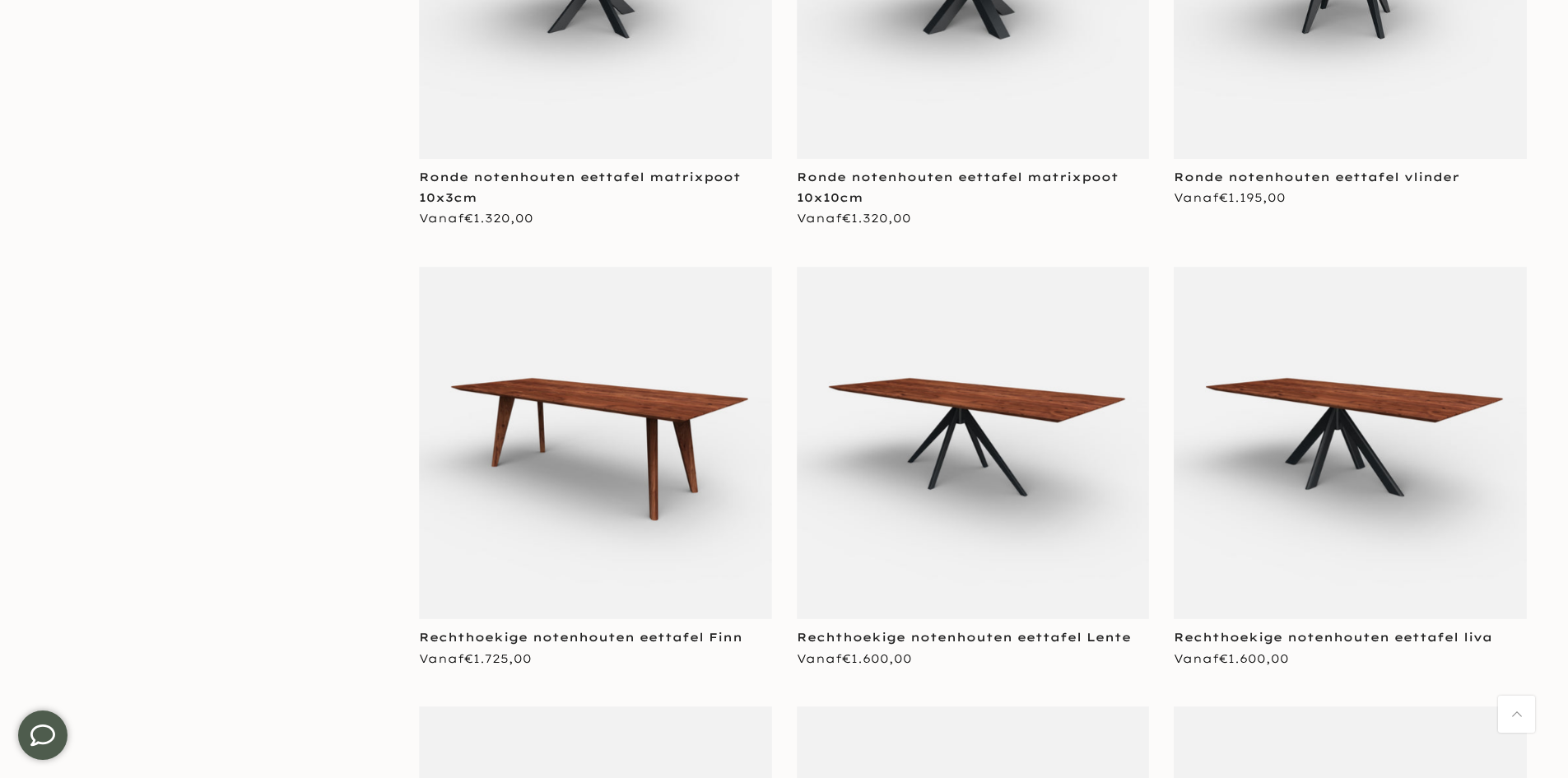
type input "****"
click at [1382, 506] on img at bounding box center [1350, 443] width 353 height 353
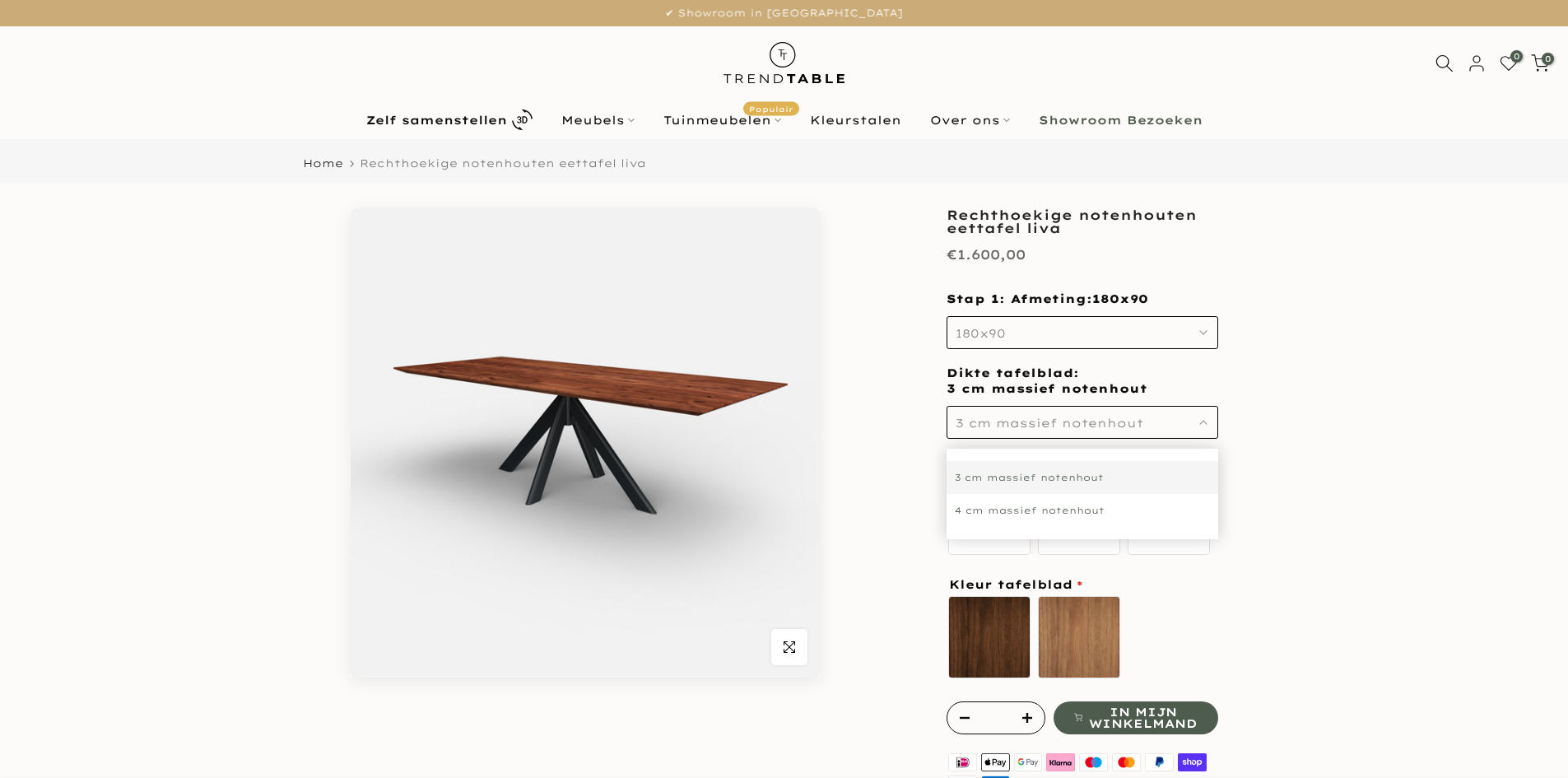
click at [1005, 510] on div "4 cm massief notenhout" at bounding box center [1082, 510] width 272 height 33
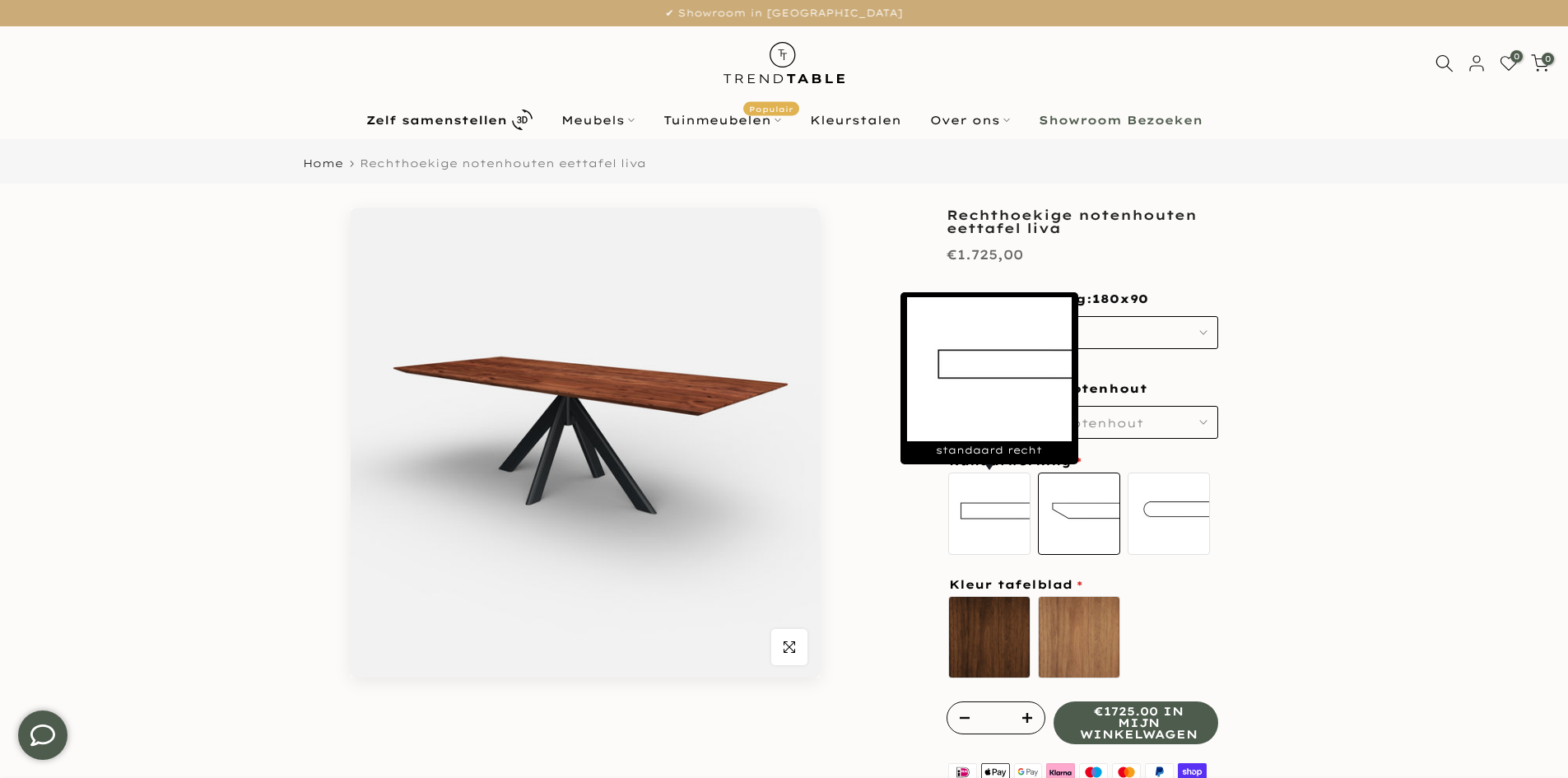
drag, startPoint x: 1004, startPoint y: 504, endPoint x: 1053, endPoint y: 506, distance: 49.0
click at [1003, 504] on label "standaard recht" at bounding box center [989, 513] width 82 height 82
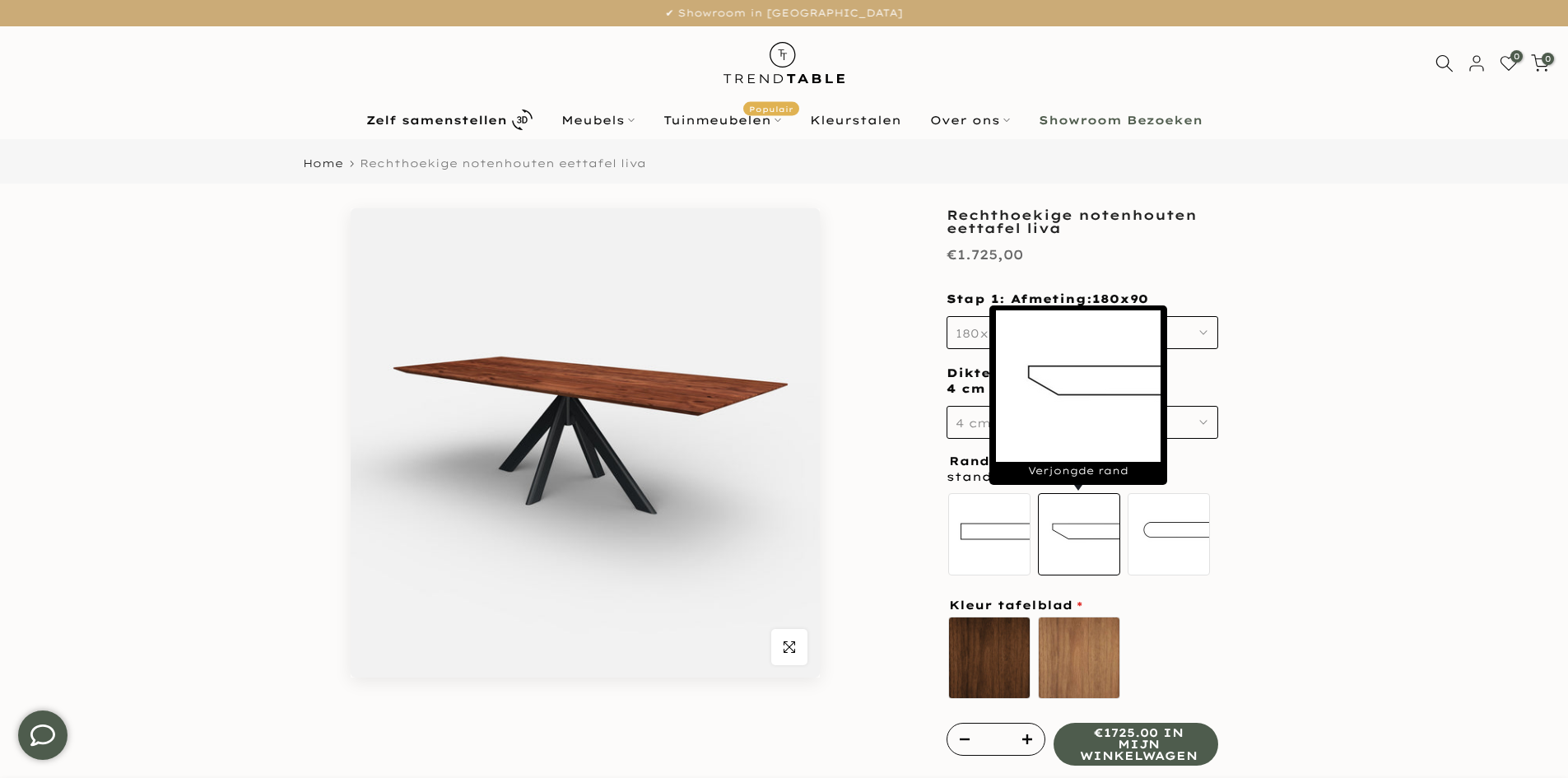
click at [1068, 508] on label "Verjongde rand" at bounding box center [1079, 534] width 82 height 82
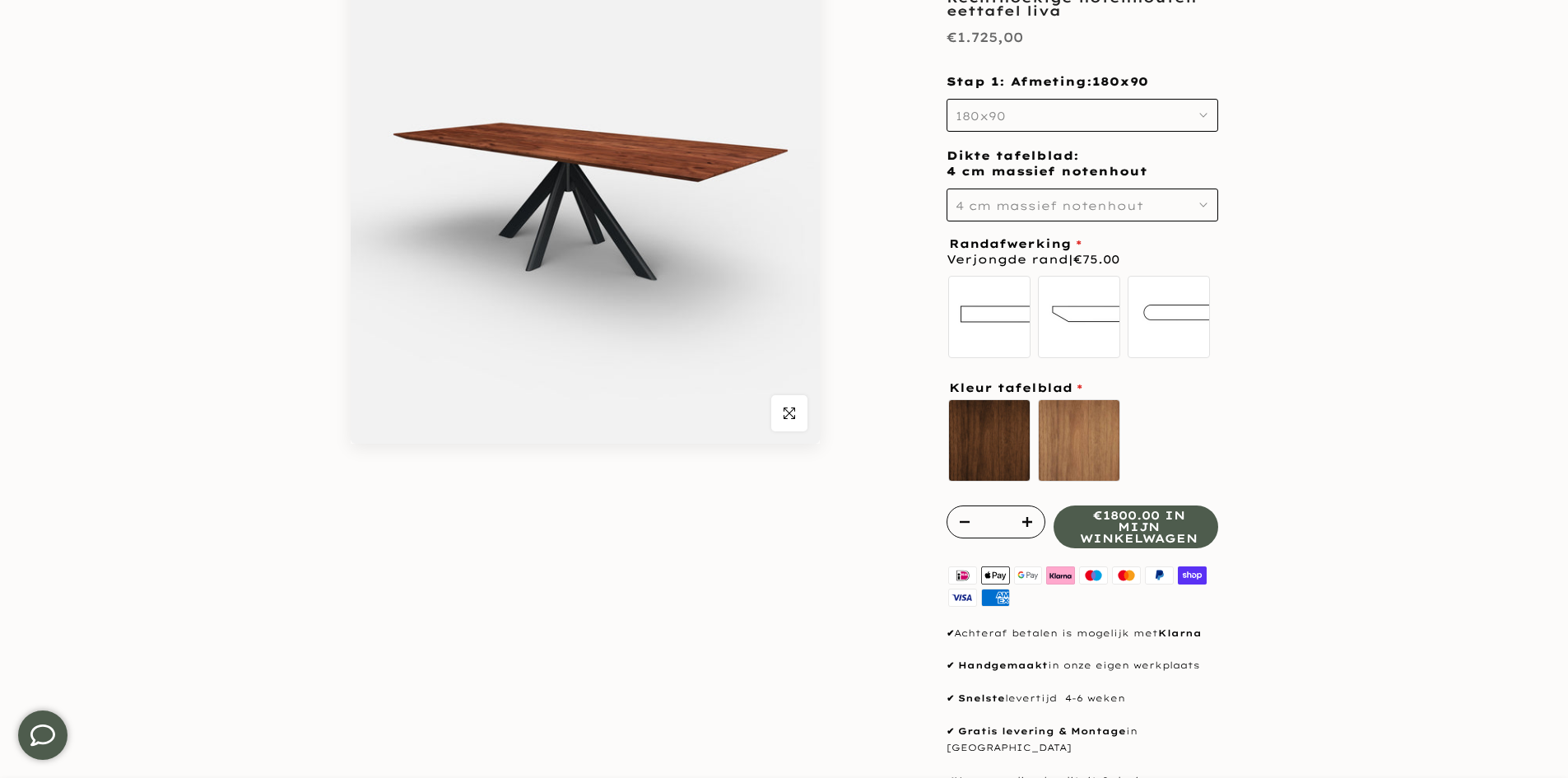
scroll to position [247, 0]
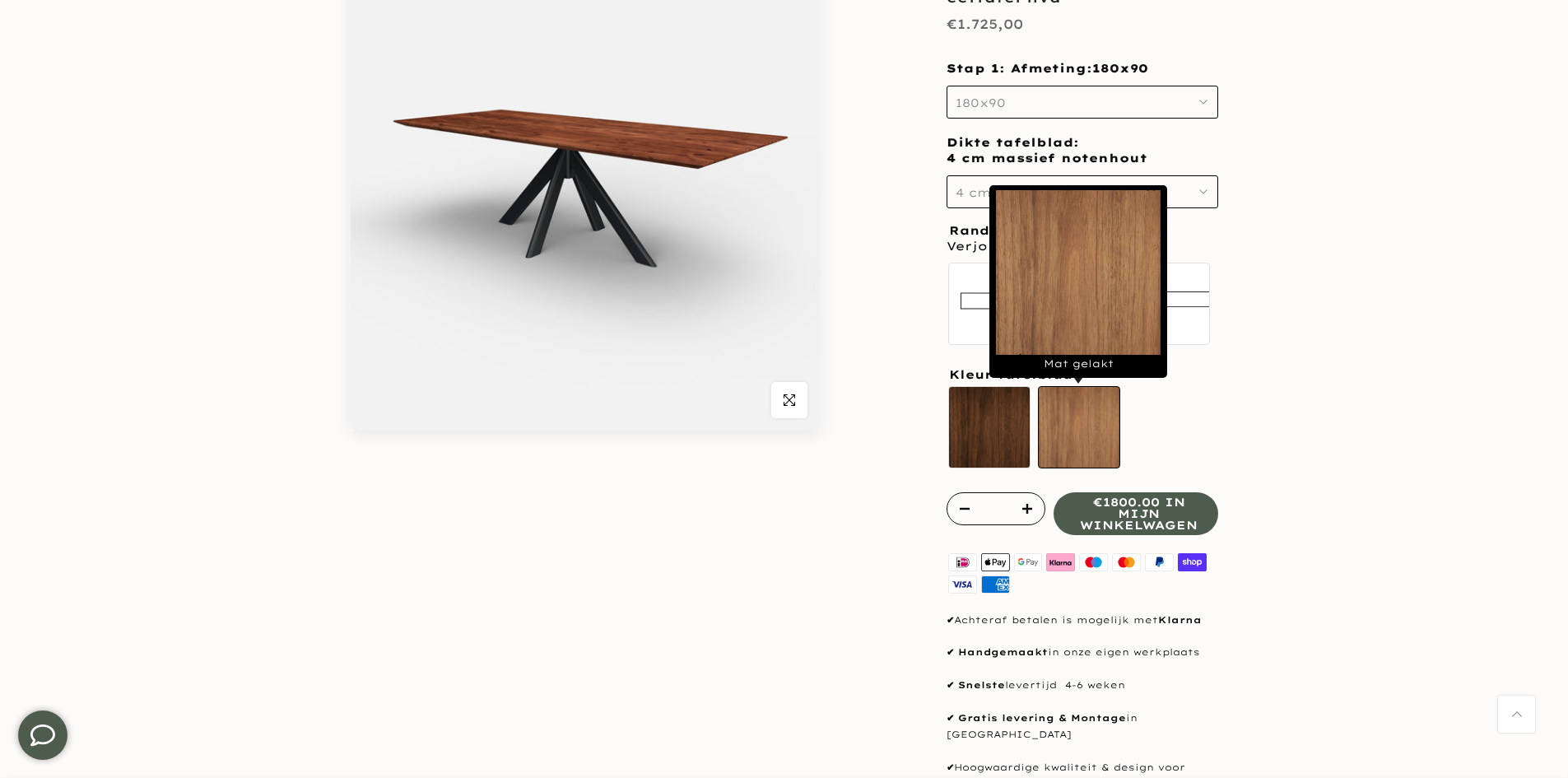
click at [1077, 460] on label "Mat gelakt" at bounding box center [1079, 427] width 82 height 82
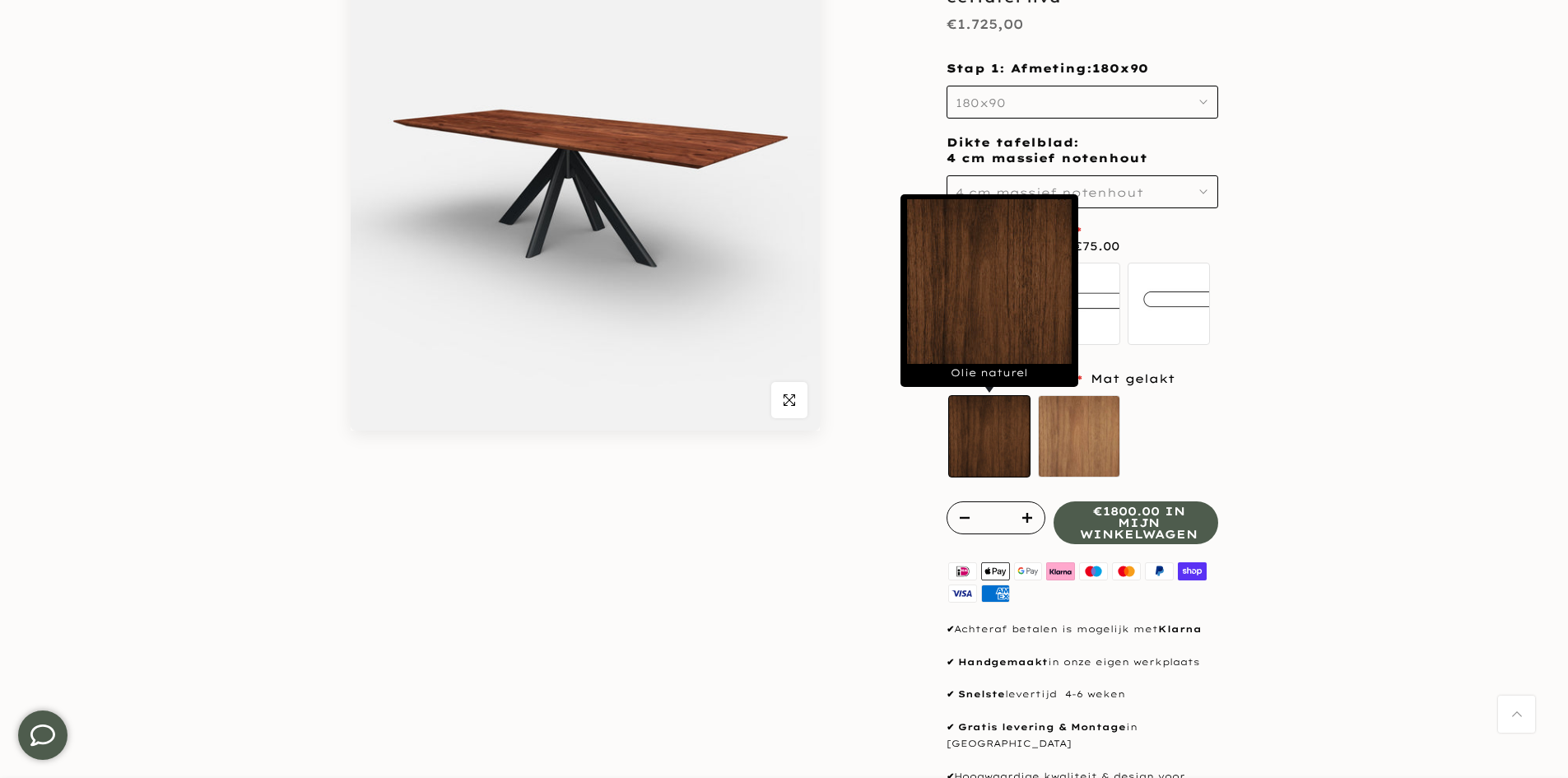
click at [1001, 452] on label "Olie naturel sold out" at bounding box center [989, 436] width 82 height 82
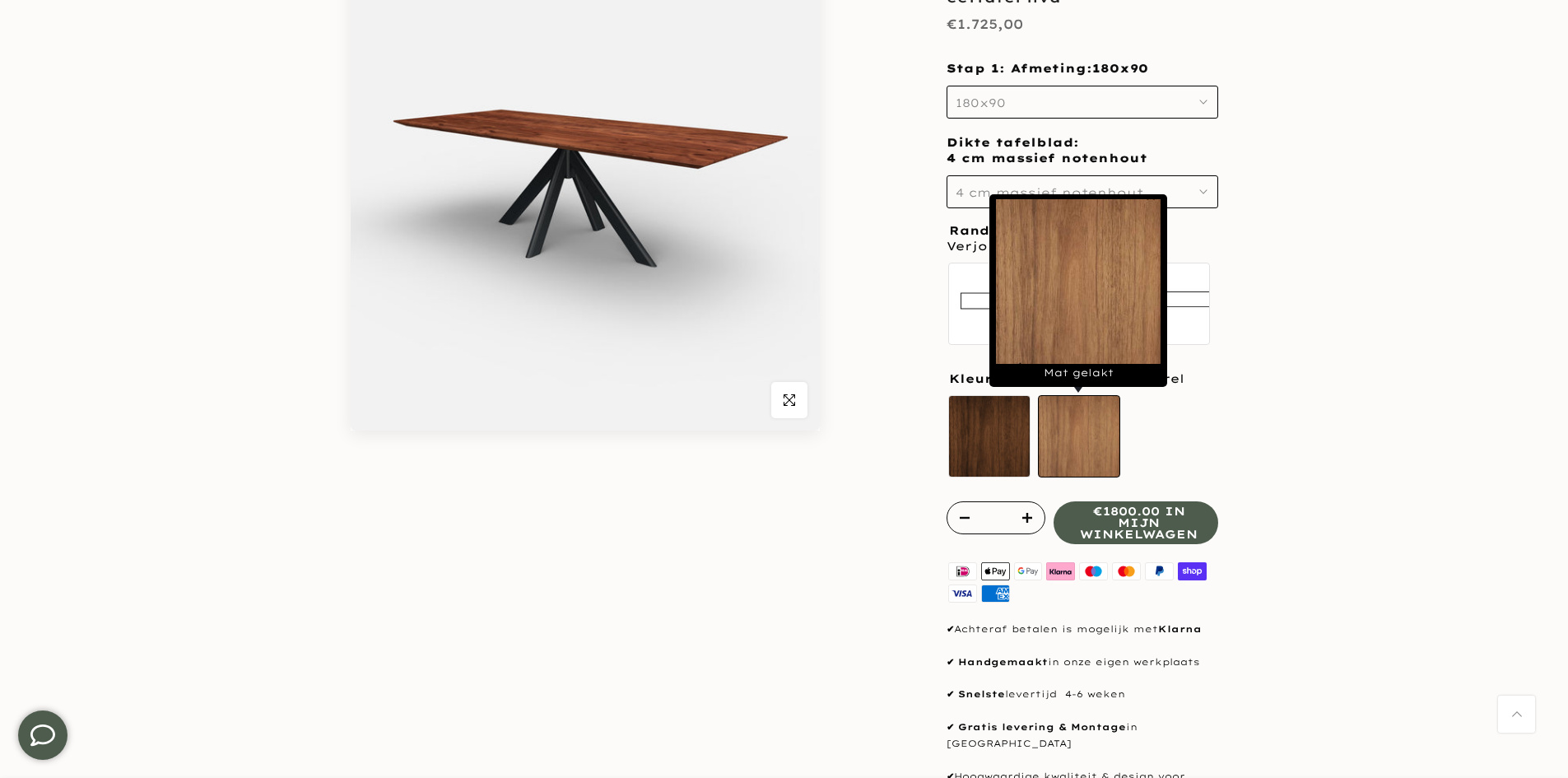
click at [1071, 455] on label "Mat gelakt" at bounding box center [1079, 436] width 82 height 82
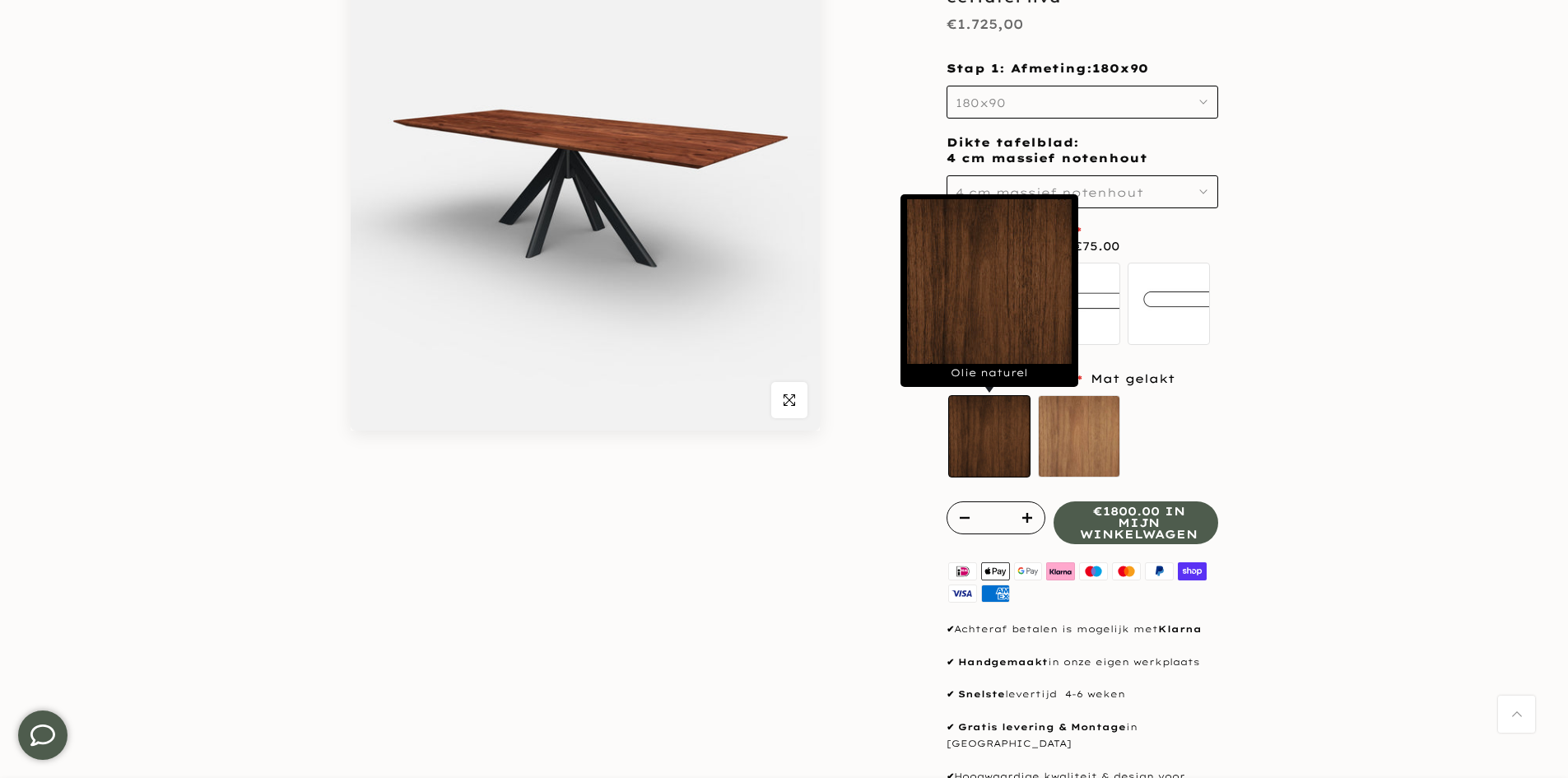
click at [993, 447] on label "Olie naturel sold out" at bounding box center [989, 436] width 82 height 82
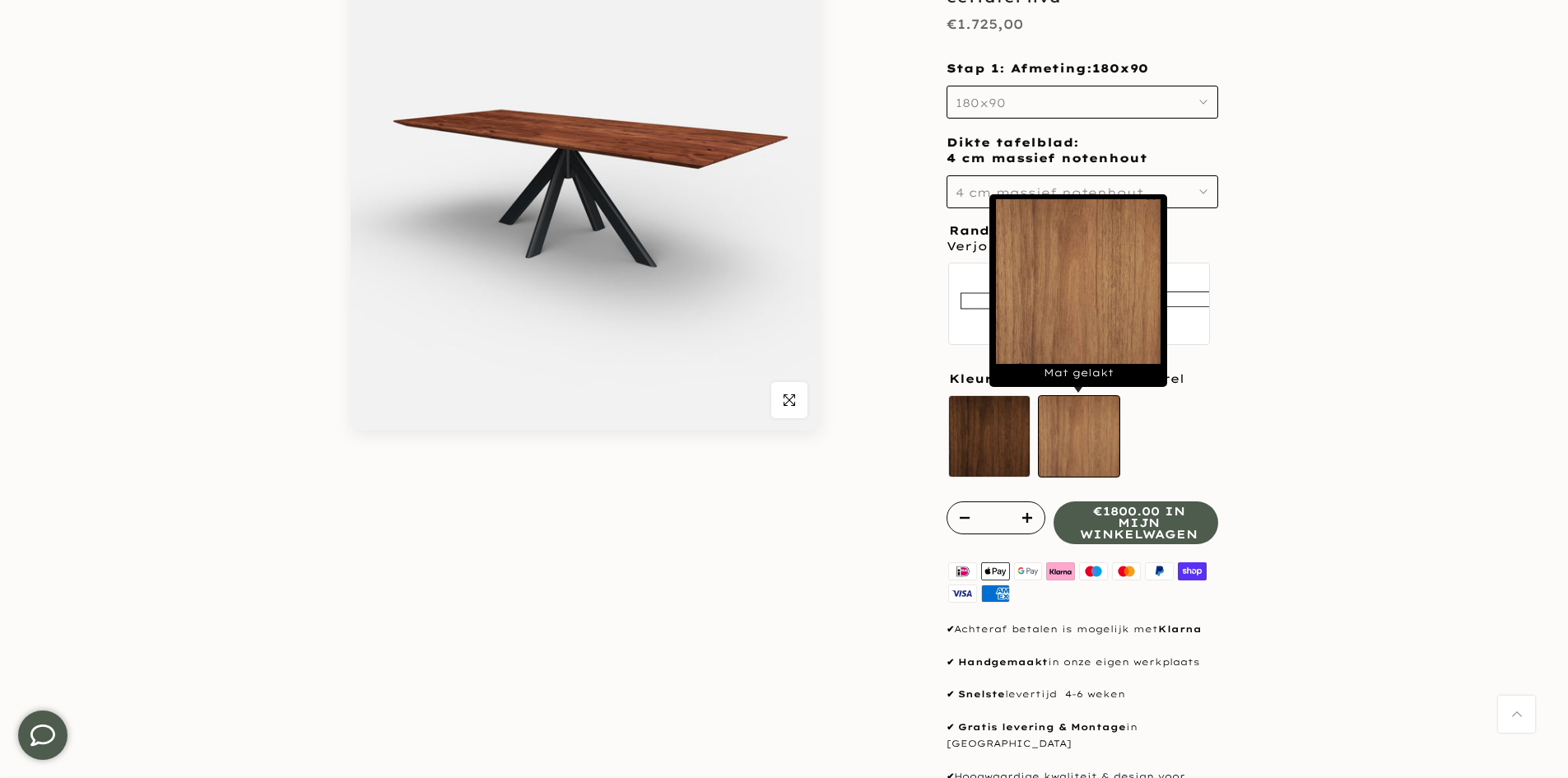
click at [1065, 455] on label "Mat gelakt" at bounding box center [1079, 436] width 82 height 82
click at [992, 449] on label "Olie naturel sold out" at bounding box center [989, 436] width 82 height 82
click at [1059, 447] on label "Mat gelakt" at bounding box center [1079, 436] width 82 height 82
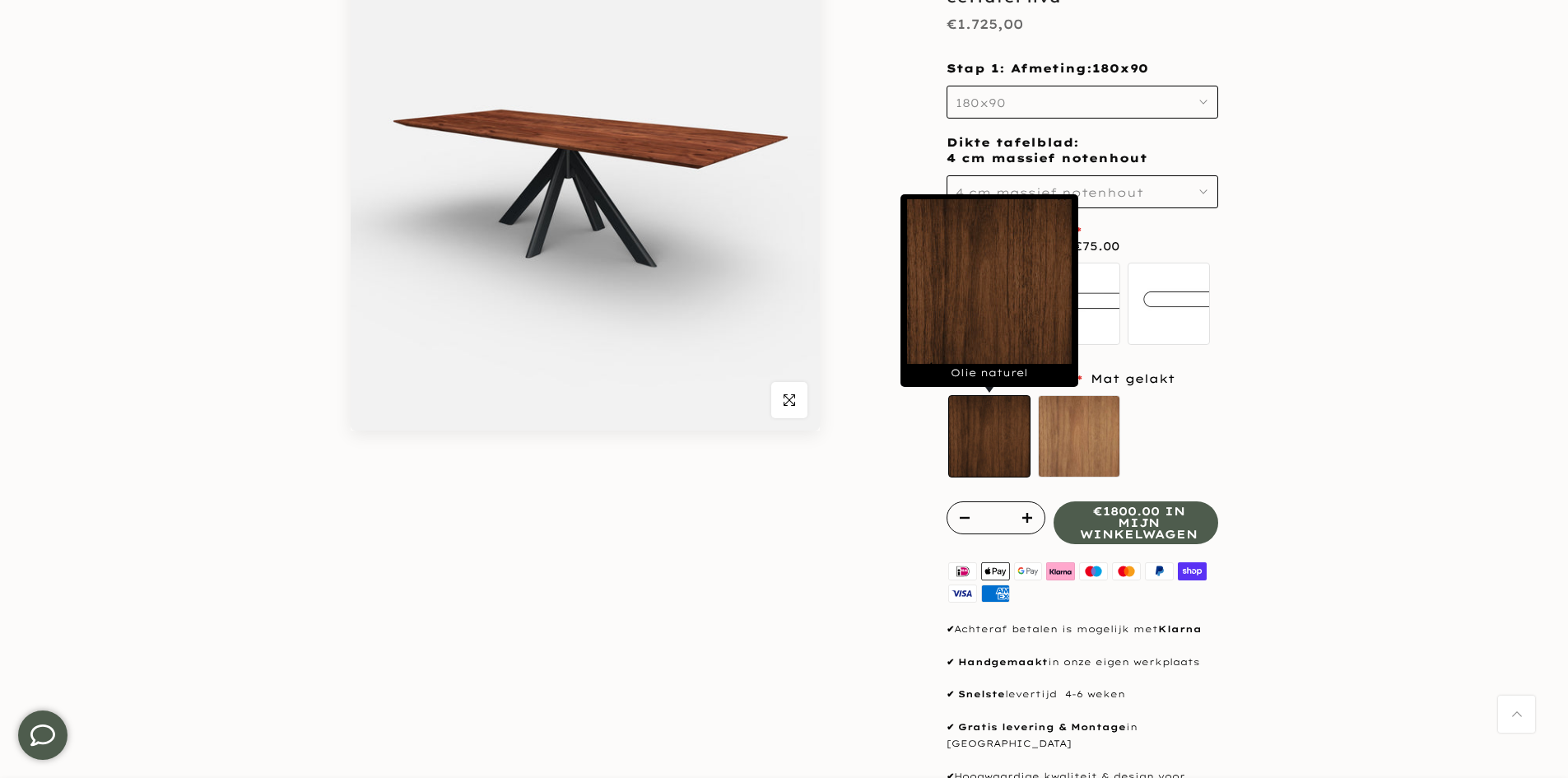
click at [997, 442] on label "Olie naturel sold out" at bounding box center [989, 436] width 82 height 82
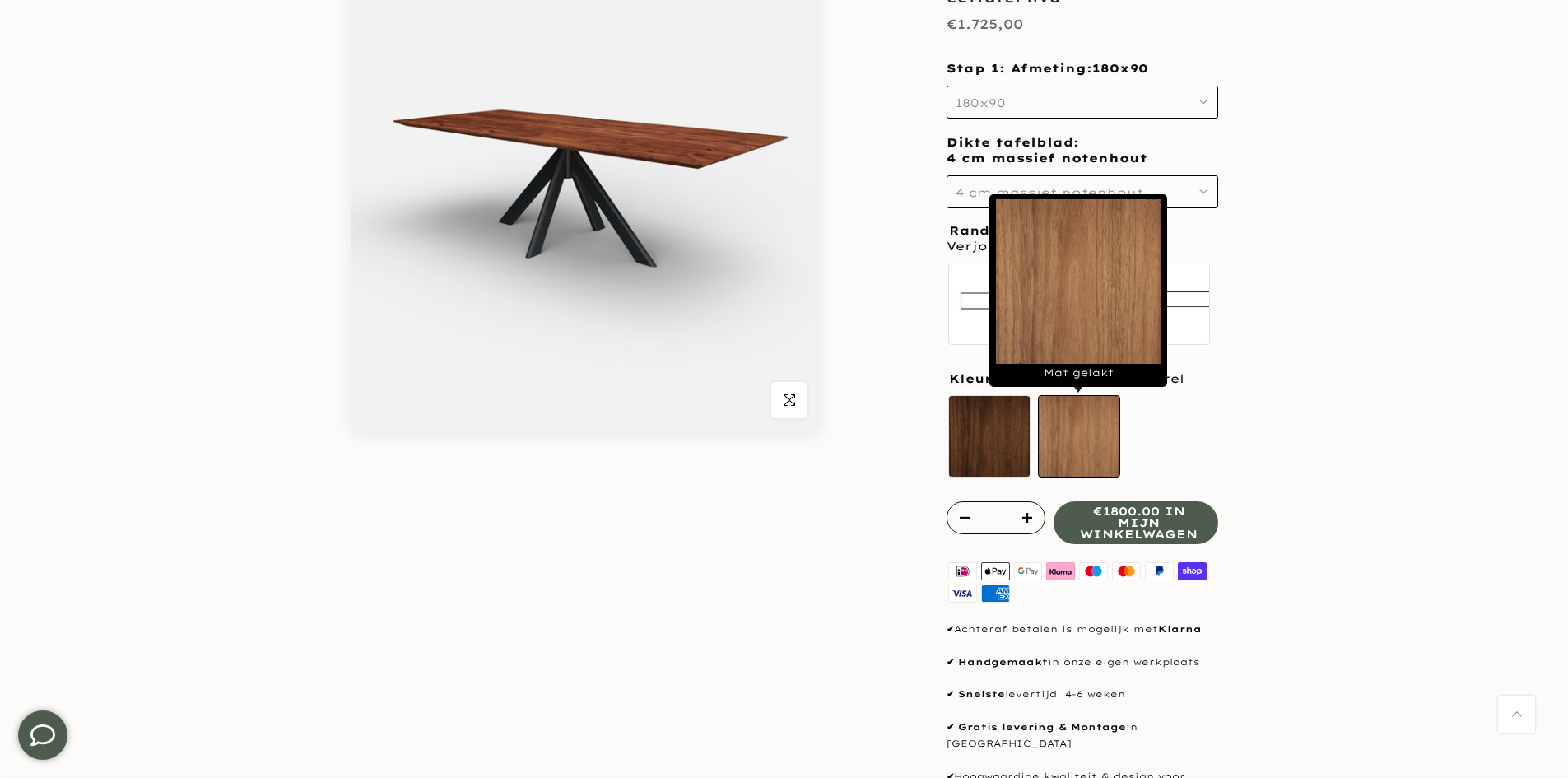
click at [1060, 448] on label "Mat gelakt" at bounding box center [1079, 436] width 82 height 82
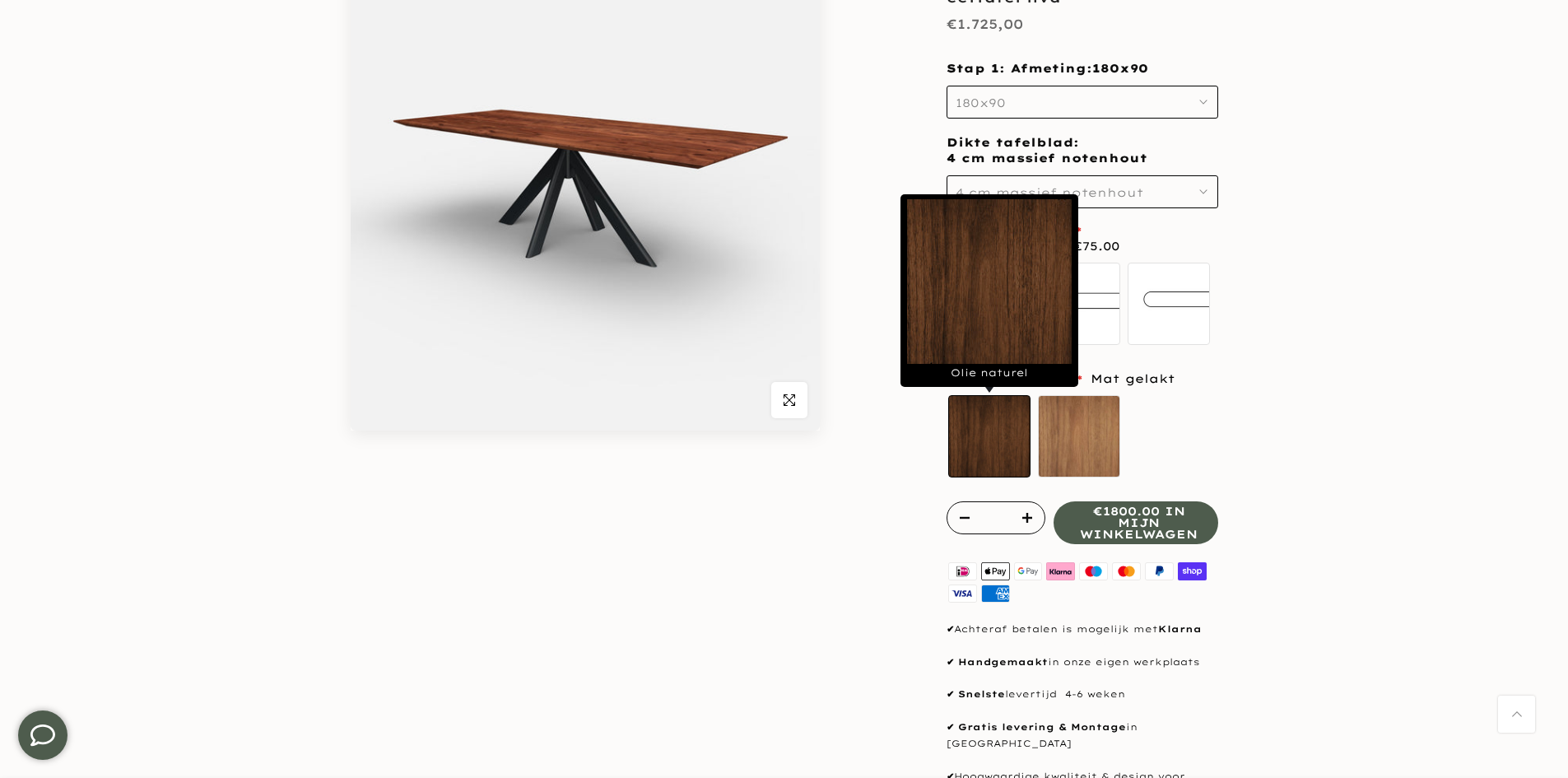
click at [1000, 440] on label "Olie naturel sold out" at bounding box center [989, 436] width 82 height 82
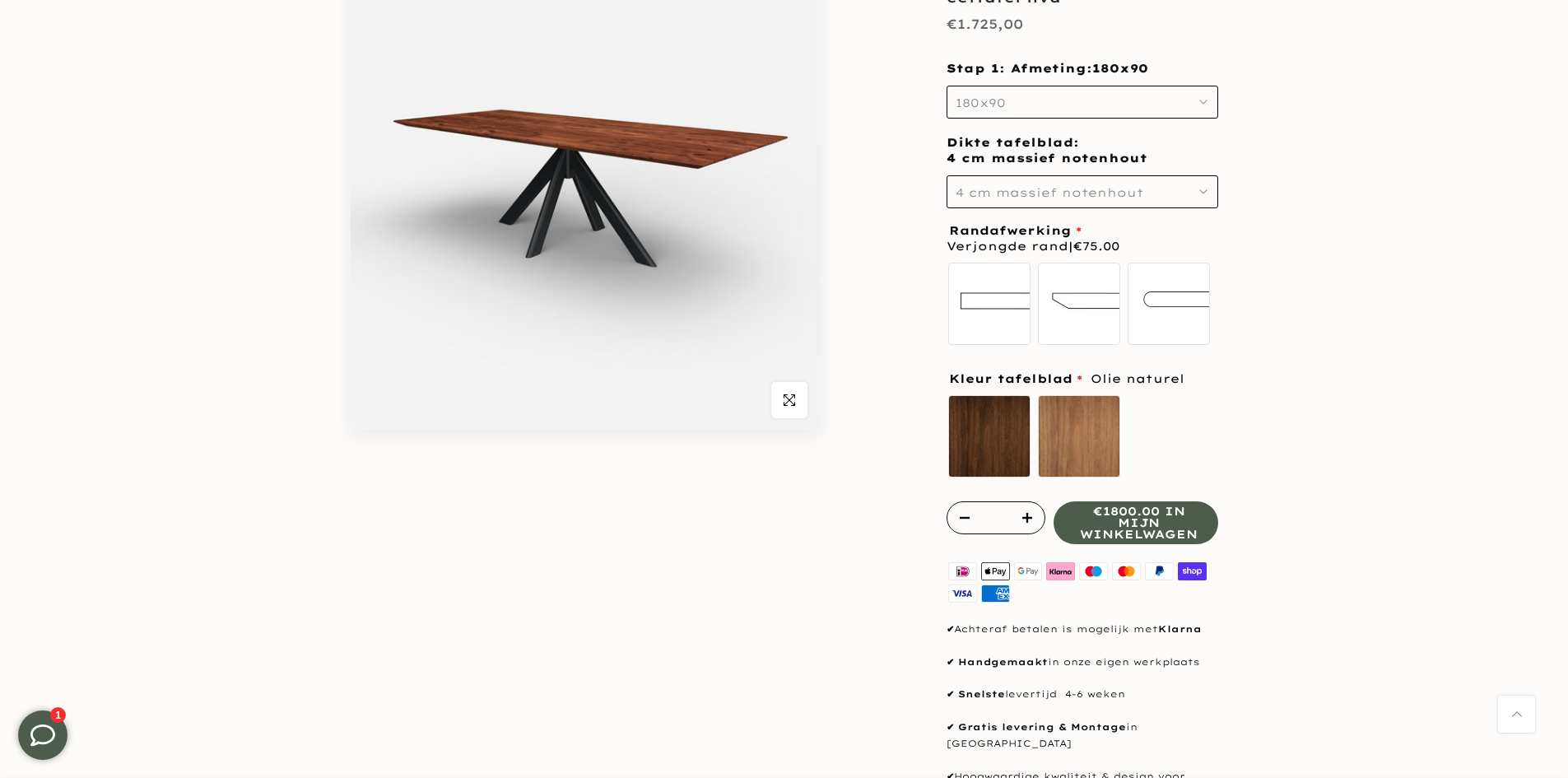
scroll to position [0, 0]
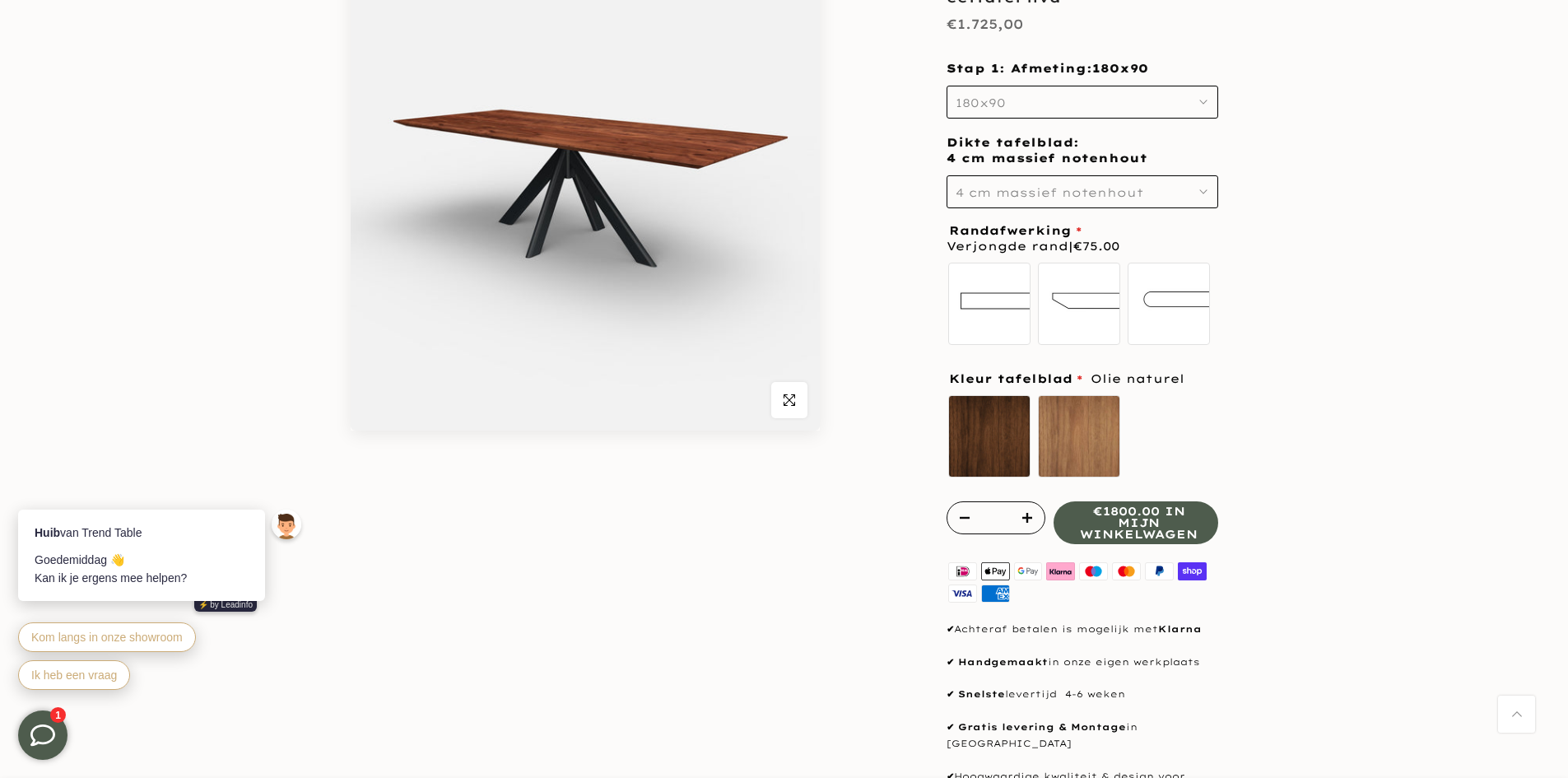
click at [1077, 82] on div "Stap 1: Afmeting: 180x90 180x90 180x90 180x90 180x100 180x110 200x90 200x100 20…" at bounding box center [1082, 89] width 272 height 57
click at [1082, 108] on button "180x90" at bounding box center [1082, 102] width 272 height 33
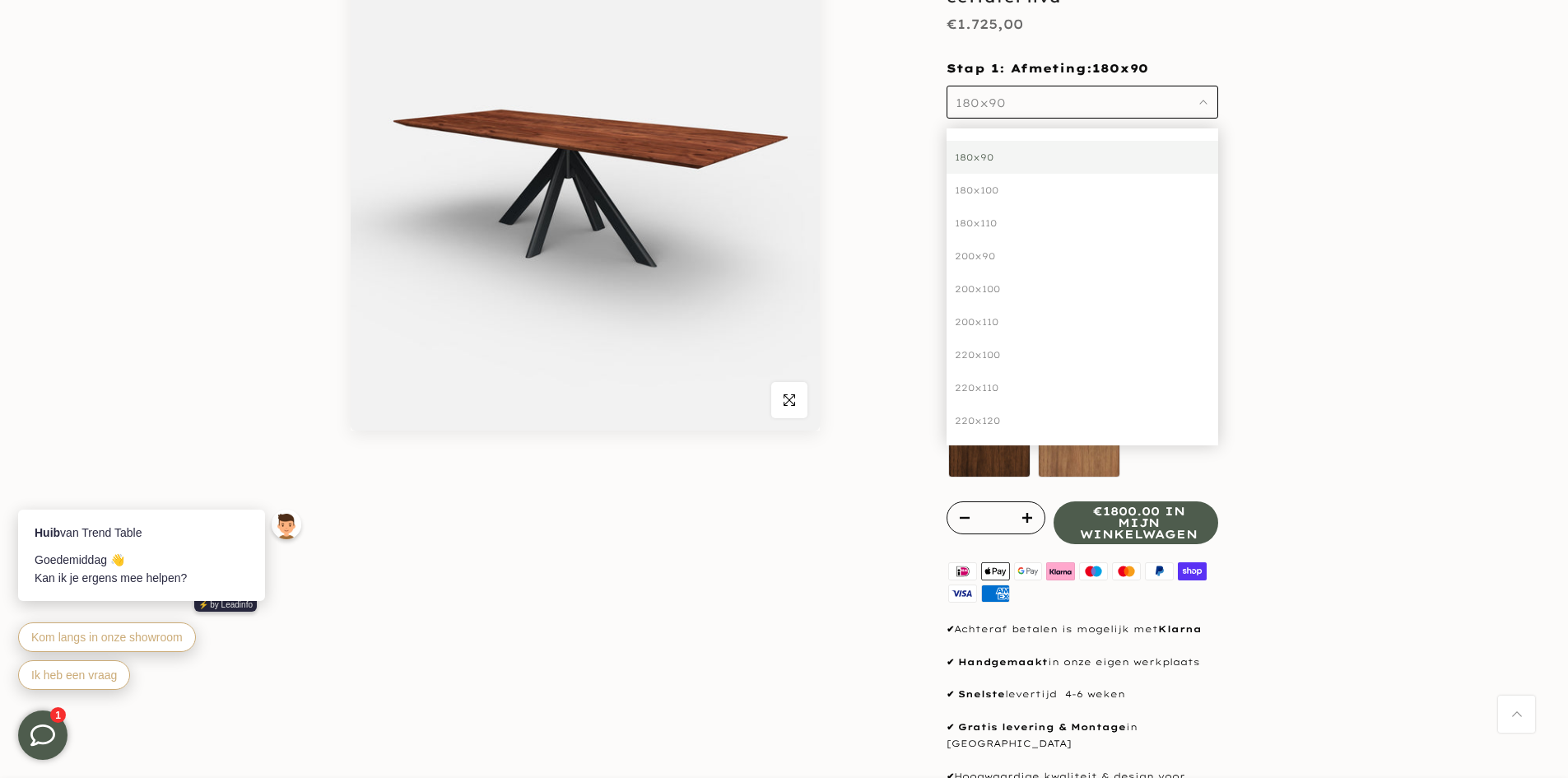
drag, startPoint x: 961, startPoint y: 289, endPoint x: 1023, endPoint y: 278, distance: 63.0
click at [962, 289] on div "200x100" at bounding box center [1082, 288] width 272 height 33
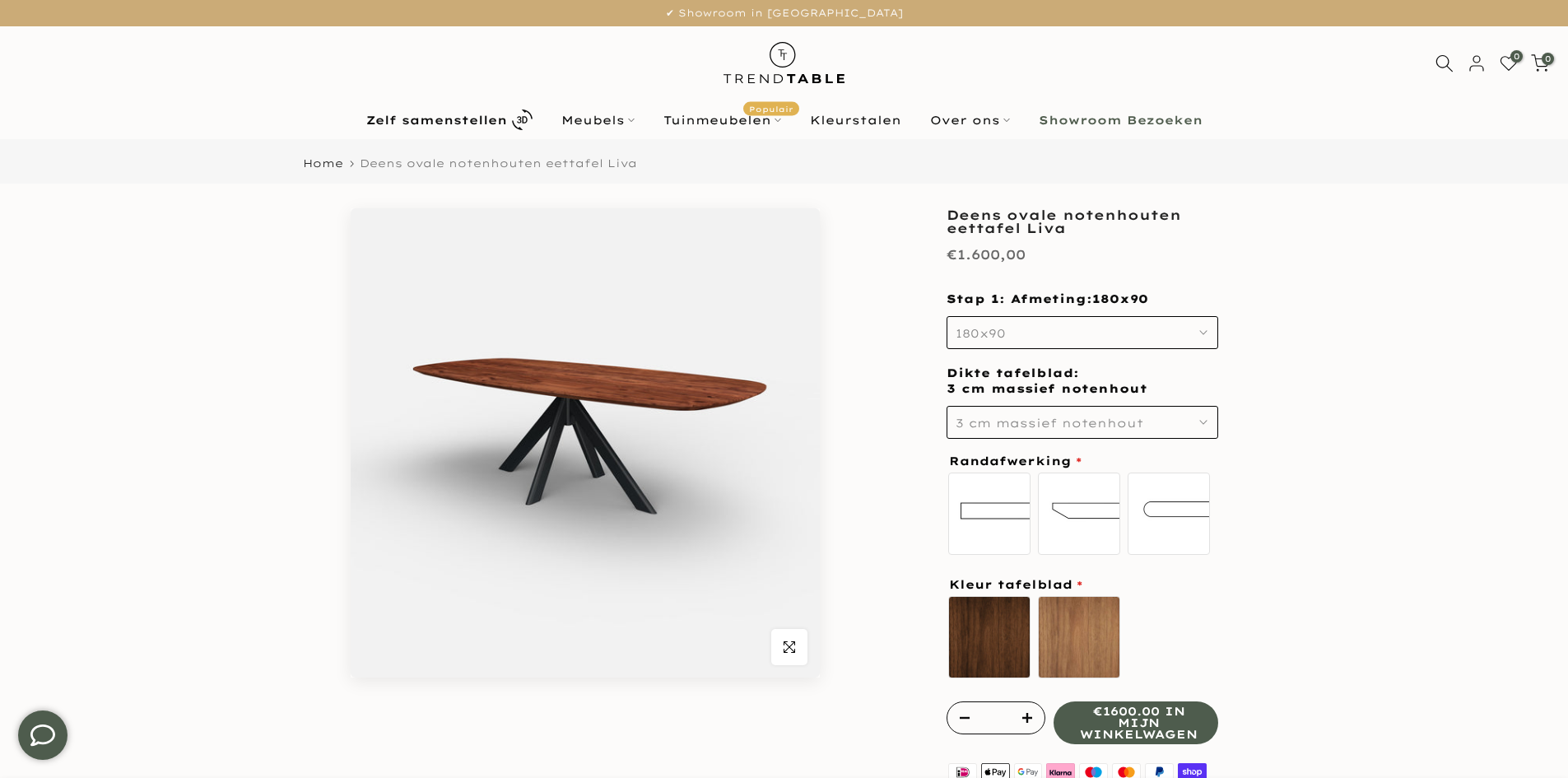
type input "****"
click at [1020, 323] on button "180x90" at bounding box center [1082, 332] width 272 height 33
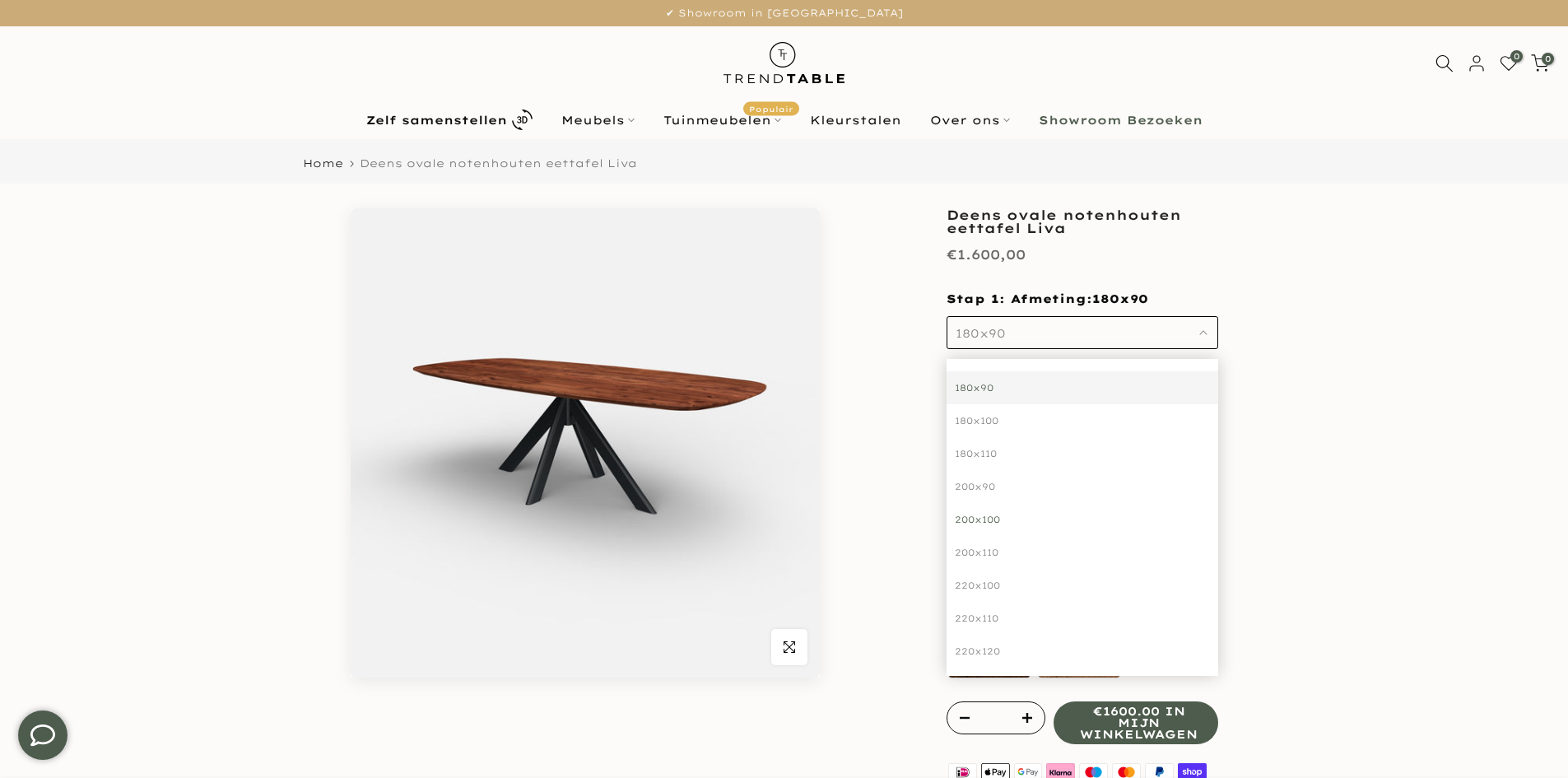
click at [984, 515] on div "200x100" at bounding box center [1082, 520] width 272 height 33
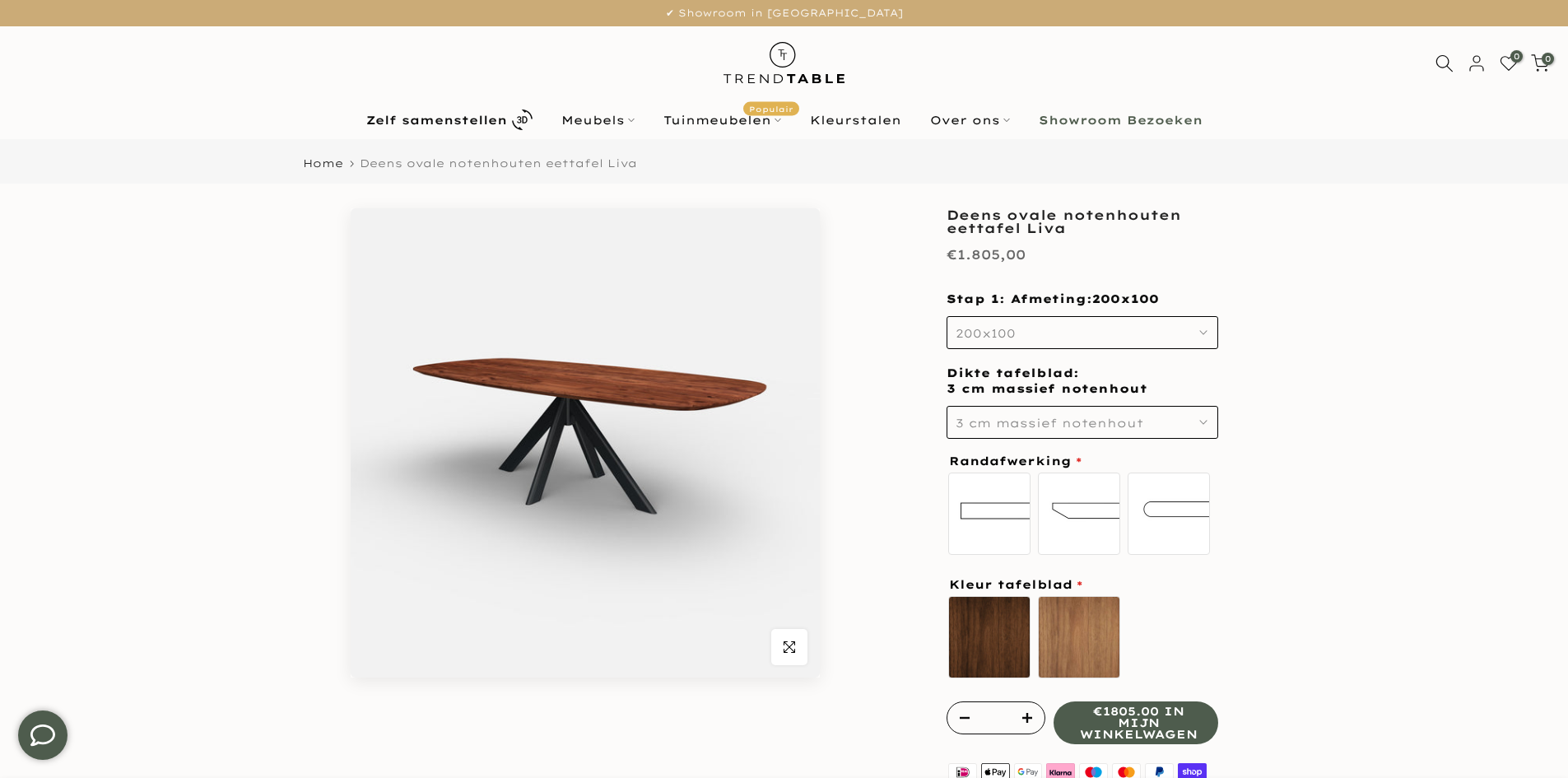
click at [1035, 420] on span "3 cm massief notenhout" at bounding box center [1050, 423] width 187 height 15
click at [1005, 506] on div "4 cm massief notenhout" at bounding box center [1082, 510] width 272 height 33
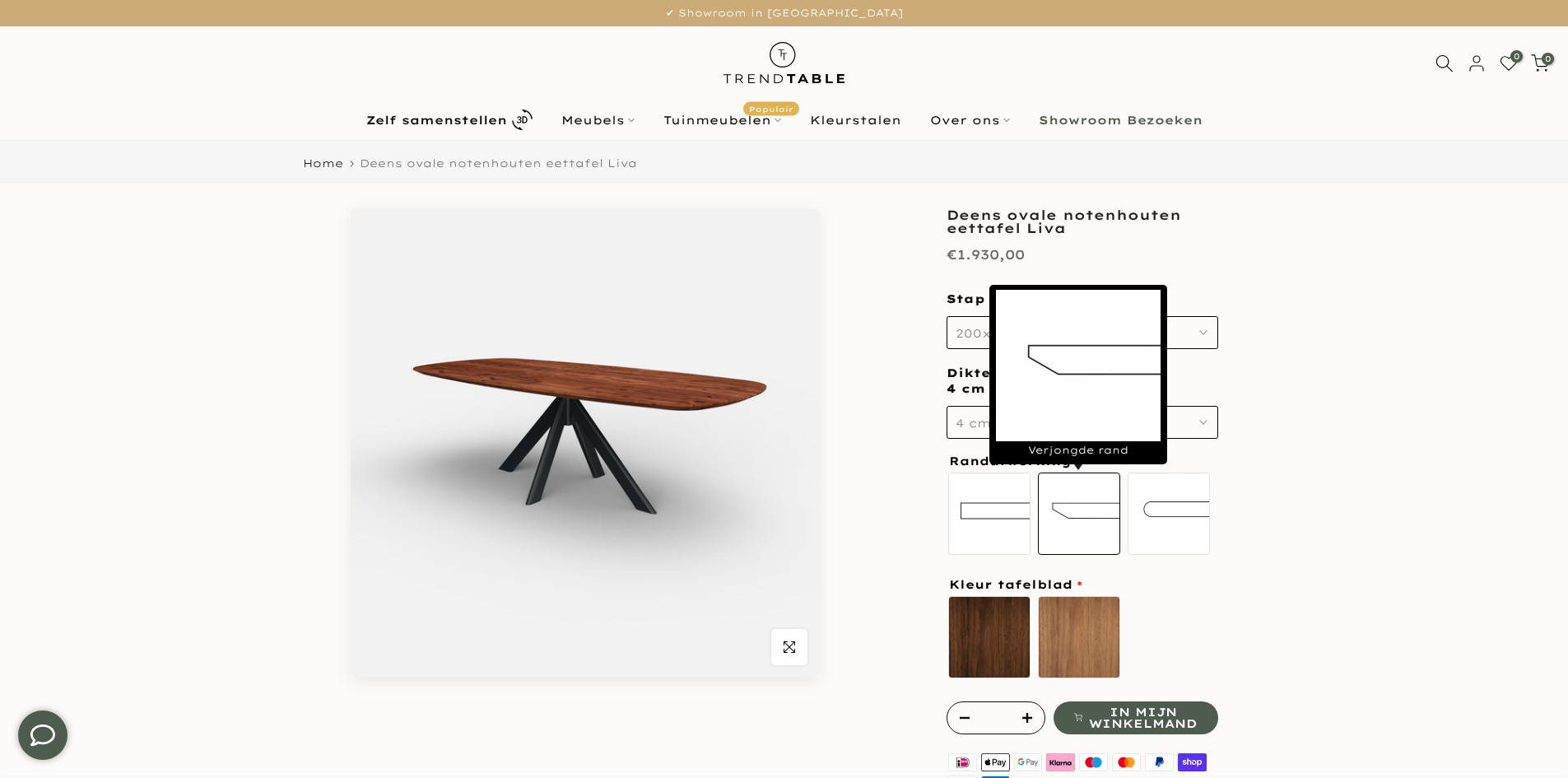
click at [1072, 518] on label "Verjongde rand" at bounding box center [1079, 513] width 82 height 82
